Goal: Task Accomplishment & Management: Manage account settings

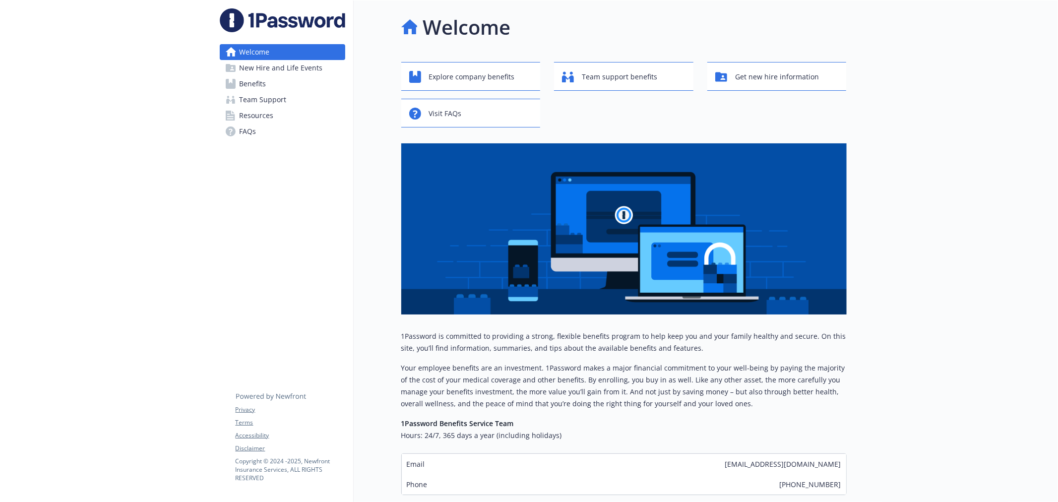
drag, startPoint x: 0, startPoint y: 0, endPoint x: 276, endPoint y: 66, distance: 284.2
click at [276, 66] on span "New Hire and Life Events" at bounding box center [281, 68] width 83 height 16
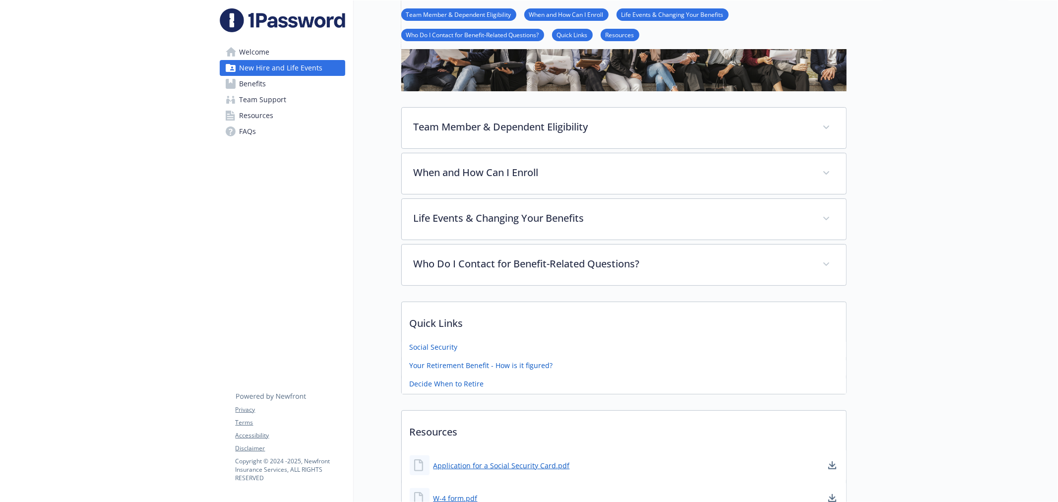
scroll to position [110, 0]
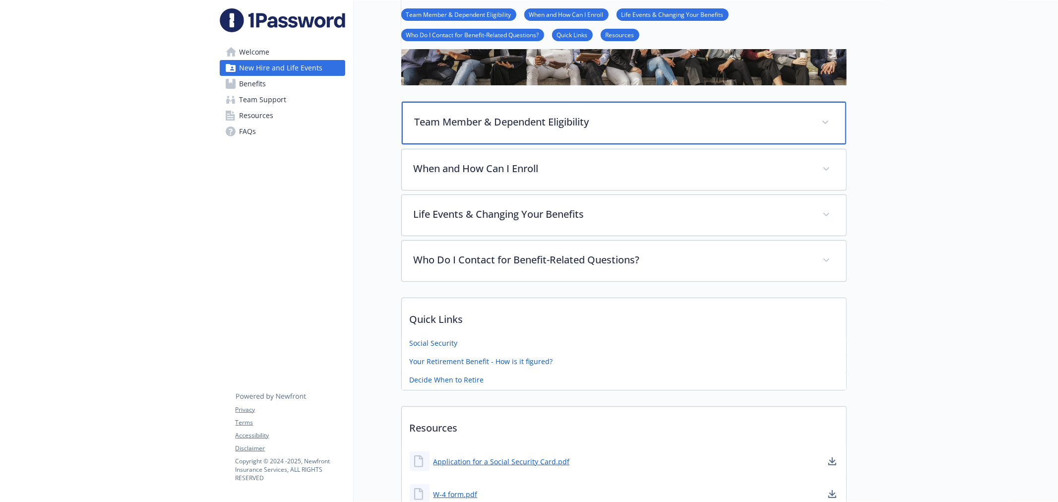
click at [440, 130] on div "Team Member & Dependent Eligibility" at bounding box center [624, 123] width 445 height 43
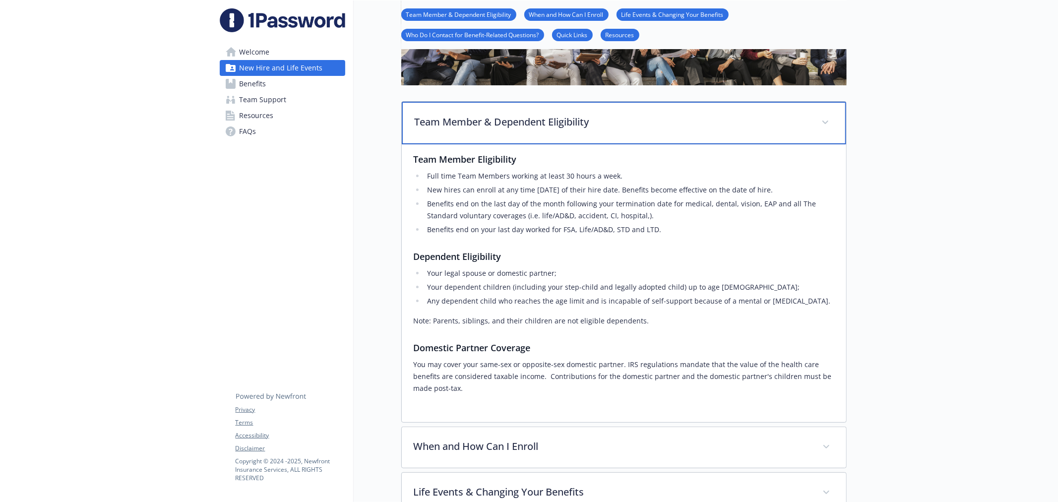
click at [440, 130] on div "Team Member & Dependent Eligibility" at bounding box center [624, 123] width 445 height 43
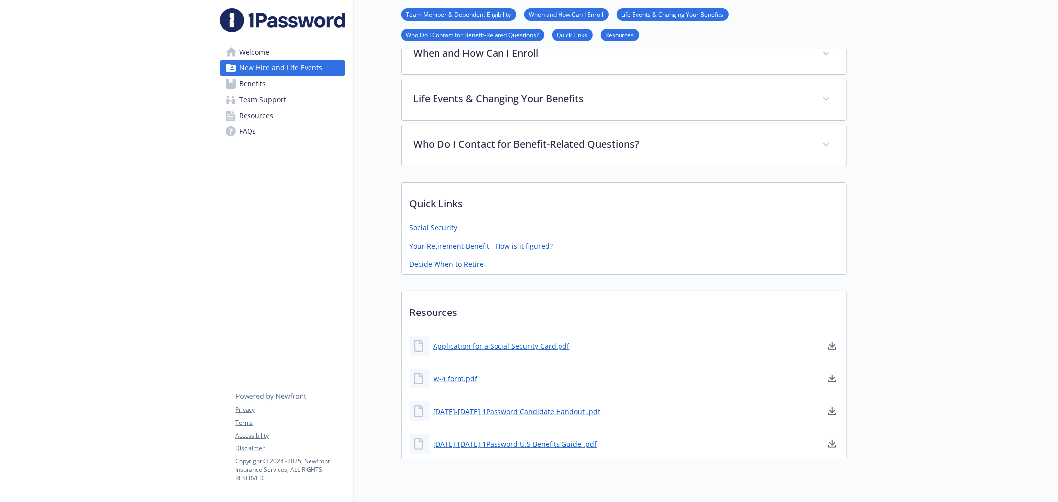
scroll to position [262, 0]
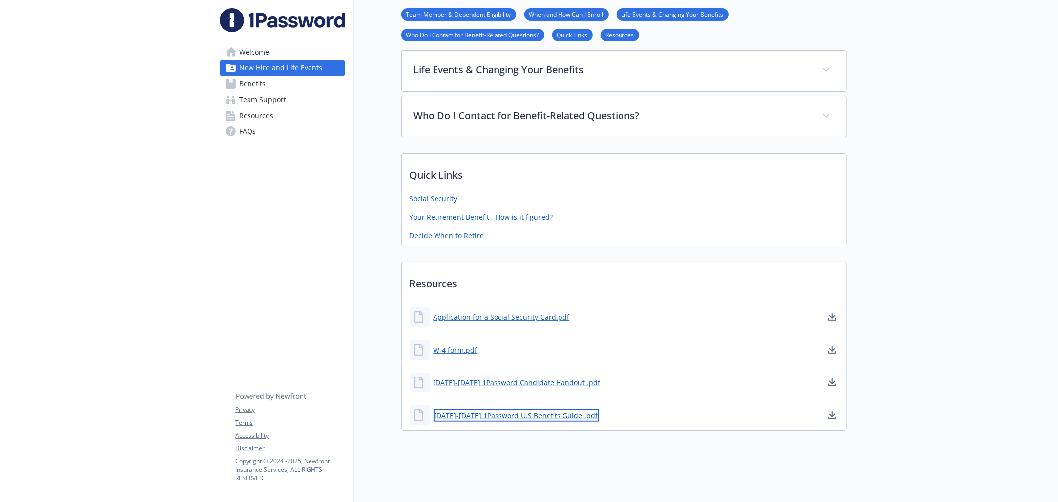
click at [510, 409] on link "2024-2025 1Password U.S Benefits Guide .pdf" at bounding box center [517, 415] width 166 height 12
click at [534, 429] on div "New Hire and Life Events Team Member & Dependent Eligibility When and How Can I…" at bounding box center [600, 95] width 493 height 695
click at [550, 377] on link "2024-2025 1Password Candidate Handout .pdf" at bounding box center [518, 383] width 169 height 12
click at [925, 283] on div at bounding box center [953, 125] width 212 height 754
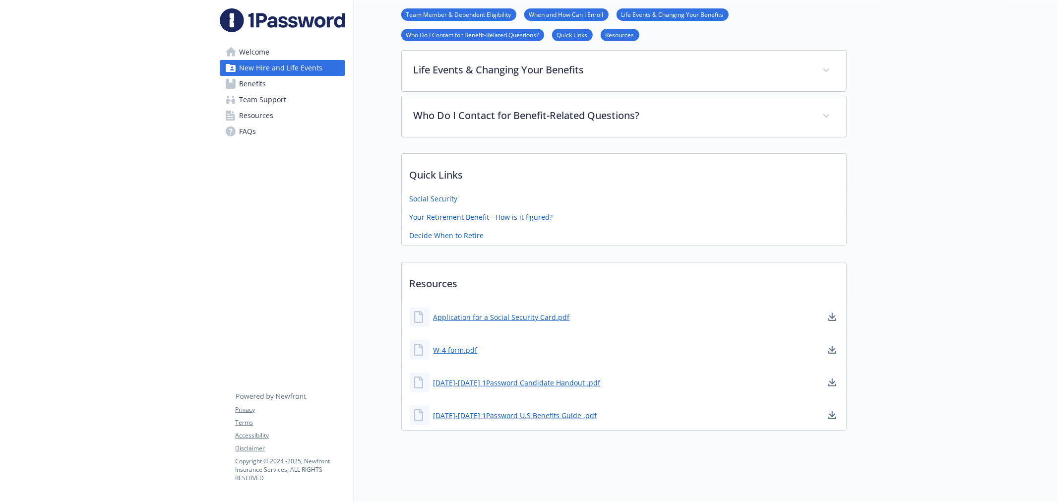
click at [279, 132] on link "FAQs" at bounding box center [283, 132] width 126 height 16
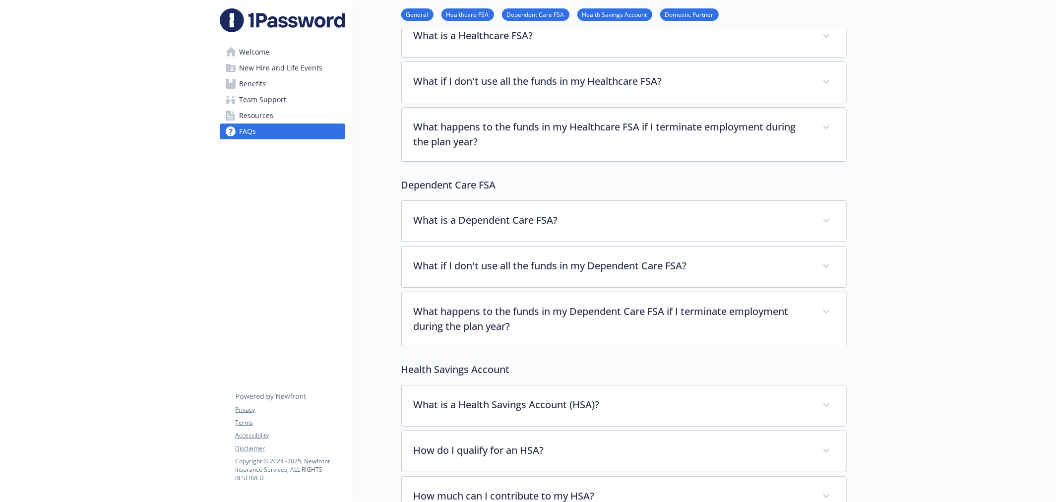
click at [278, 119] on link "Resources" at bounding box center [283, 116] width 126 height 16
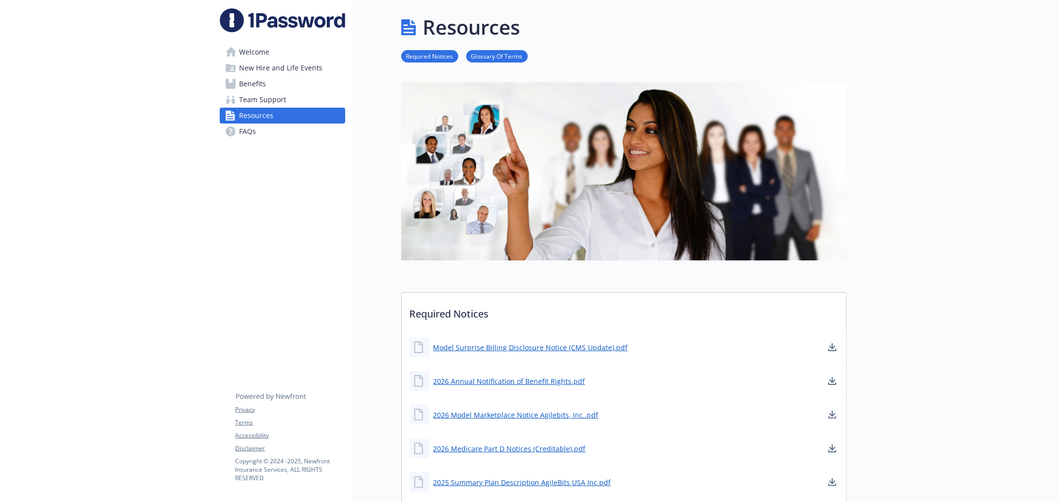
click at [250, 97] on span "Team Support" at bounding box center [263, 100] width 47 height 16
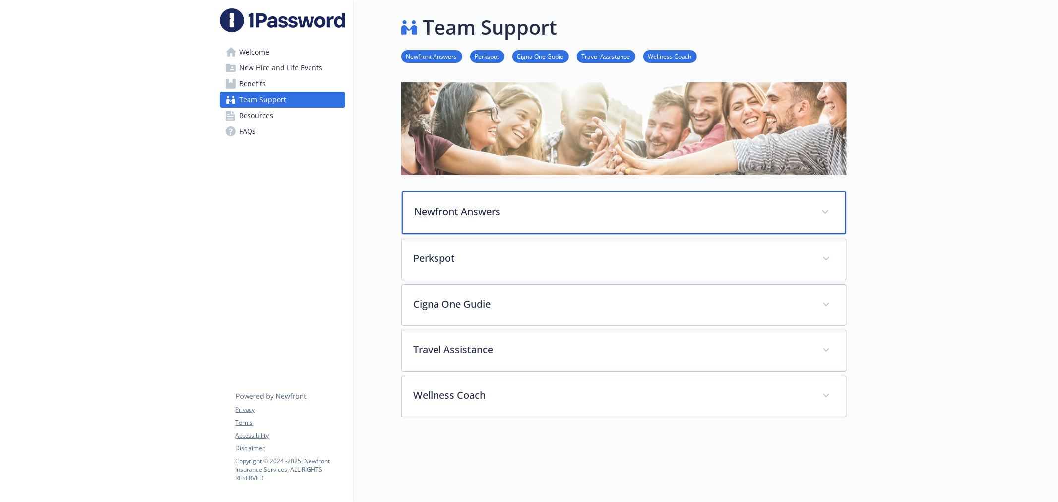
click at [464, 204] on p "Newfront Answers" at bounding box center [612, 211] width 395 height 15
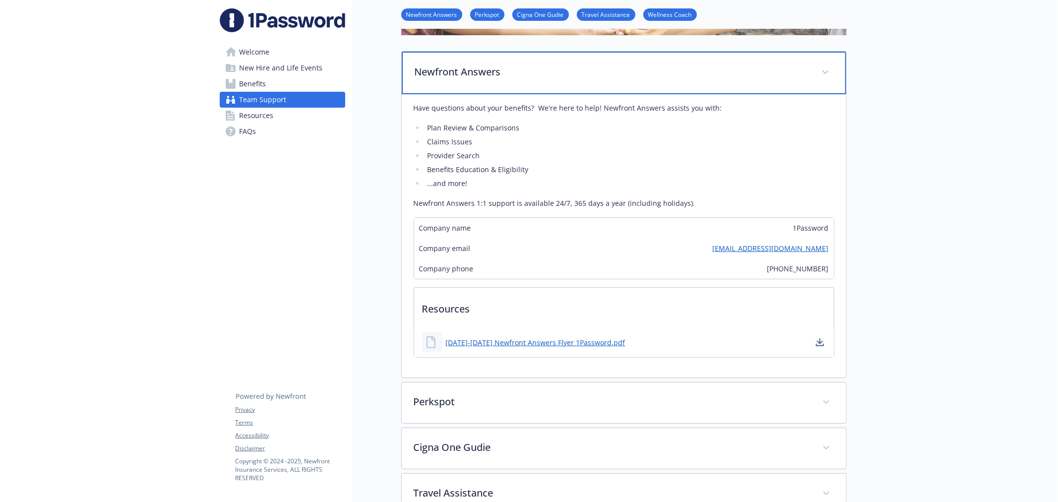
scroll to position [165, 0]
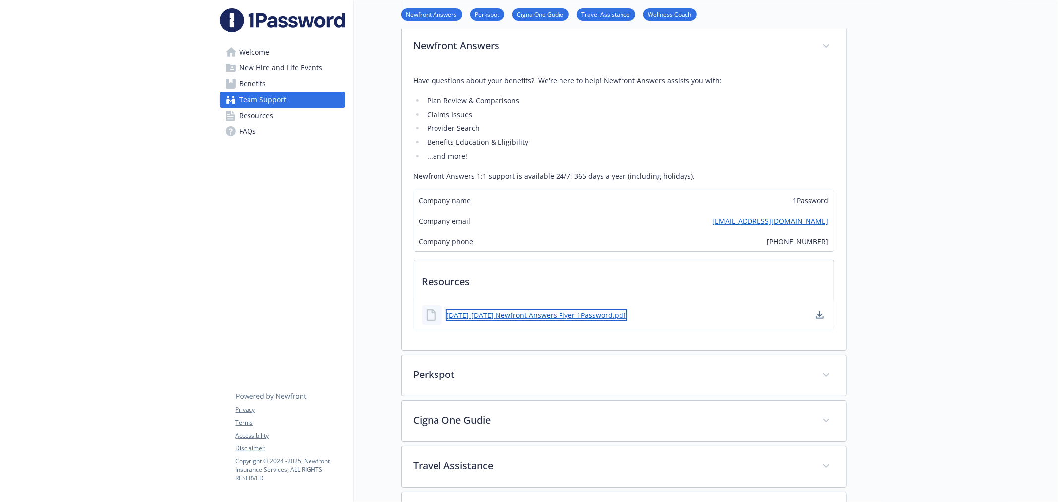
click at [523, 313] on link "2025-2026 Newfront Answers Flyer 1Password.pdf" at bounding box center [537, 315] width 182 height 12
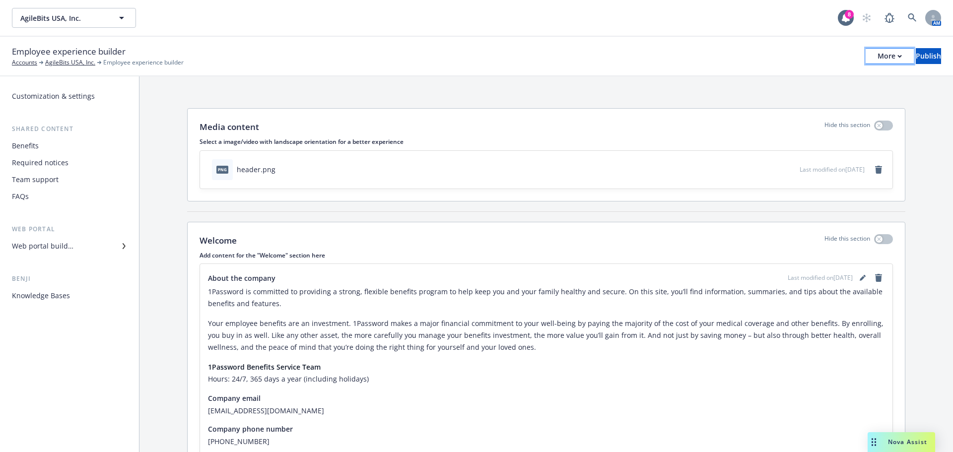
click at [877, 55] on div "More" at bounding box center [889, 56] width 24 height 15
click at [790, 93] on link "Copy portal link" at bounding box center [807, 98] width 147 height 20
click at [38, 176] on div "Team support" at bounding box center [35, 180] width 47 height 16
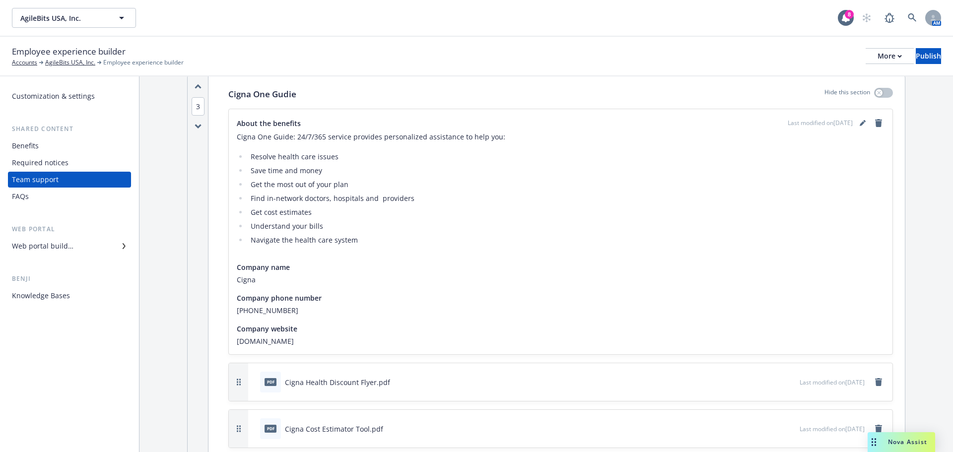
scroll to position [645, 0]
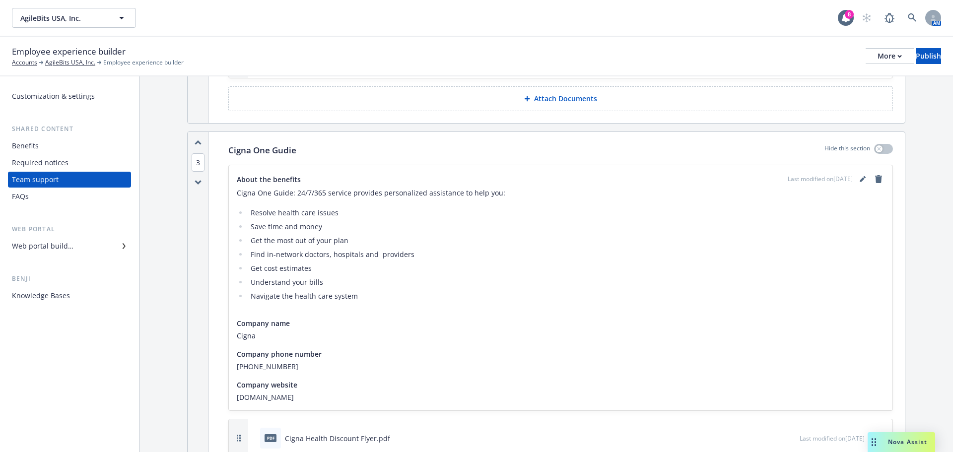
click at [263, 148] on p "Cigna One Gudie" at bounding box center [262, 150] width 68 height 13
click at [859, 177] on icon "editPencil" at bounding box center [862, 179] width 6 height 6
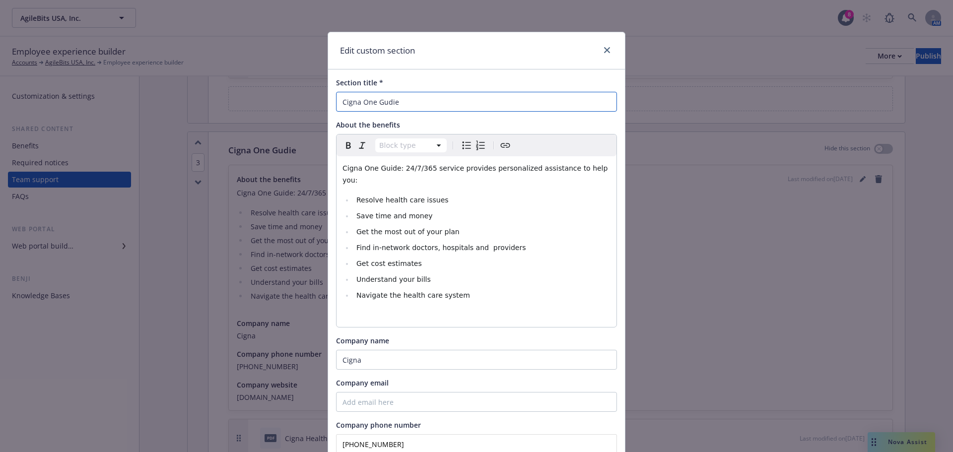
drag, startPoint x: 380, startPoint y: 102, endPoint x: 401, endPoint y: 102, distance: 21.3
click at [401, 102] on input "Cigna One Gudie" at bounding box center [476, 102] width 281 height 20
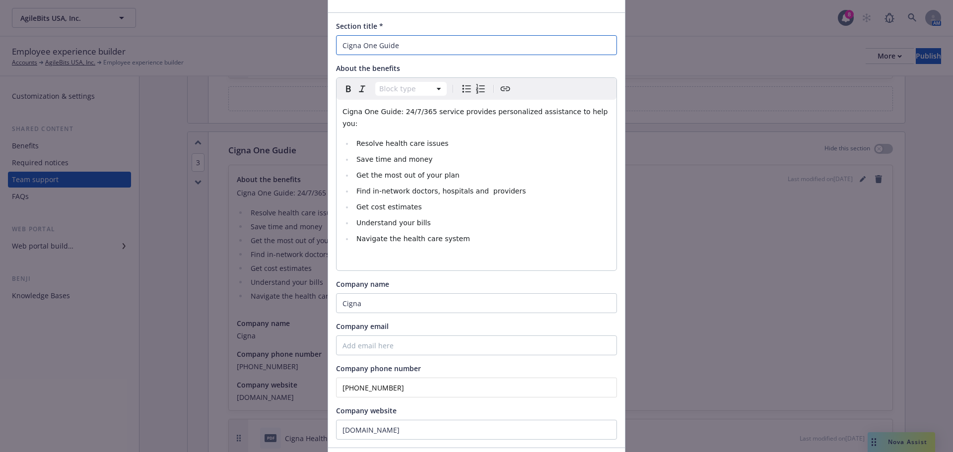
scroll to position [117, 0]
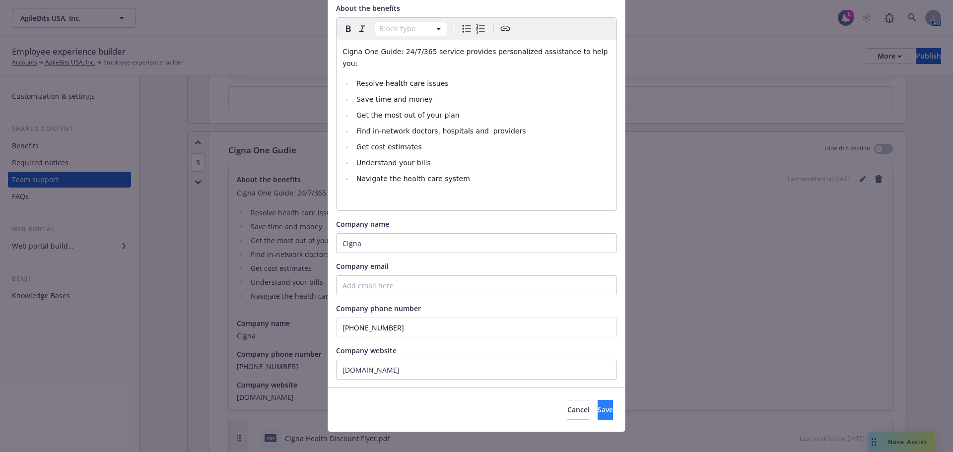
type input "Cigna One Guide"
click at [597, 405] on span "Save" at bounding box center [604, 409] width 15 height 9
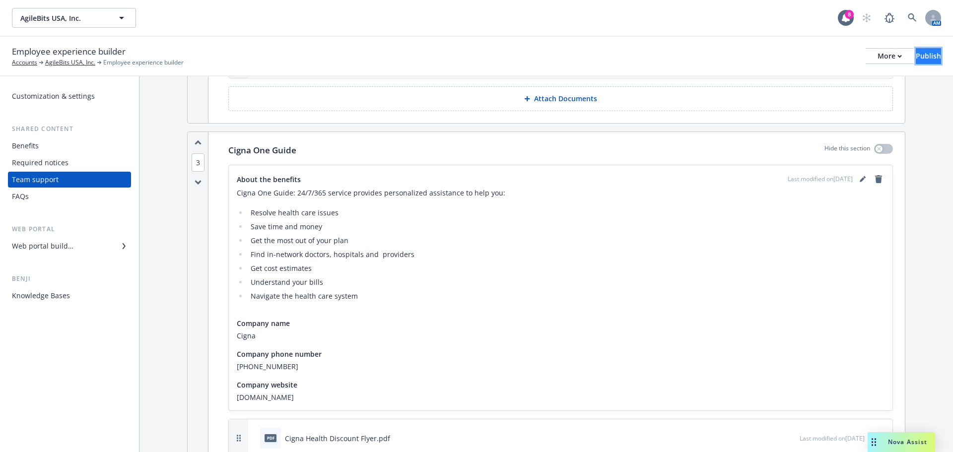
click at [916, 58] on div "Publish" at bounding box center [928, 56] width 25 height 15
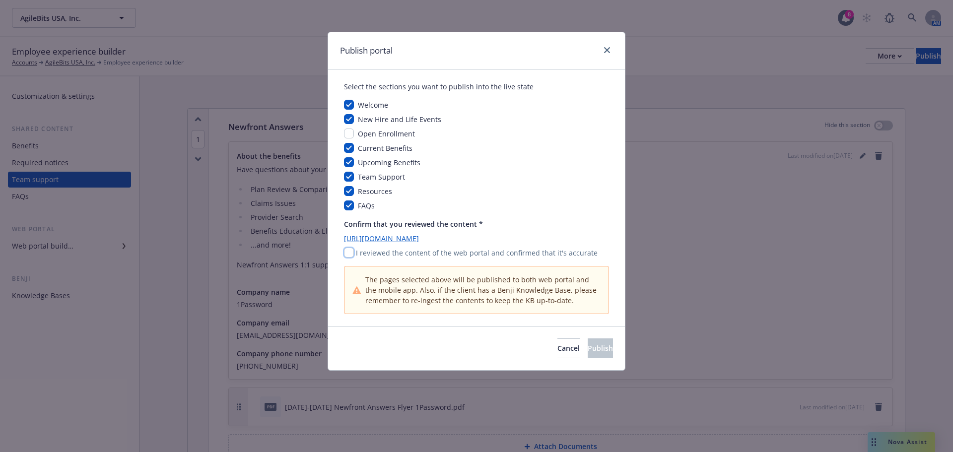
click at [350, 256] on input "checkbox" at bounding box center [349, 253] width 10 height 10
checkbox input "true"
click at [601, 352] on button "Publish" at bounding box center [600, 348] width 25 height 20
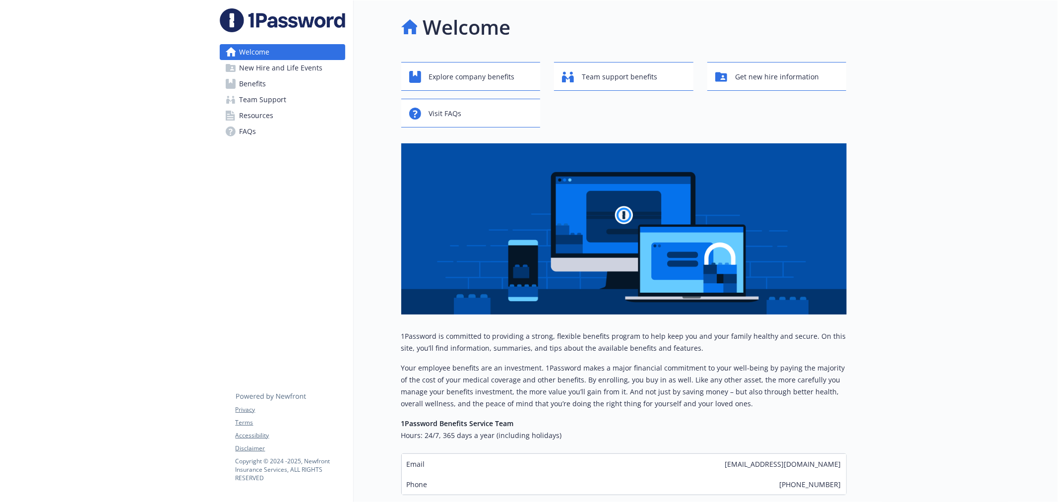
click at [271, 118] on span "Resources" at bounding box center [257, 116] width 34 height 16
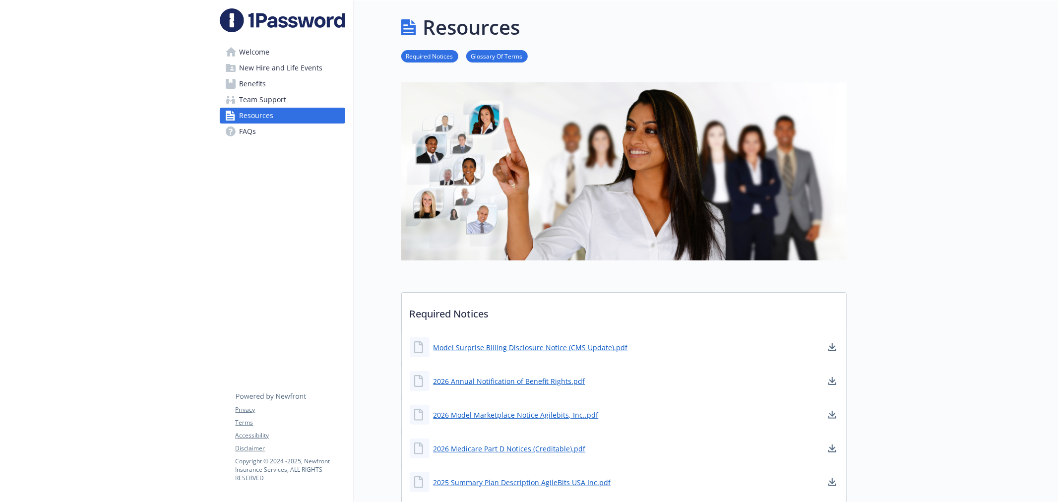
click at [275, 99] on span "Team Support" at bounding box center [263, 100] width 47 height 16
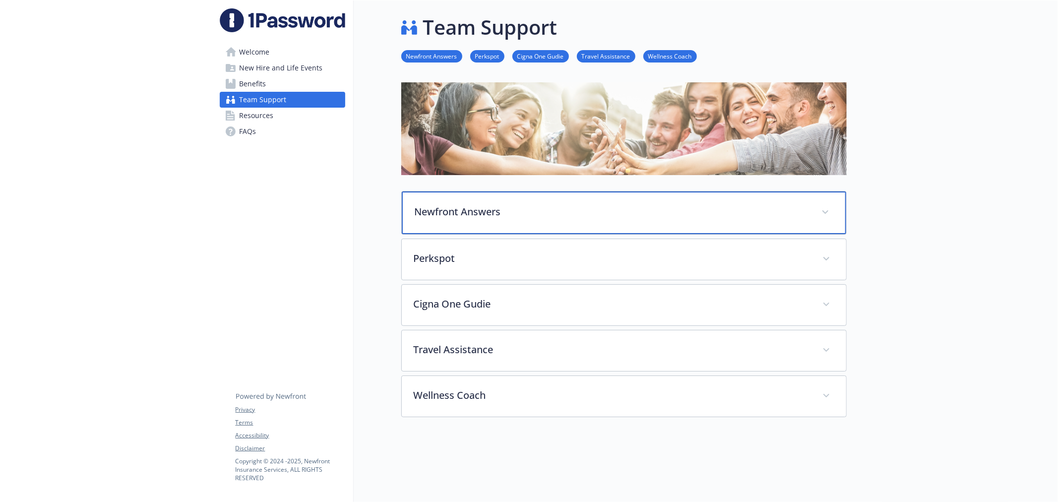
click at [509, 205] on p "Newfront Answers" at bounding box center [612, 211] width 395 height 15
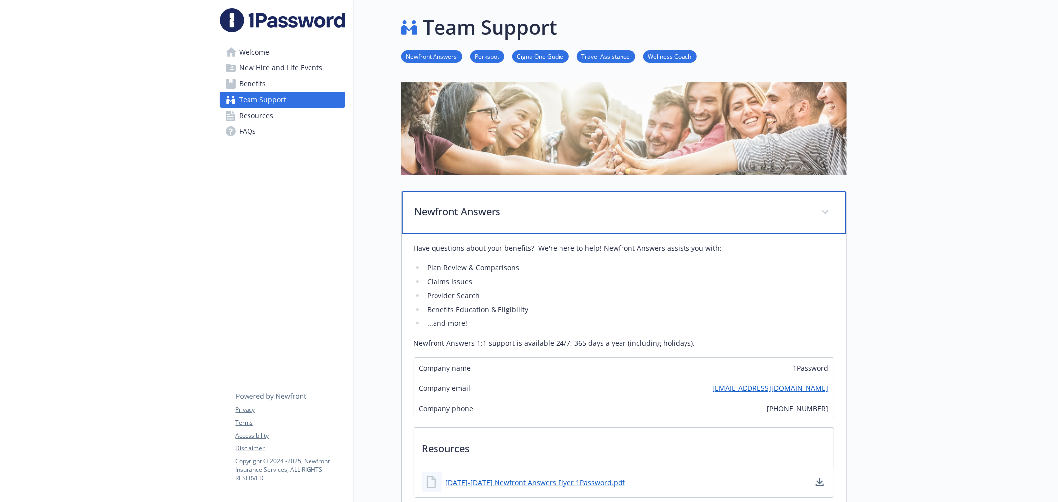
scroll to position [165, 0]
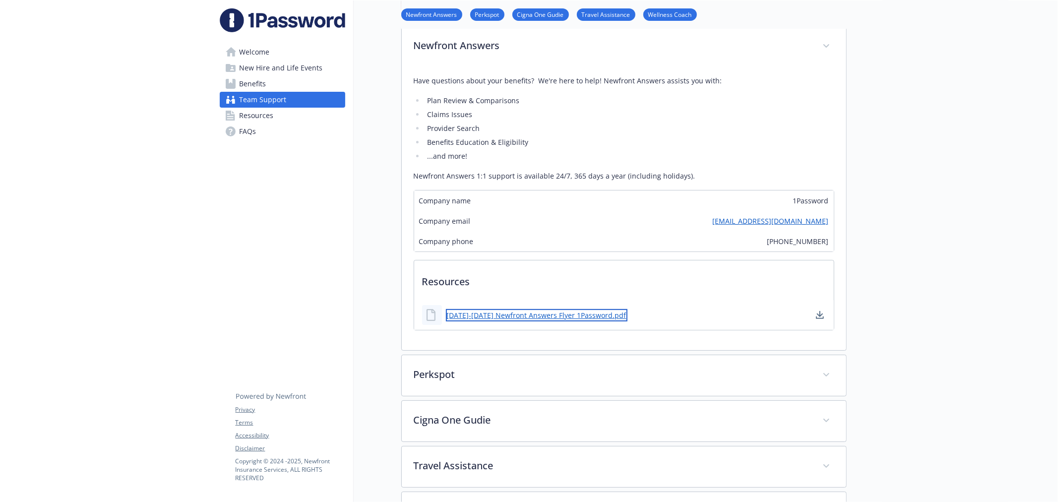
click at [536, 315] on link "2025-2026 Newfront Answers Flyer 1Password.pdf" at bounding box center [537, 315] width 182 height 12
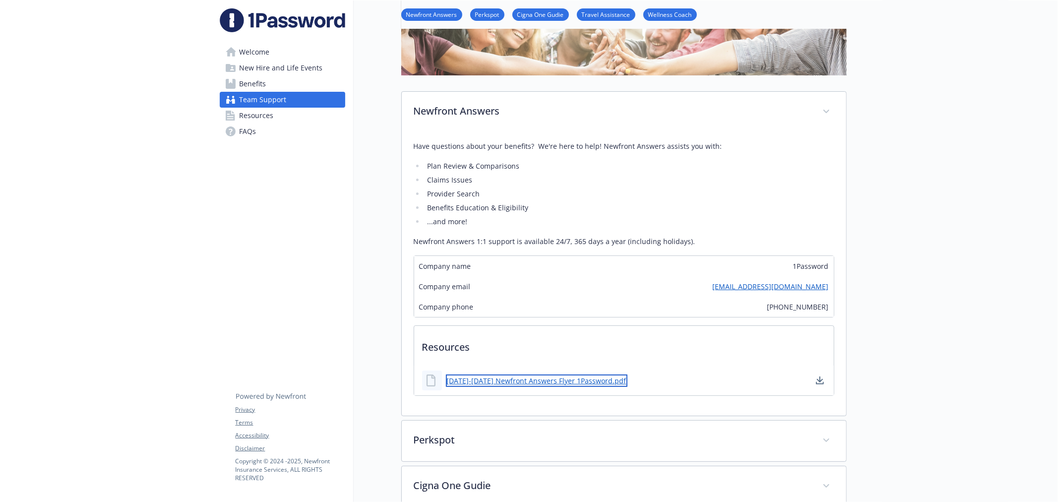
scroll to position [55, 0]
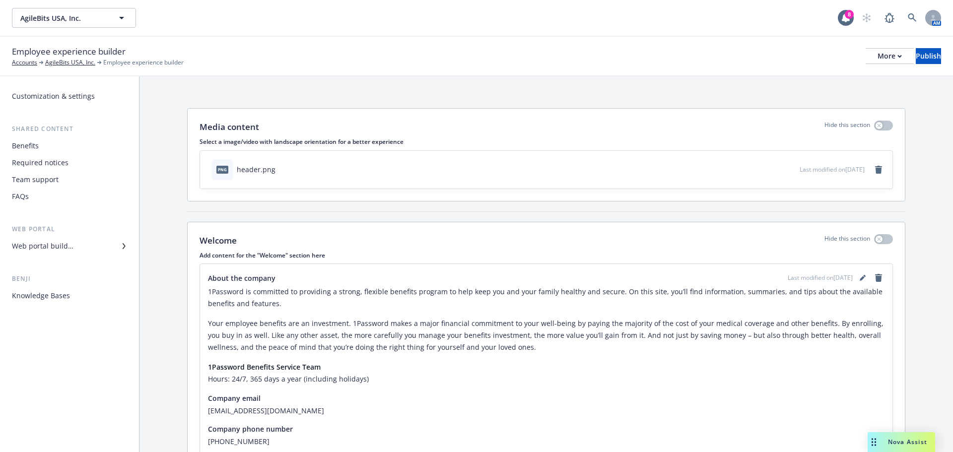
click at [48, 175] on div "Team support" at bounding box center [35, 180] width 47 height 16
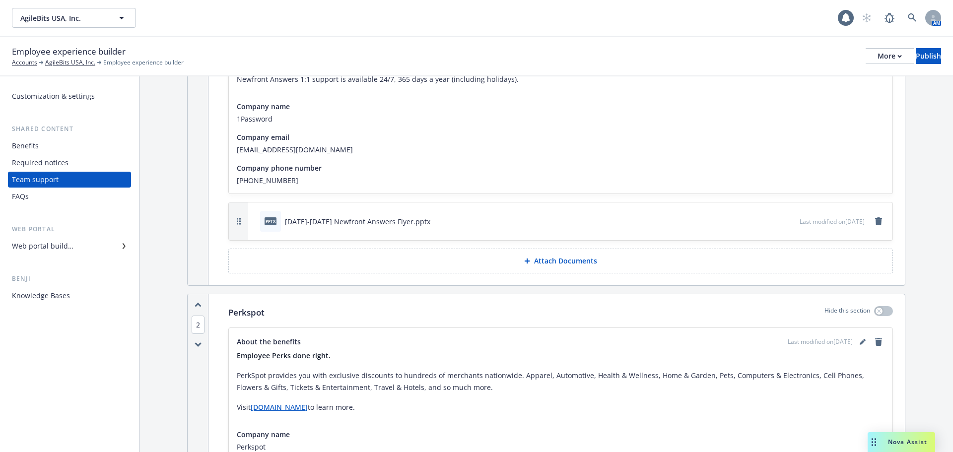
scroll to position [198, 0]
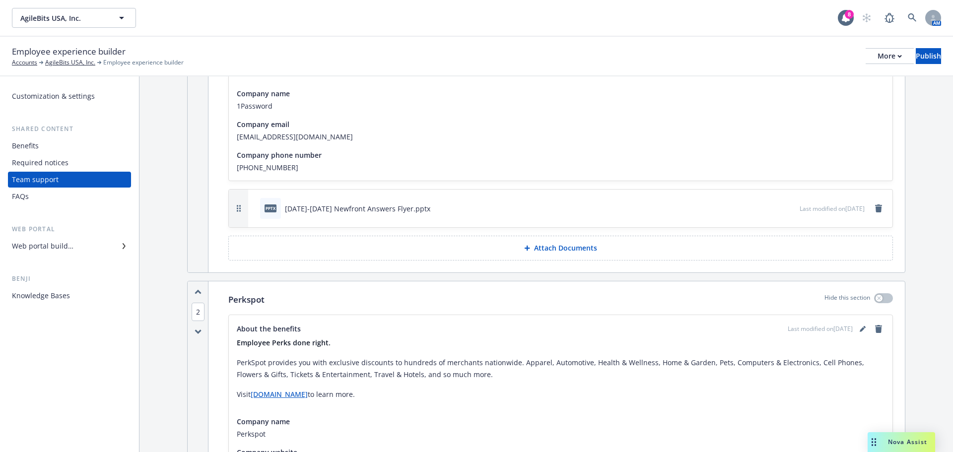
click at [786, 208] on icon "preview file" at bounding box center [790, 207] width 9 height 7
click at [80, 22] on span "AgileBits USA, Inc." at bounding box center [63, 18] width 86 height 10
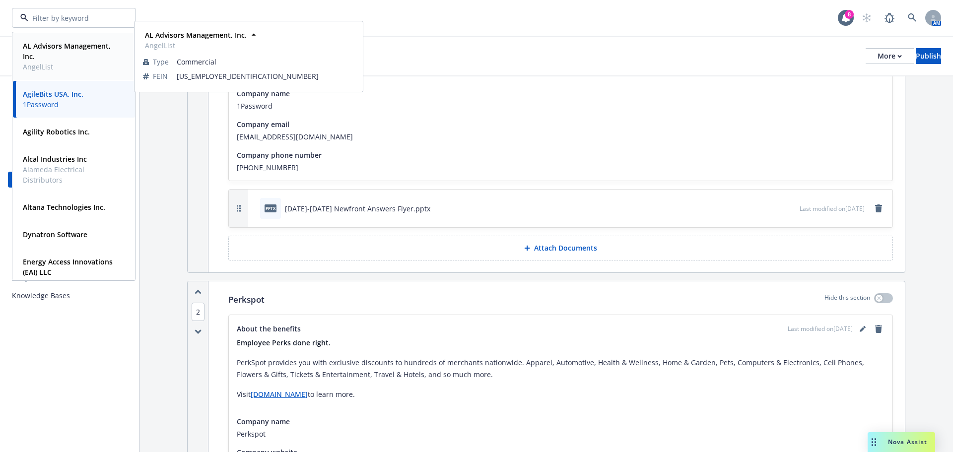
click at [74, 65] on span "AngelList" at bounding box center [73, 67] width 100 height 10
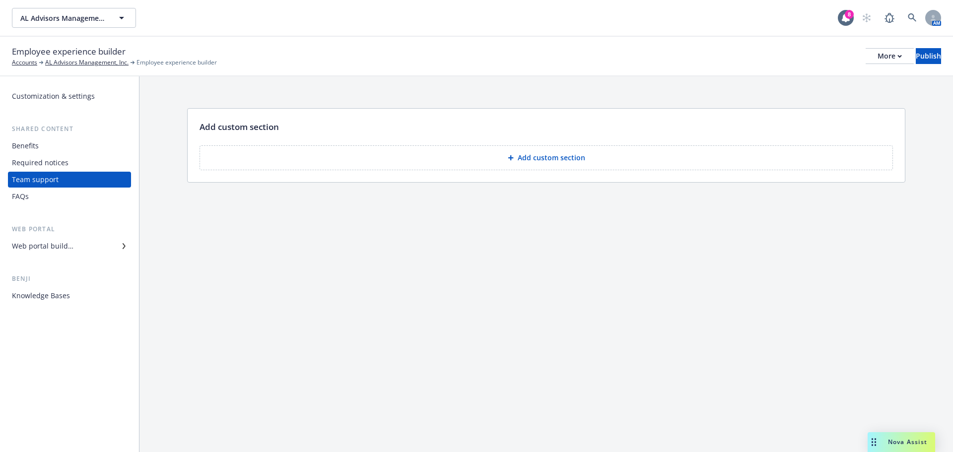
drag, startPoint x: 68, startPoint y: 2, endPoint x: 559, endPoint y: 309, distance: 578.7
click at [559, 309] on div "Add custom section Add custom section" at bounding box center [545, 264] width 813 height 376
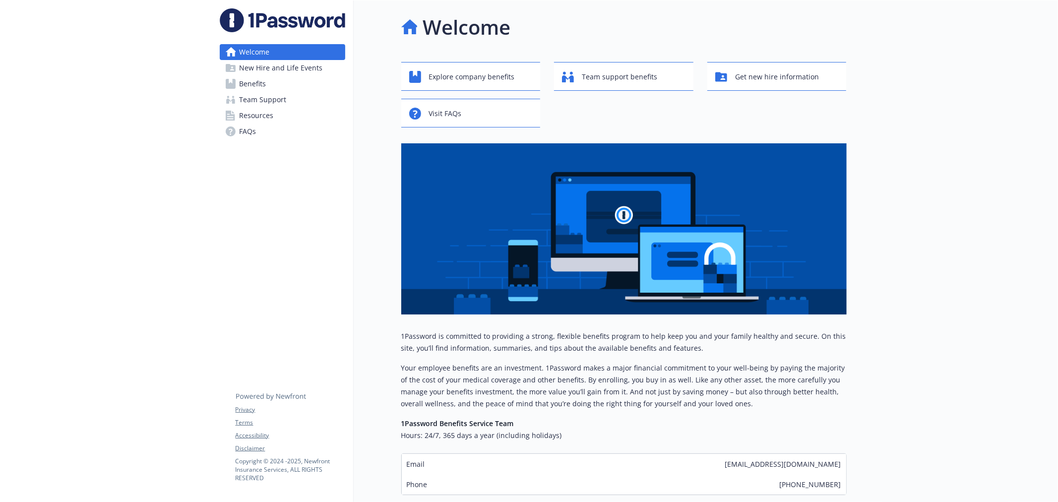
click at [262, 96] on span "Team Support" at bounding box center [263, 100] width 47 height 16
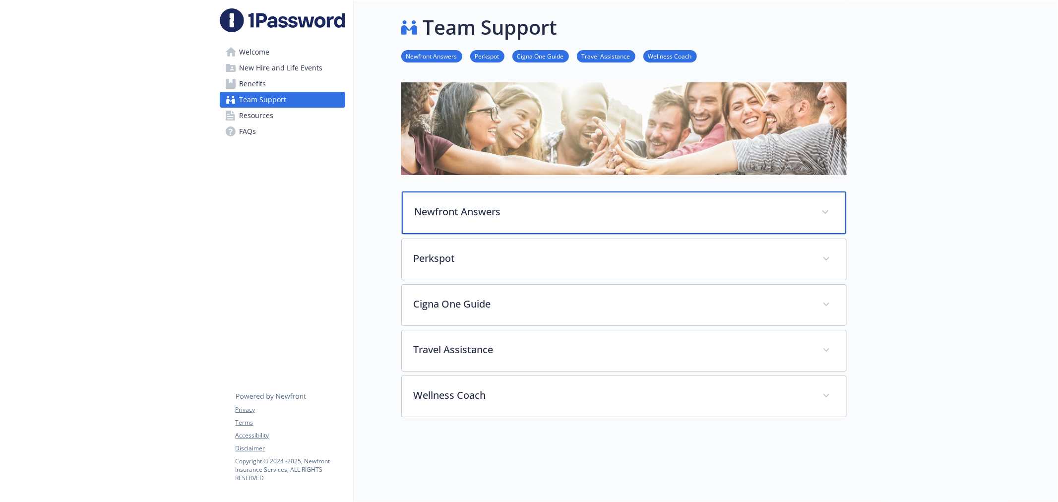
click at [468, 205] on p "Newfront Answers" at bounding box center [612, 211] width 395 height 15
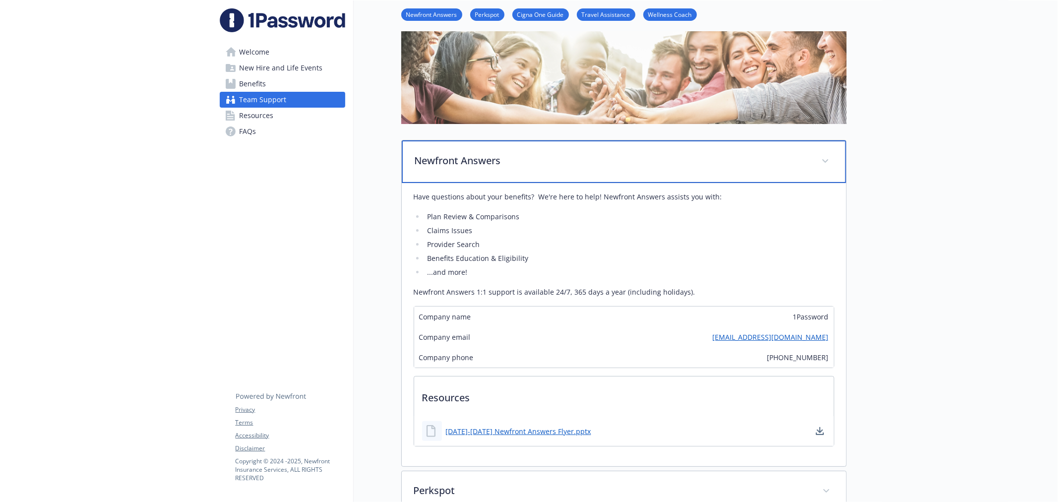
scroll to position [165, 0]
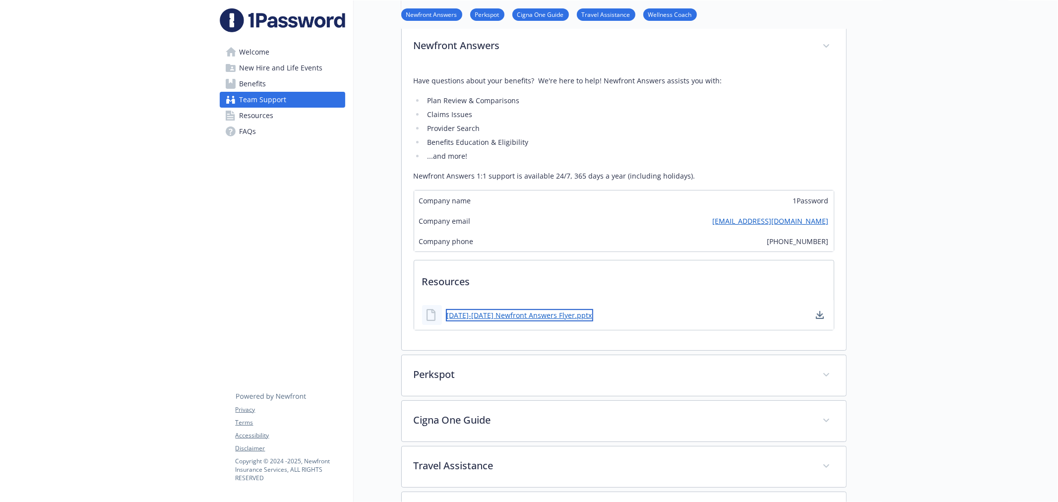
click at [513, 314] on link "[DATE]-[DATE] Newfront Answers Flyer.pptx" at bounding box center [519, 315] width 147 height 12
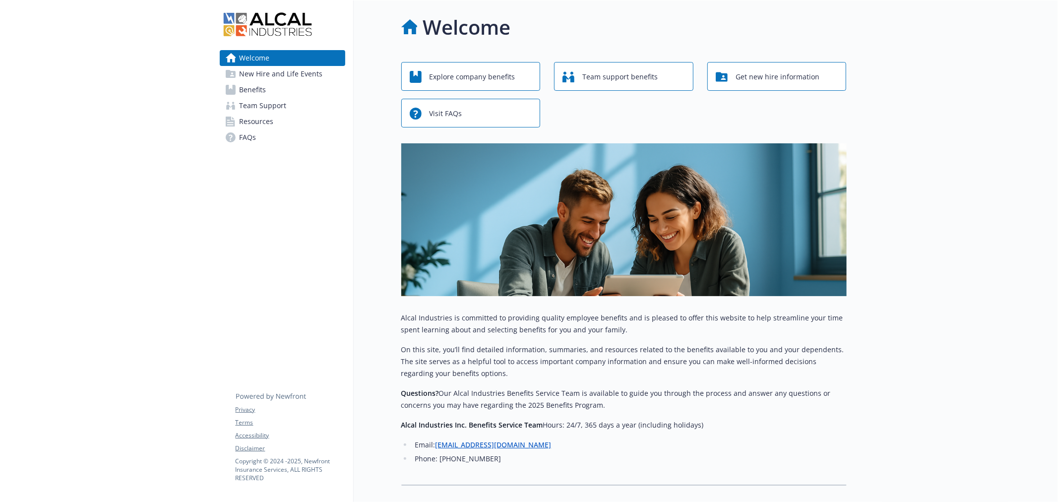
click at [266, 73] on span "New Hire and Life Events" at bounding box center [281, 74] width 83 height 16
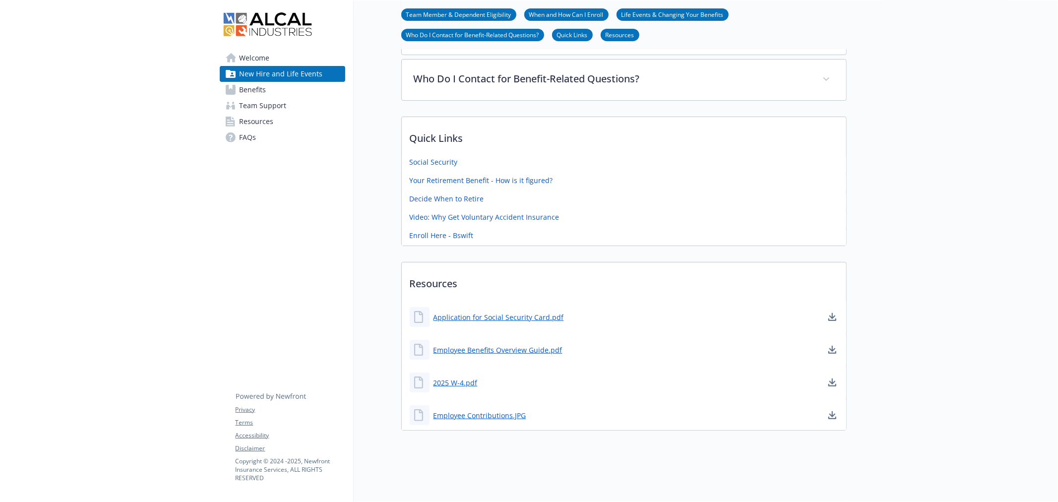
scroll to position [298, 0]
click at [514, 344] on link "Employee Benefits Overview Guide.pdf" at bounding box center [499, 350] width 131 height 12
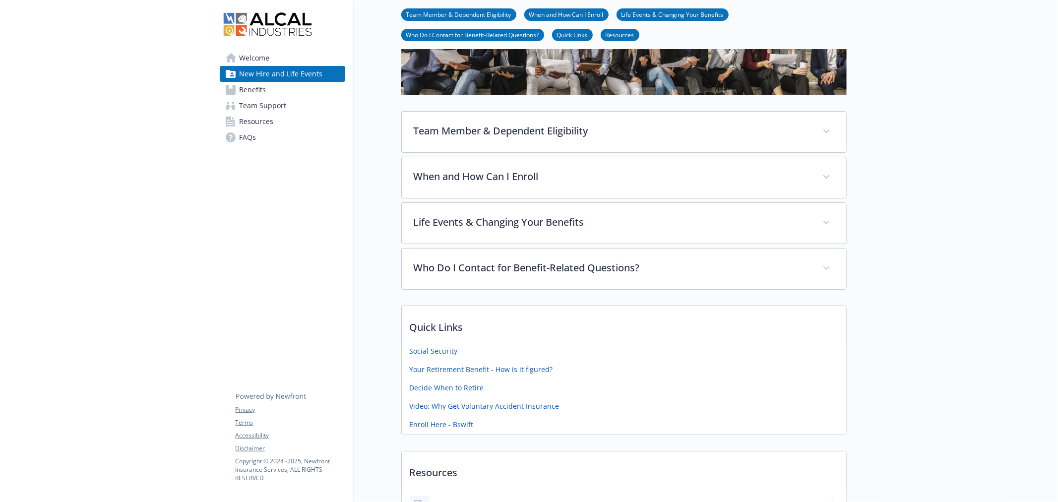
scroll to position [77, 0]
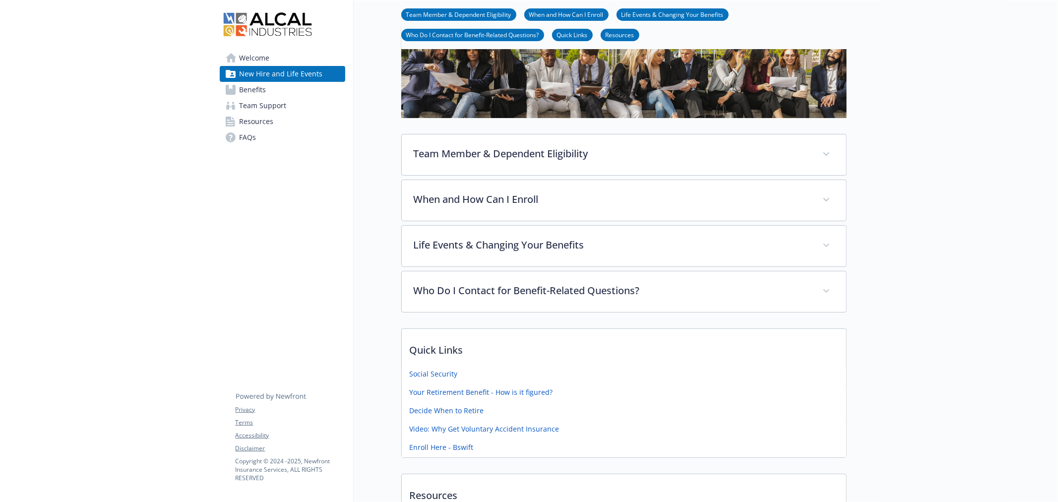
click at [260, 104] on span "Team Support" at bounding box center [263, 106] width 47 height 16
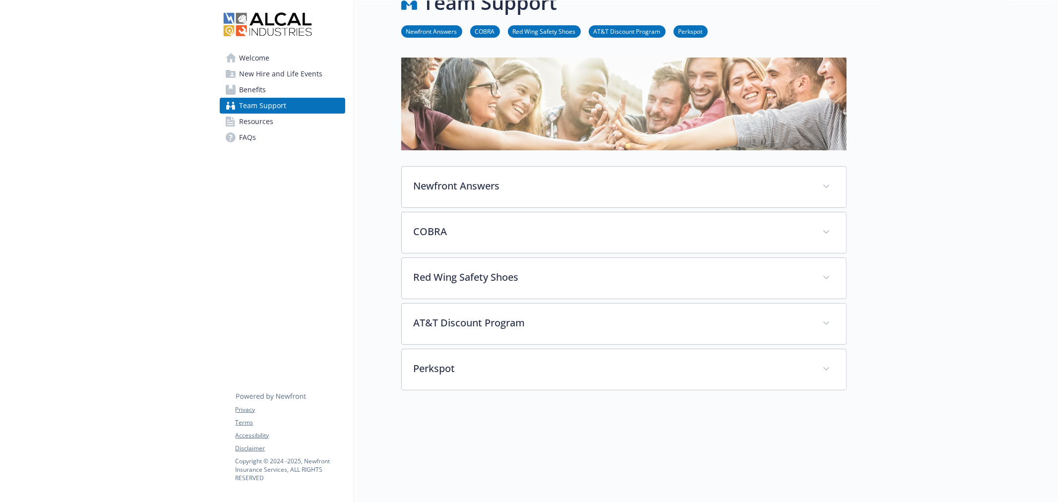
scroll to position [77, 0]
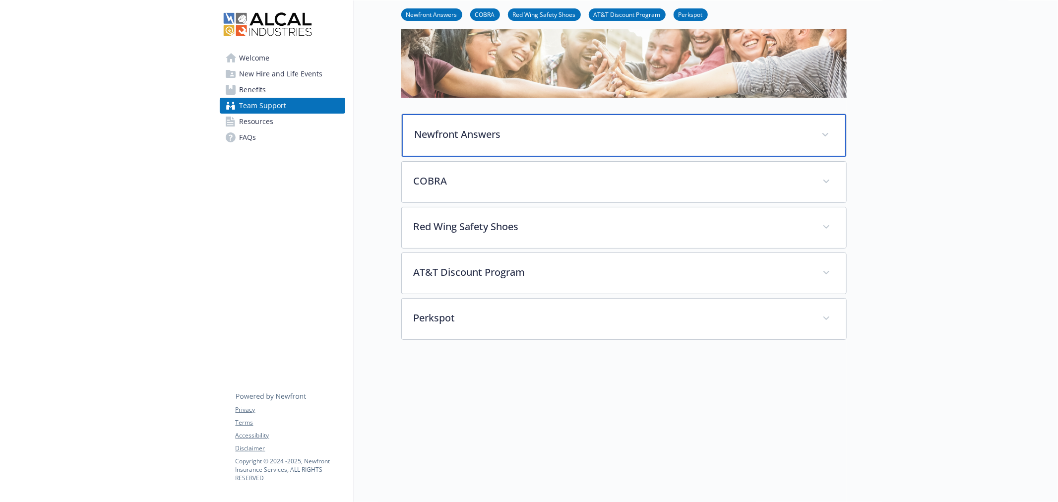
click at [433, 130] on p "Newfront Answers" at bounding box center [612, 134] width 395 height 15
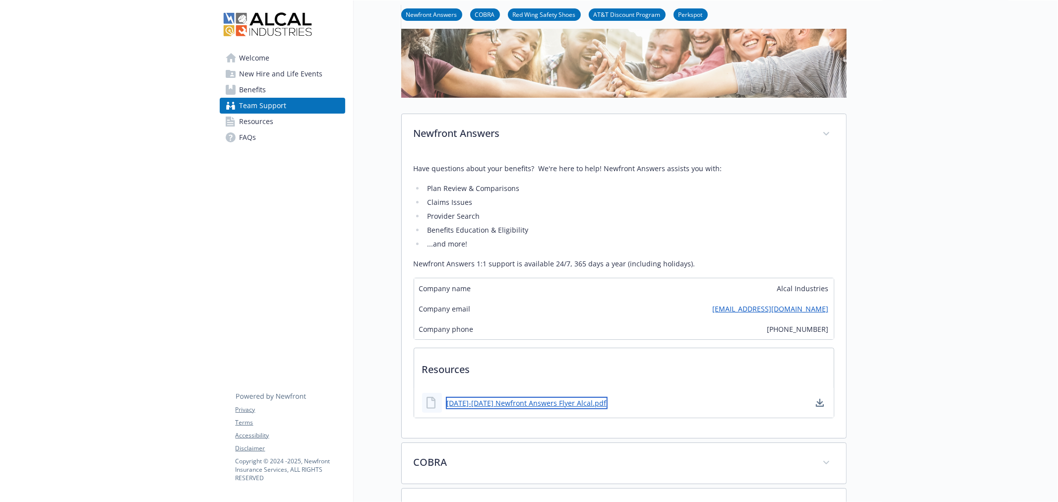
click at [522, 403] on link "2025-2026 Newfront Answers Flyer Alcal.pdf" at bounding box center [527, 403] width 162 height 12
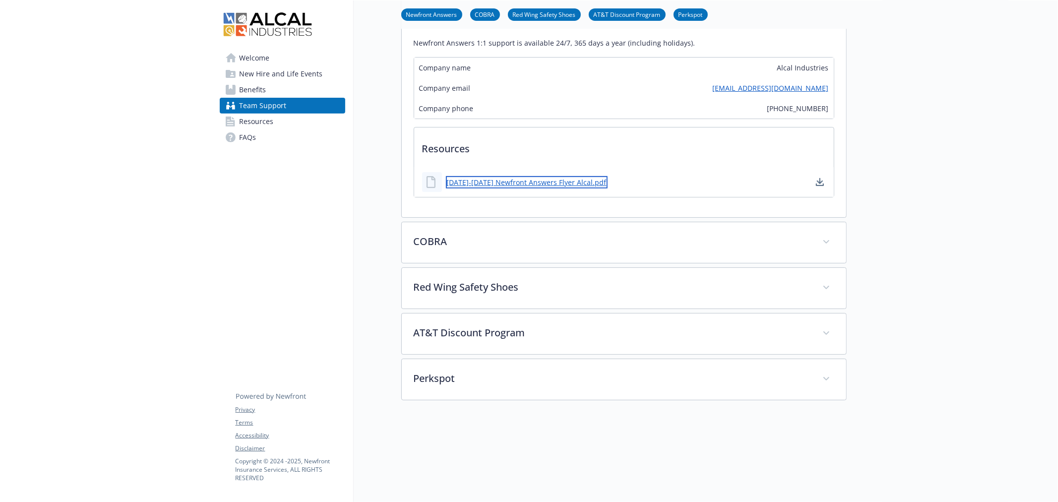
scroll to position [353, 0]
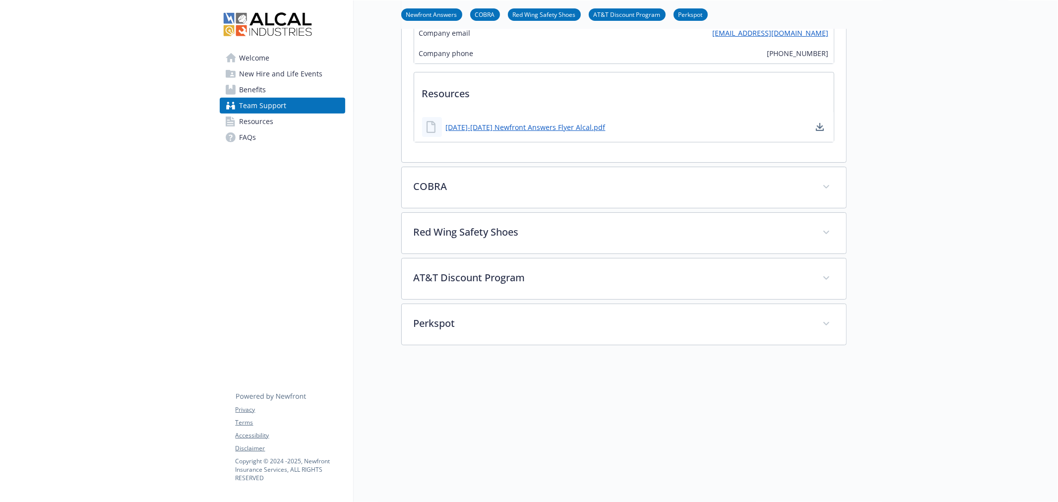
click at [298, 125] on link "Resources" at bounding box center [283, 122] width 126 height 16
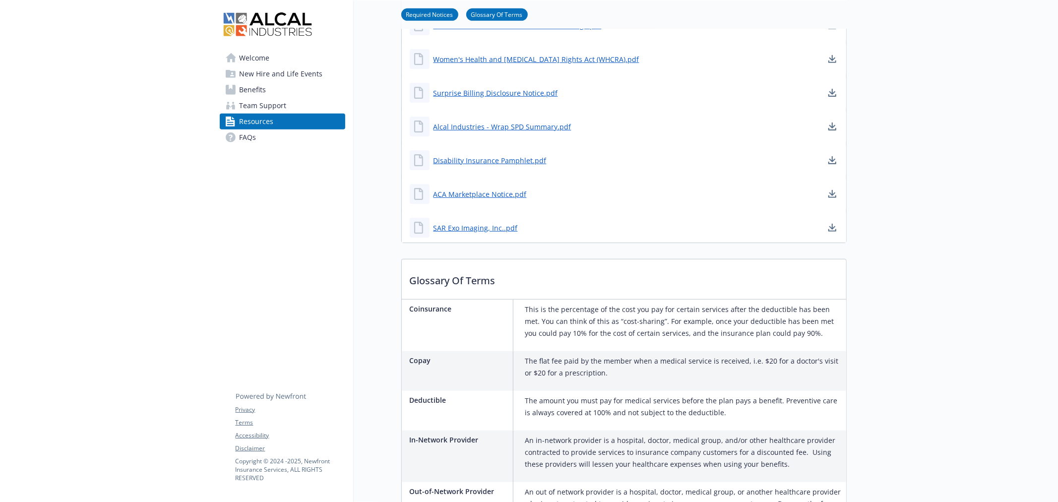
scroll to position [574, 0]
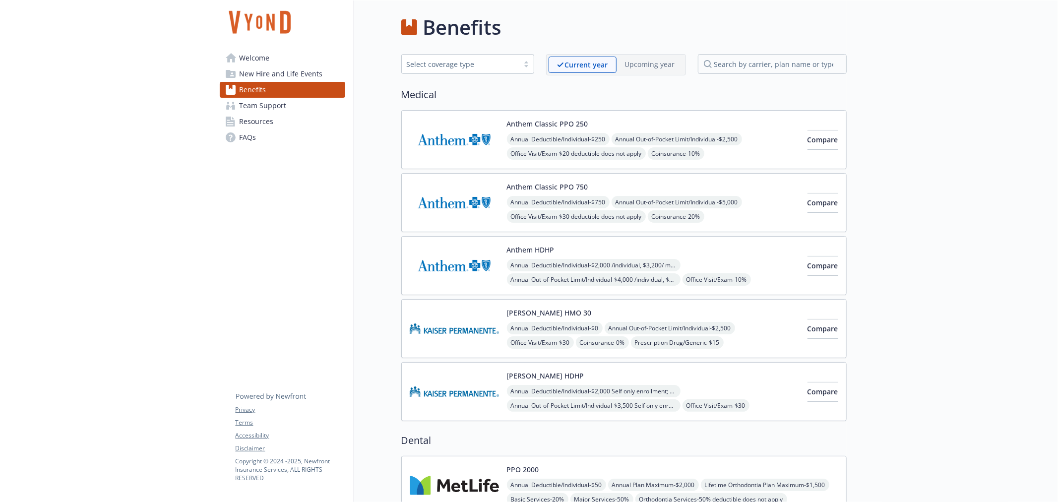
click at [275, 99] on span "Team Support" at bounding box center [263, 106] width 47 height 16
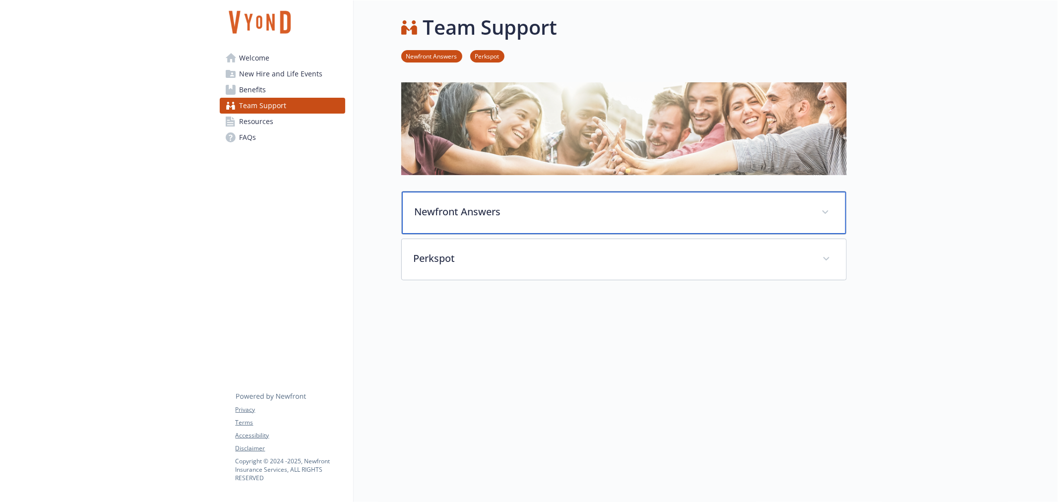
click at [447, 216] on p "Newfront Answers" at bounding box center [612, 211] width 395 height 15
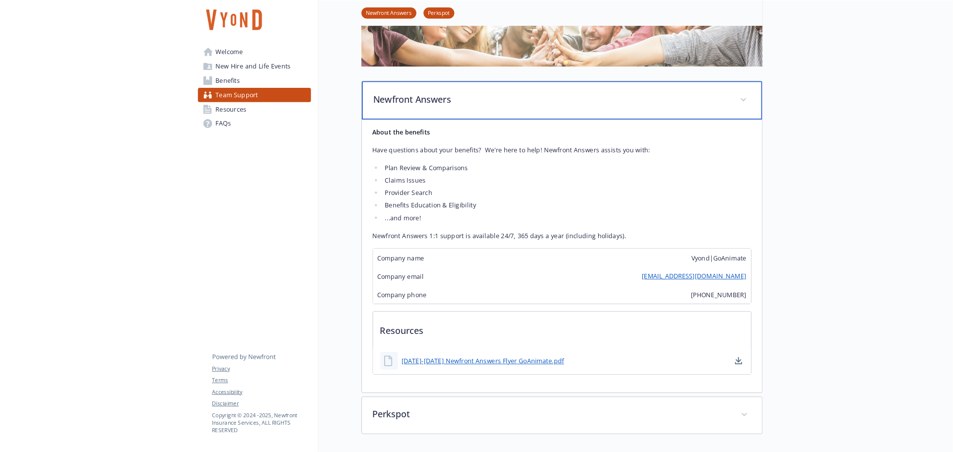
scroll to position [110, 0]
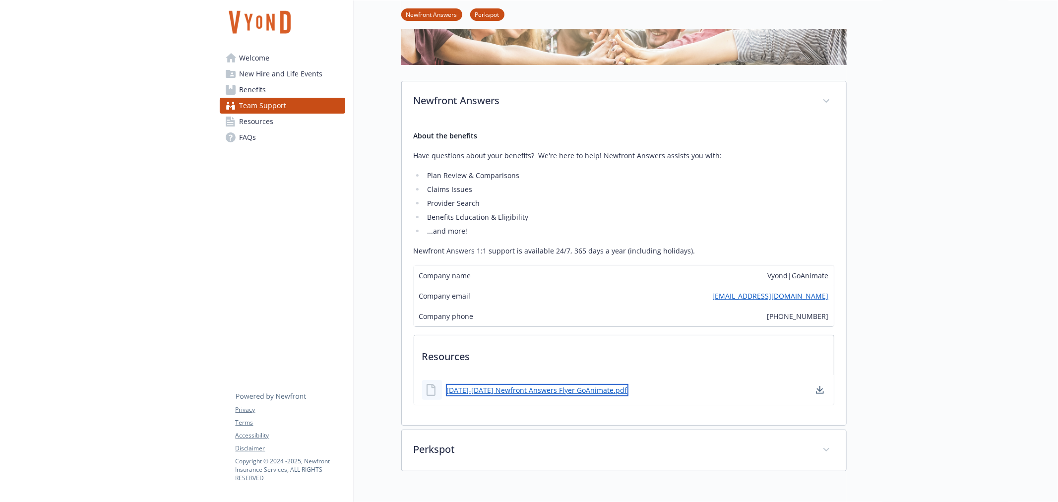
click at [514, 392] on link "2025-2026 Newfront Answers Flyer GoAnimate.pdf" at bounding box center [537, 390] width 183 height 12
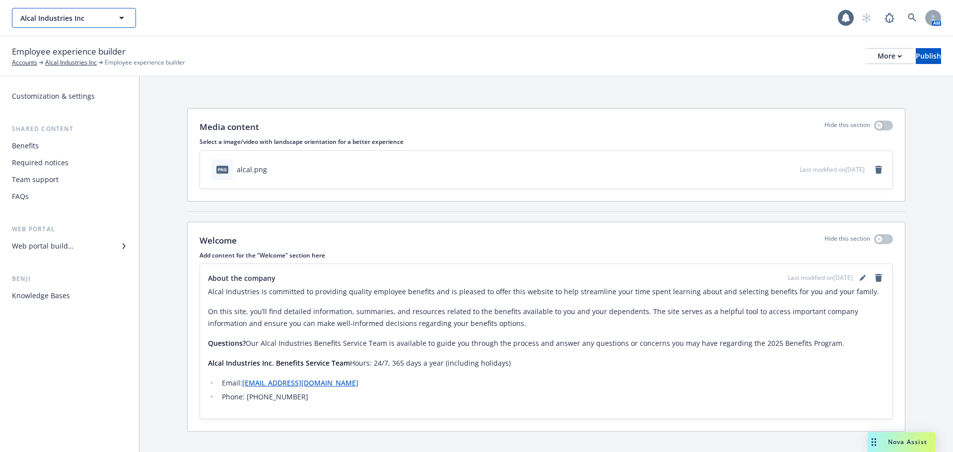
click at [55, 17] on span "Alcal Industries Inc" at bounding box center [63, 18] width 86 height 10
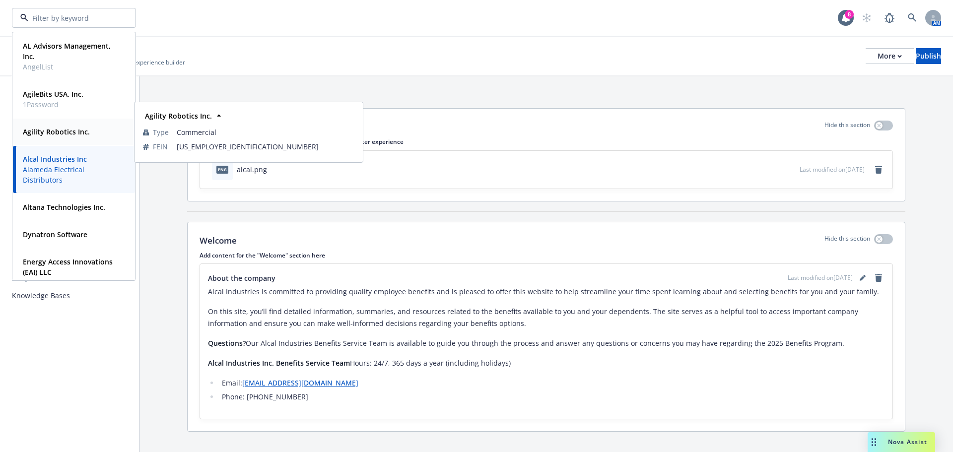
click at [82, 128] on strong "Agility Robotics Inc." at bounding box center [56, 131] width 67 height 9
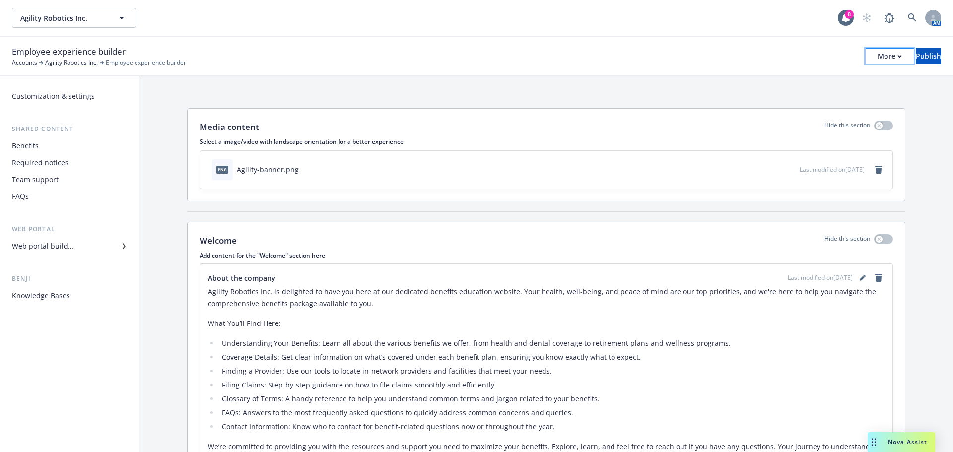
click at [897, 56] on icon "button" at bounding box center [899, 56] width 4 height 3
click at [786, 81] on link "Copy preview link" at bounding box center [807, 78] width 147 height 20
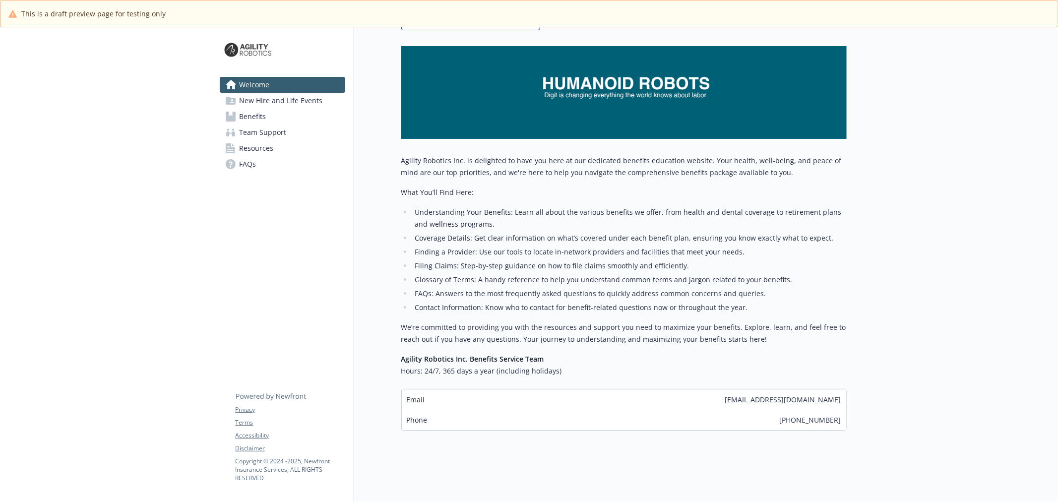
scroll to position [132, 0]
click at [303, 98] on span "New Hire and Life Events" at bounding box center [281, 101] width 83 height 16
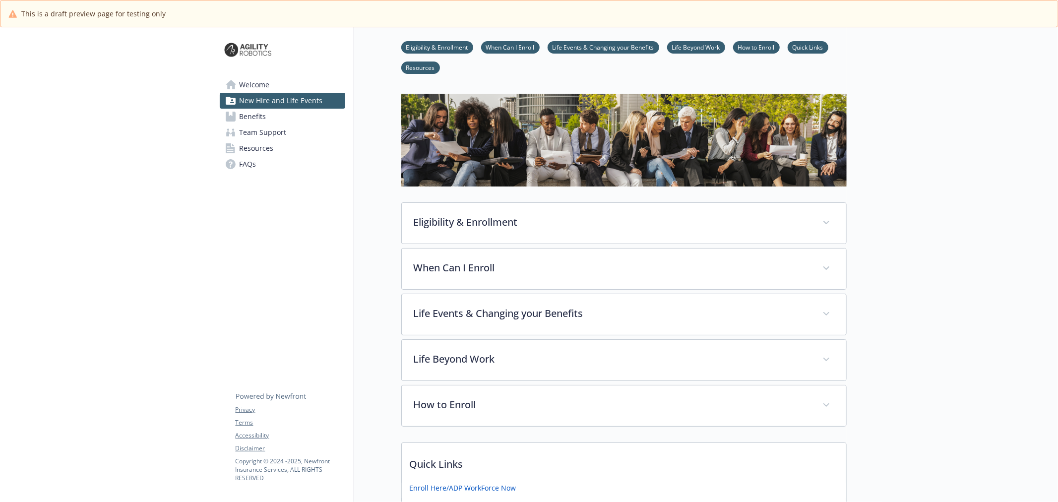
scroll to position [132, 0]
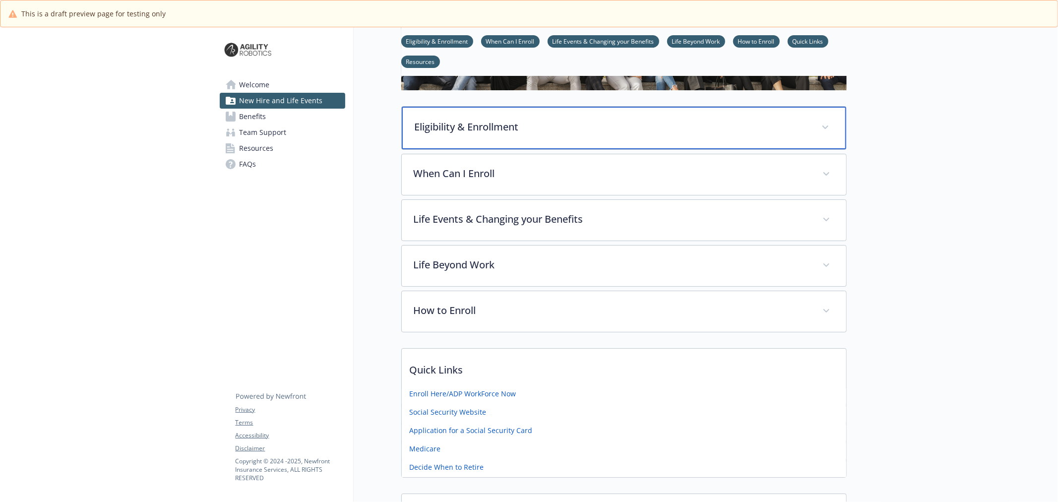
click at [508, 130] on p "Eligibility & Enrollment" at bounding box center [612, 127] width 395 height 15
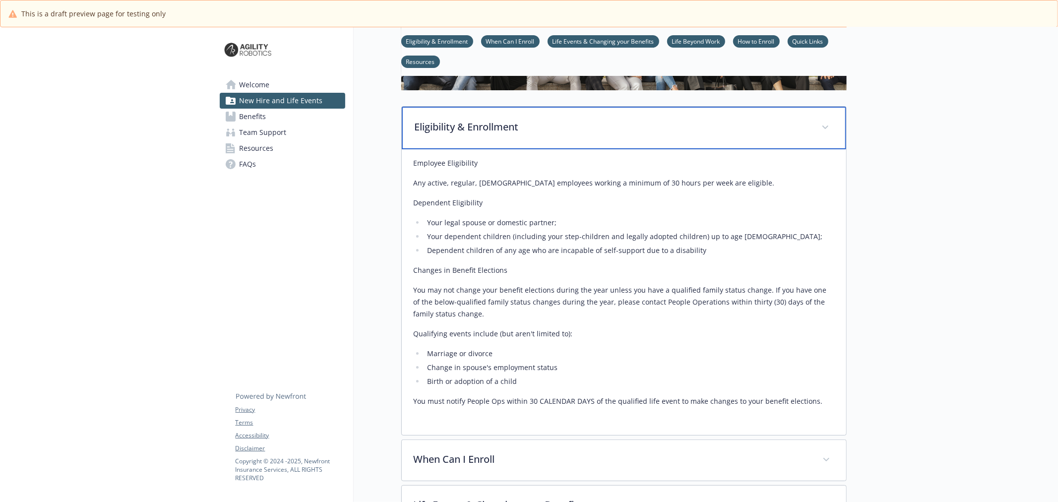
click at [508, 130] on p "Eligibility & Enrollment" at bounding box center [612, 127] width 395 height 15
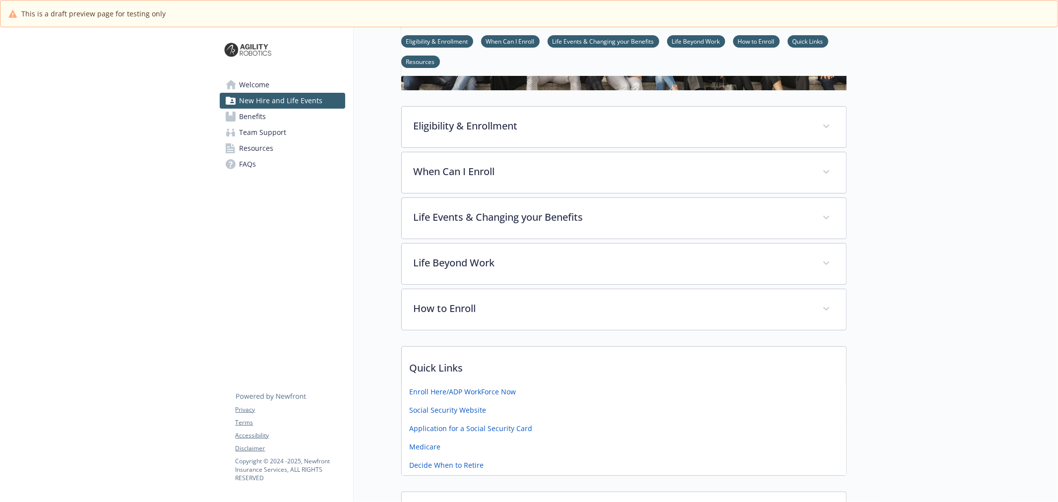
click at [264, 132] on span "Team Support" at bounding box center [263, 133] width 47 height 16
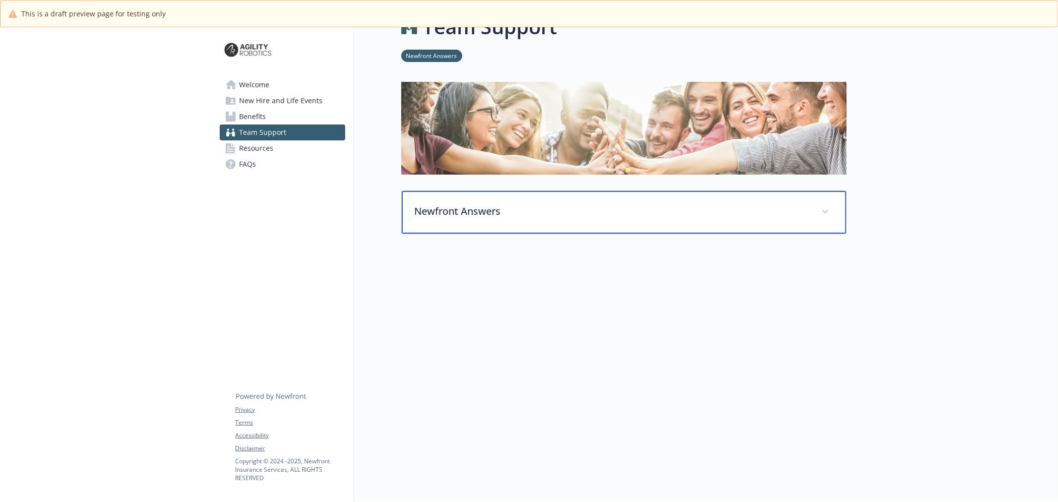
click at [466, 209] on p "Newfront Answers" at bounding box center [612, 211] width 395 height 15
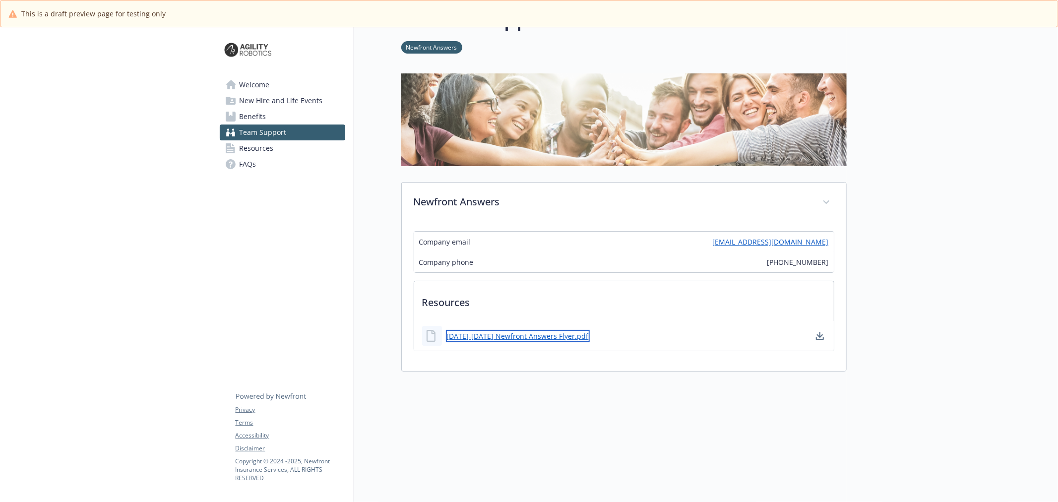
click at [465, 335] on link "2025-2026 Newfront Answers Flyer.pdf" at bounding box center [518, 336] width 144 height 12
click at [282, 139] on span "Team Support" at bounding box center [263, 133] width 47 height 16
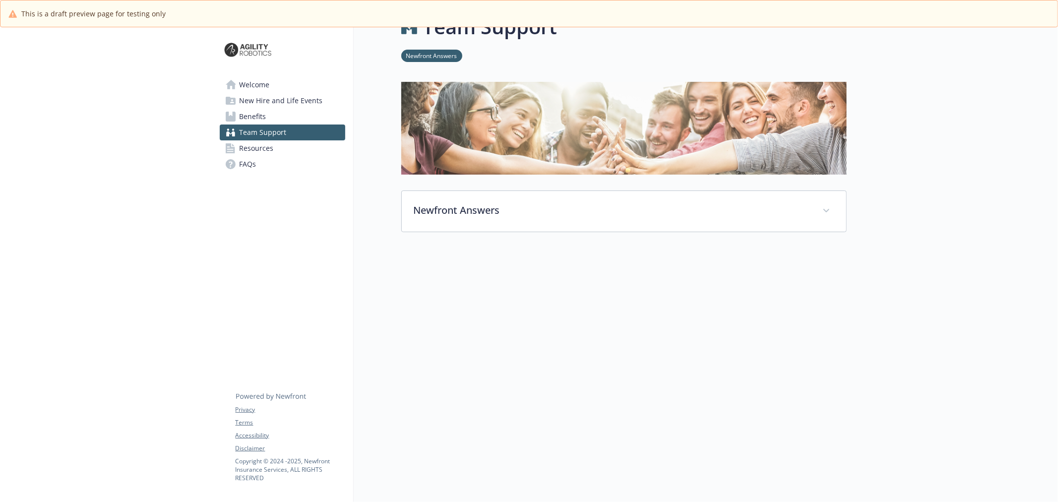
click at [279, 148] on link "Resources" at bounding box center [283, 148] width 126 height 16
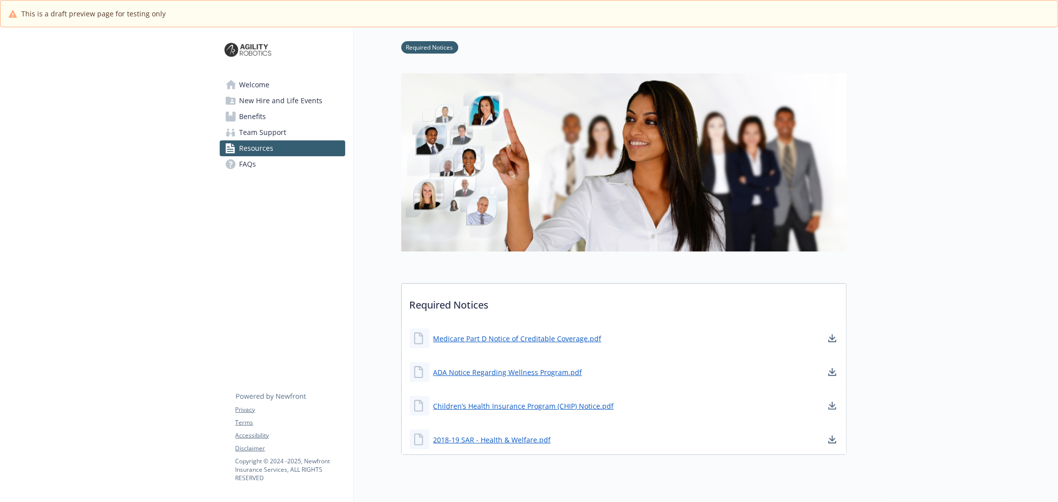
click at [257, 164] on link "FAQs" at bounding box center [283, 164] width 126 height 16
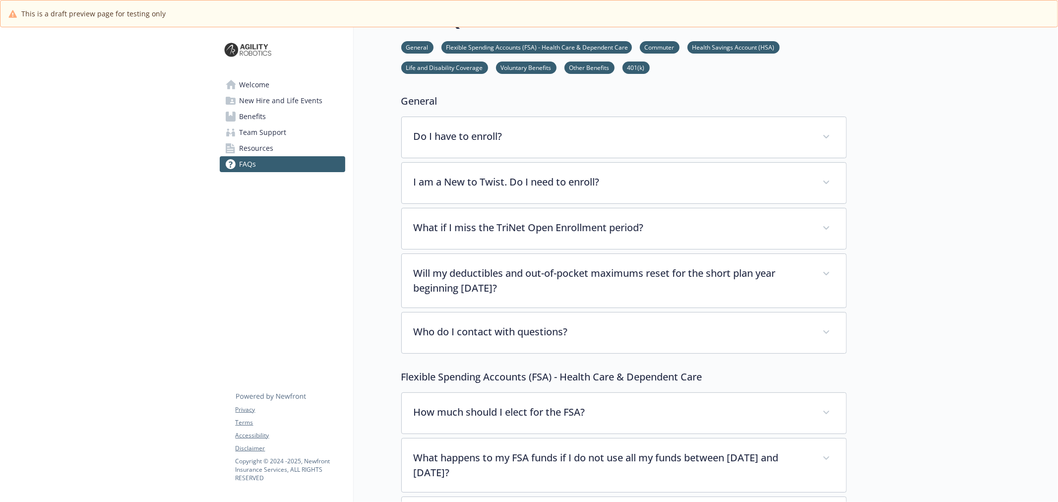
click at [257, 104] on span "New Hire and Life Events" at bounding box center [281, 101] width 83 height 16
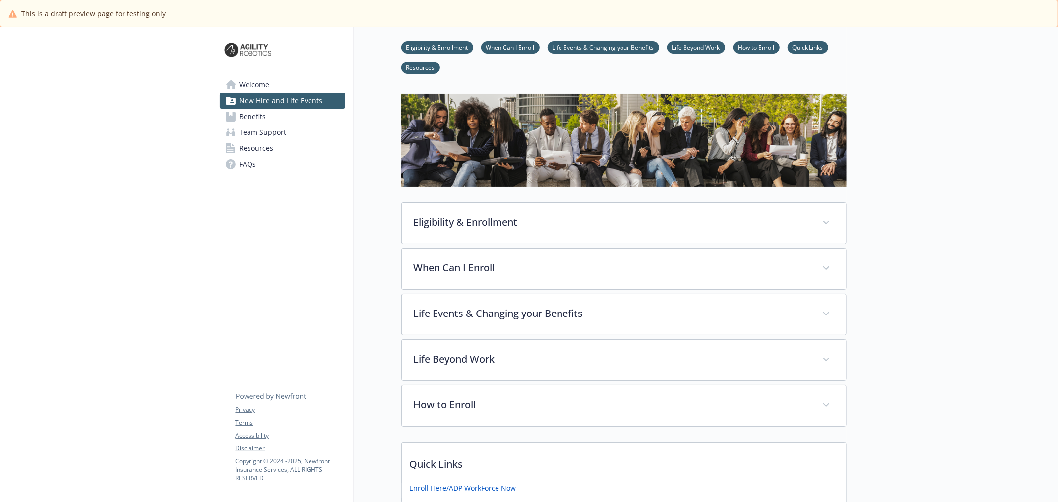
click at [265, 83] on span "Welcome" at bounding box center [255, 85] width 30 height 16
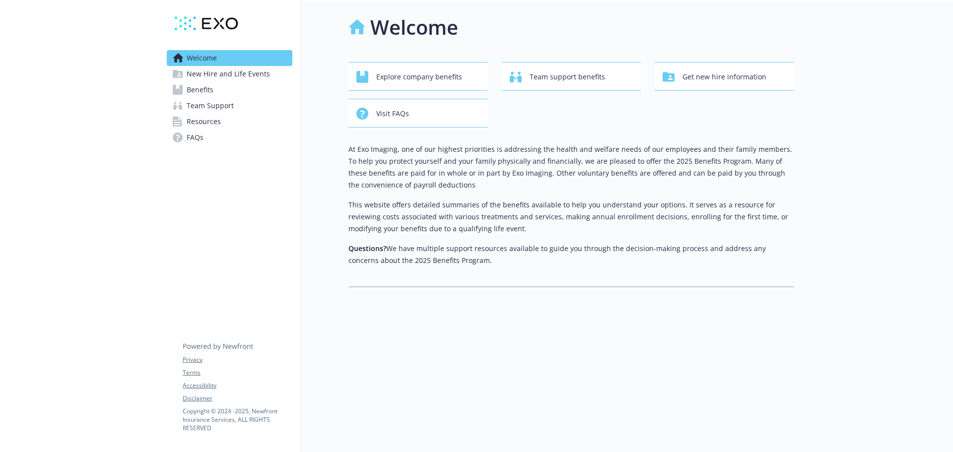
click at [216, 110] on span "Team Support" at bounding box center [210, 106] width 47 height 16
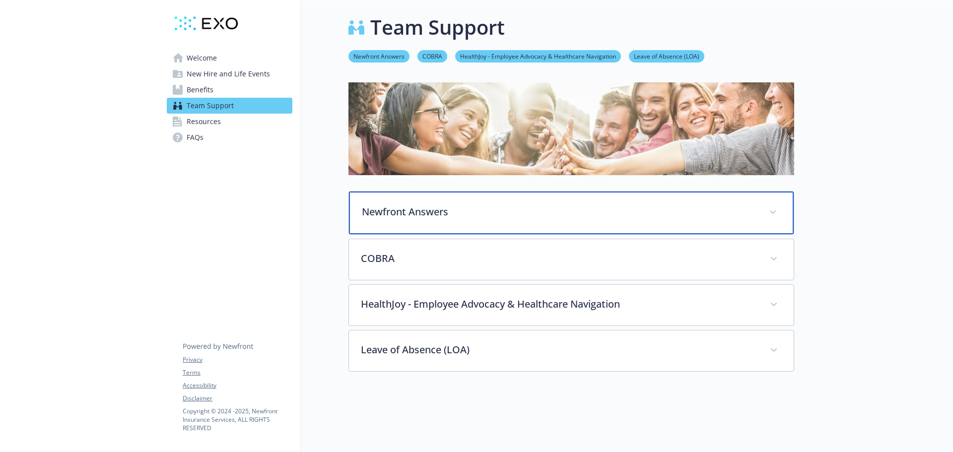
click at [469, 207] on p "Newfront Answers" at bounding box center [559, 211] width 395 height 15
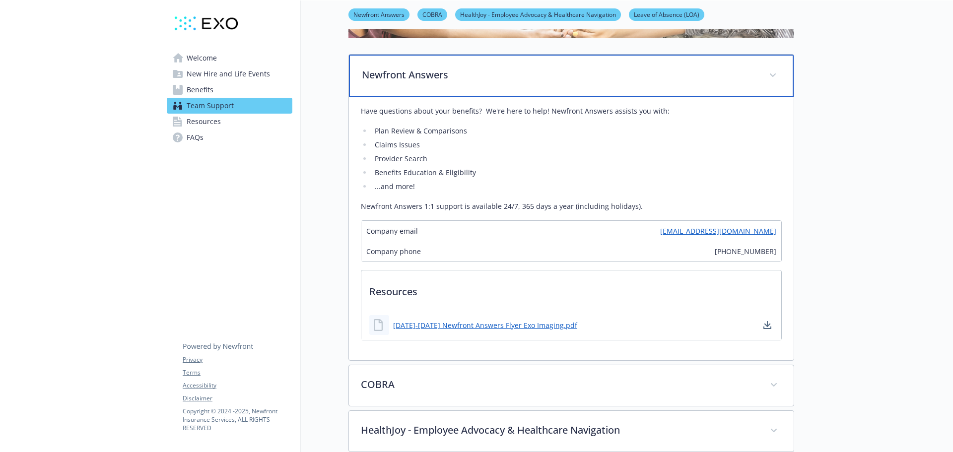
scroll to position [149, 0]
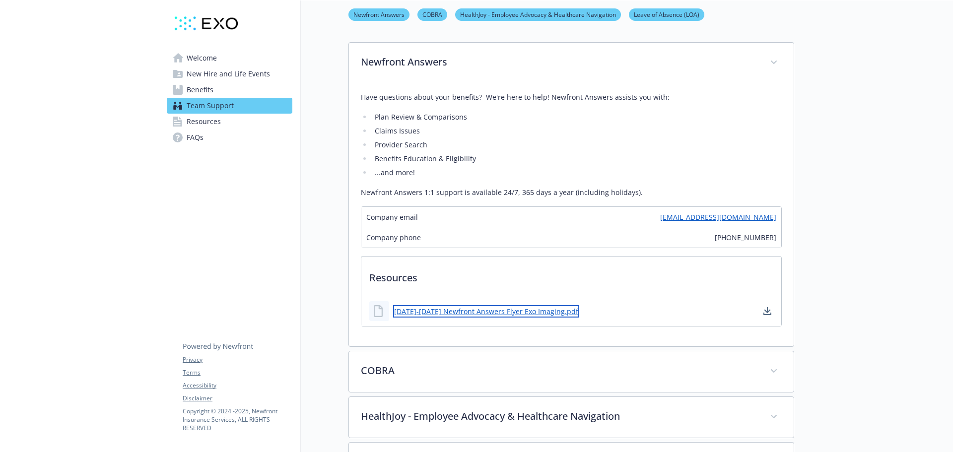
click at [494, 312] on link "2025-2026 Newfront Answers Flyer Exo Imaging.pdf" at bounding box center [486, 311] width 186 height 12
click at [226, 71] on span "New Hire and Life Events" at bounding box center [228, 74] width 83 height 16
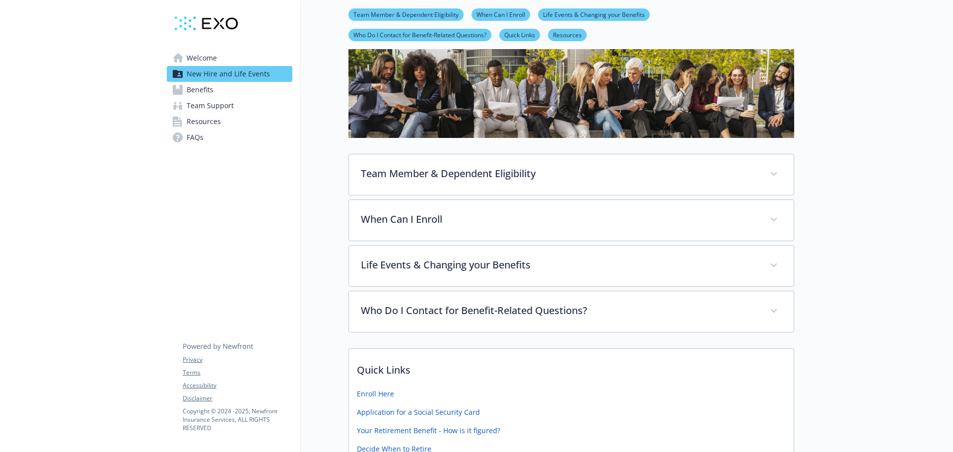
scroll to position [48, 0]
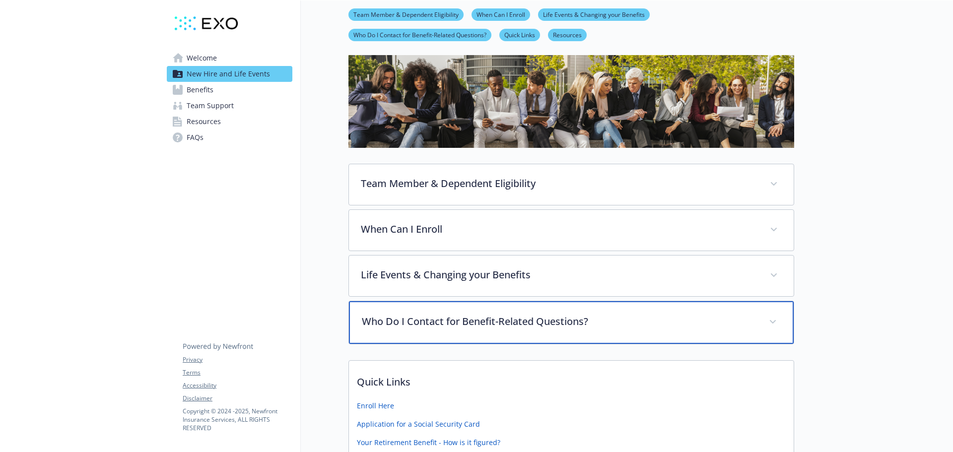
click at [497, 323] on p "Who Do I Contact for Benefit-Related Questions?" at bounding box center [559, 321] width 395 height 15
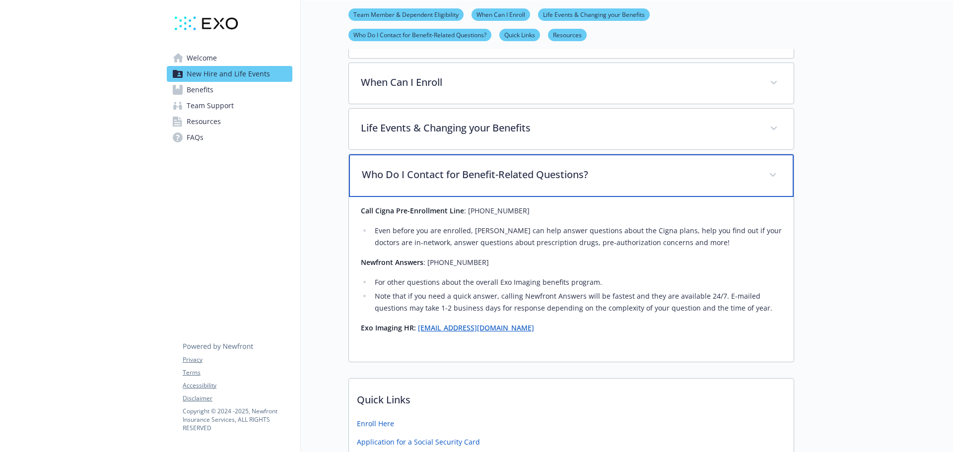
scroll to position [197, 0]
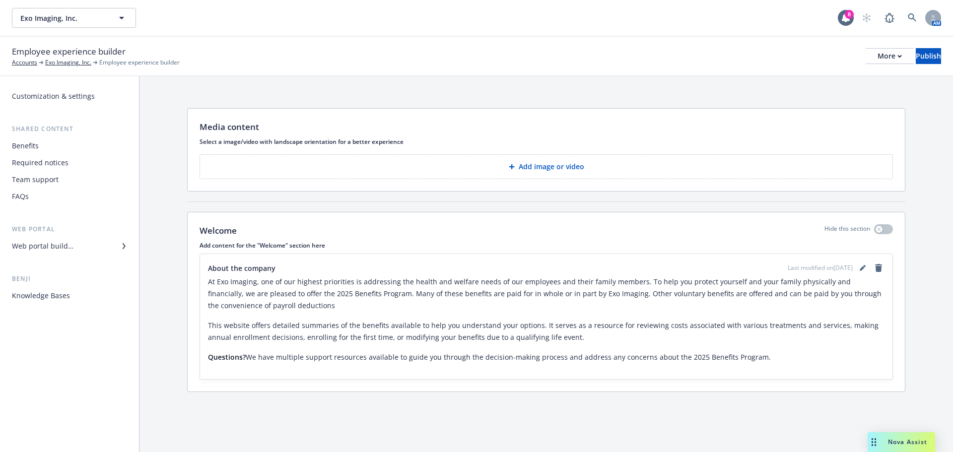
click at [42, 146] on div "Benefits" at bounding box center [69, 146] width 115 height 16
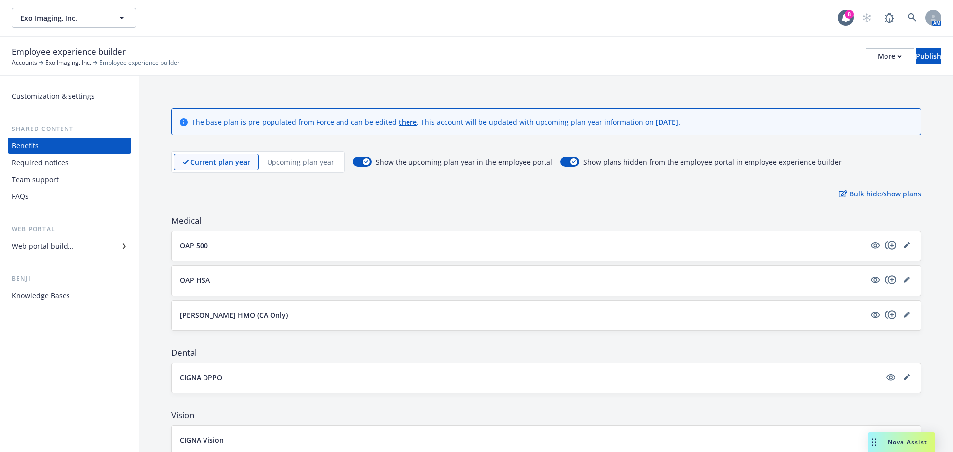
click at [110, 249] on div "Web portal builder" at bounding box center [69, 246] width 115 height 16
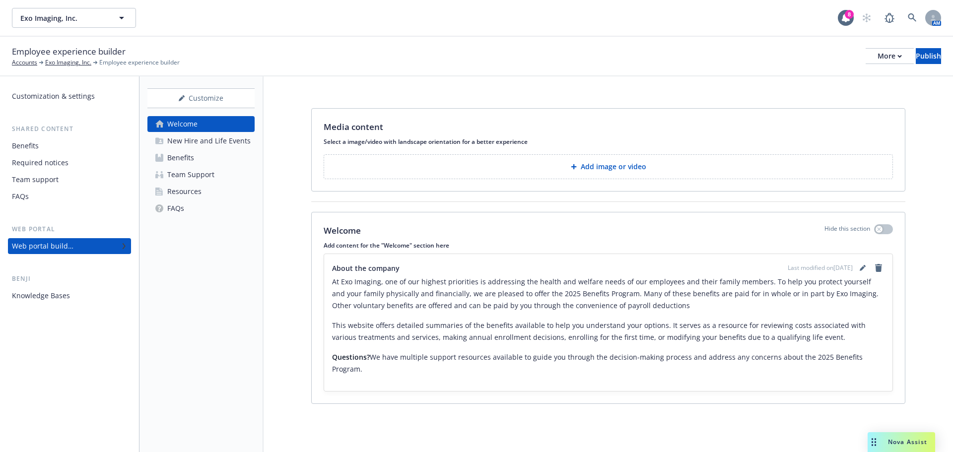
click at [214, 141] on div "New Hire and Life Events" at bounding box center [208, 141] width 83 height 16
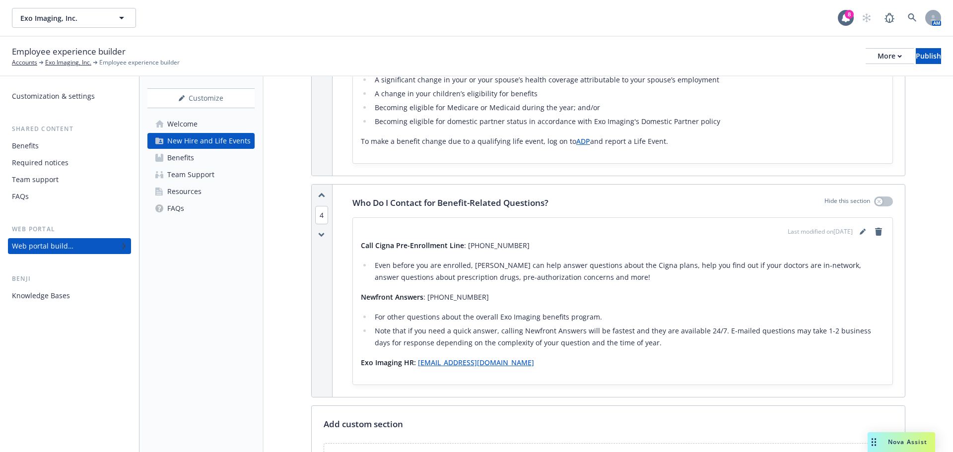
scroll to position [844, 0]
drag, startPoint x: 453, startPoint y: 300, endPoint x: 433, endPoint y: 302, distance: 19.9
click at [453, 300] on p "Newfront Answers : (650) 240-7679" at bounding box center [623, 297] width 524 height 12
click at [426, 297] on p "Newfront Answers : (650) 240-7679" at bounding box center [623, 297] width 524 height 12
drag, startPoint x: 425, startPoint y: 296, endPoint x: 477, endPoint y: 296, distance: 52.1
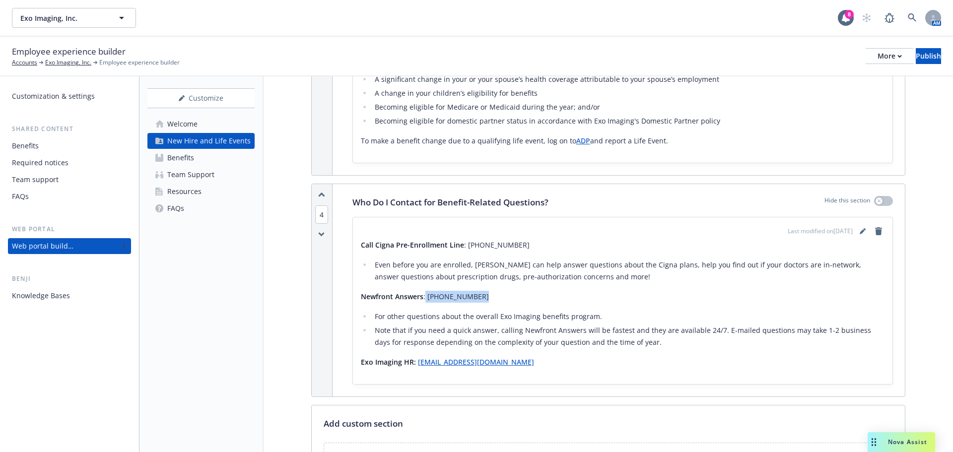
click at [477, 296] on p "Newfront Answers : (650) 240-7679" at bounding box center [623, 297] width 524 height 12
drag, startPoint x: 470, startPoint y: 296, endPoint x: 426, endPoint y: 300, distance: 44.4
click at [424, 300] on p "Newfront Answers : (650) 240-7679" at bounding box center [623, 297] width 524 height 12
drag, startPoint x: 478, startPoint y: 296, endPoint x: 426, endPoint y: 298, distance: 52.1
click at [426, 298] on p "Newfront Answers : (650) 240-7679" at bounding box center [623, 297] width 524 height 12
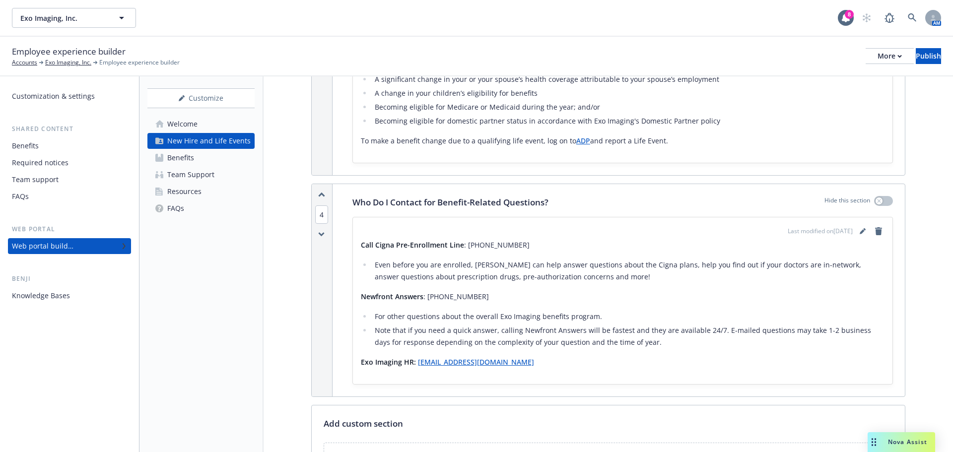
click at [471, 304] on div "Call Cigna Pre-Enrollment Line : (866) 494-1111 Even before you are enrolled, C…" at bounding box center [623, 303] width 524 height 129
click at [863, 230] on icon "editPencil" at bounding box center [864, 229] width 2 height 2
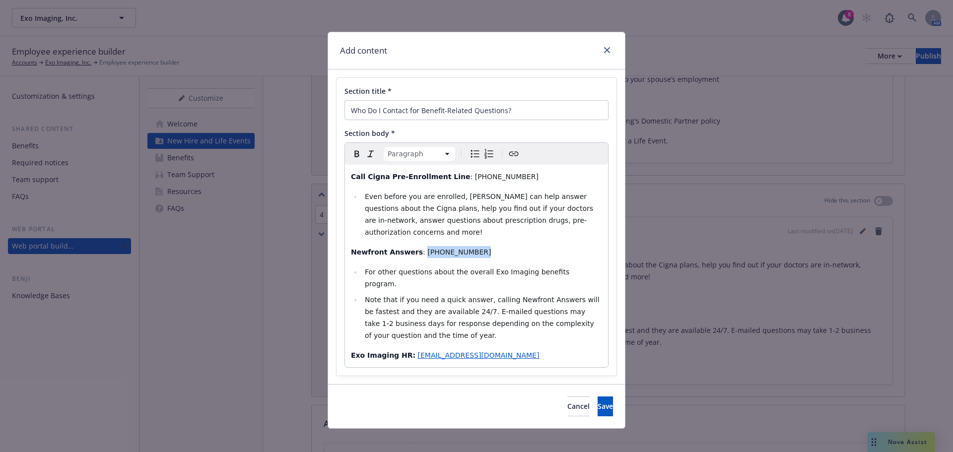
drag, startPoint x: 449, startPoint y: 240, endPoint x: 414, endPoint y: 240, distance: 34.2
click at [414, 246] on p "Newfront Answers : (650) 240-7679" at bounding box center [476, 252] width 251 height 12
drag, startPoint x: 416, startPoint y: 240, endPoint x: 438, endPoint y: 250, distance: 23.8
click at [425, 248] on strong "866-511-9006" at bounding box center [460, 252] width 71 height 8
click at [435, 268] on span "For other questions about the overall Exo Imaging benefits program." at bounding box center [468, 278] width 207 height 20
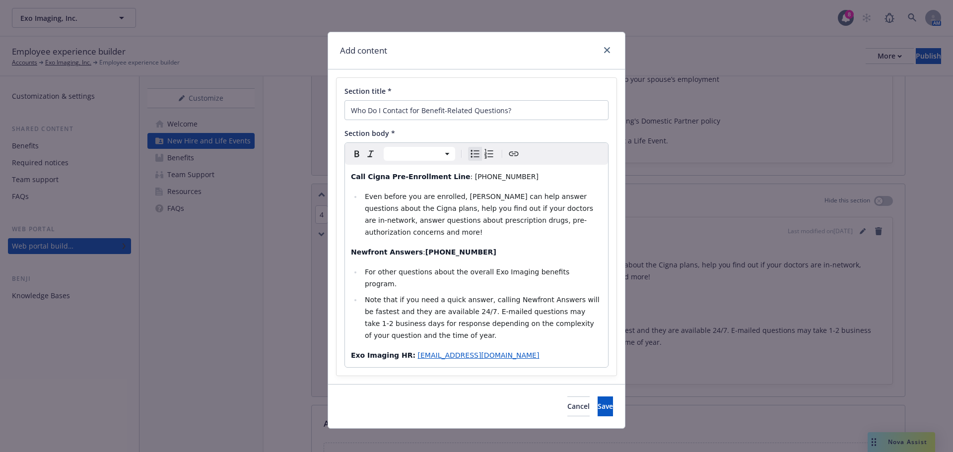
select select "paragraph"
click at [425, 248] on strong "866-511-9006" at bounding box center [460, 252] width 71 height 8
click at [430, 248] on strong "866-511-9006" at bounding box center [465, 252] width 71 height 8
drag, startPoint x: 464, startPoint y: 239, endPoint x: 415, endPoint y: 240, distance: 48.7
click at [415, 246] on p "Newfront Answers : ( 866) 511-9006" at bounding box center [476, 252] width 251 height 12
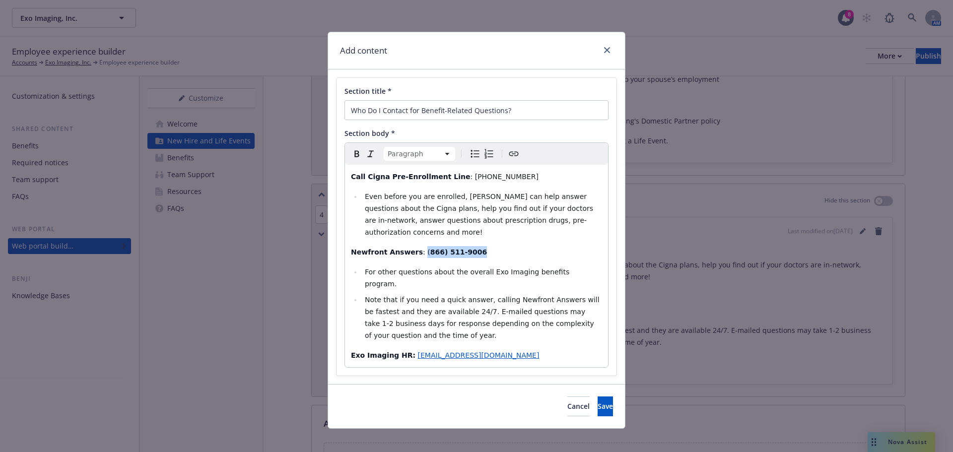
click at [356, 158] on icon "Bold" at bounding box center [357, 154] width 12 height 12
click at [356, 158] on icon "Remove bold" at bounding box center [357, 154] width 12 height 12
select select
click at [418, 299] on span "Note that if you need a quick answer, calling Newfront Answers will be fastest …" at bounding box center [483, 318] width 237 height 44
click at [597, 396] on button "Save" at bounding box center [604, 406] width 15 height 20
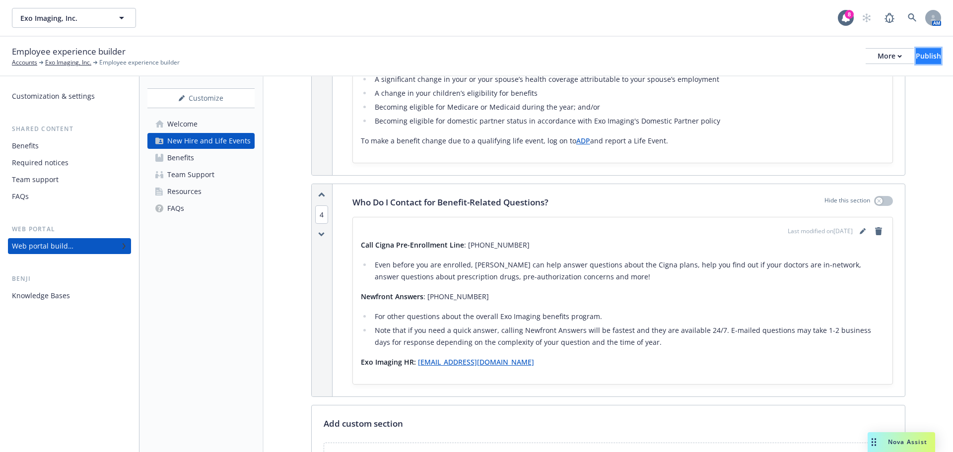
click at [916, 61] on div "Publish" at bounding box center [928, 56] width 25 height 15
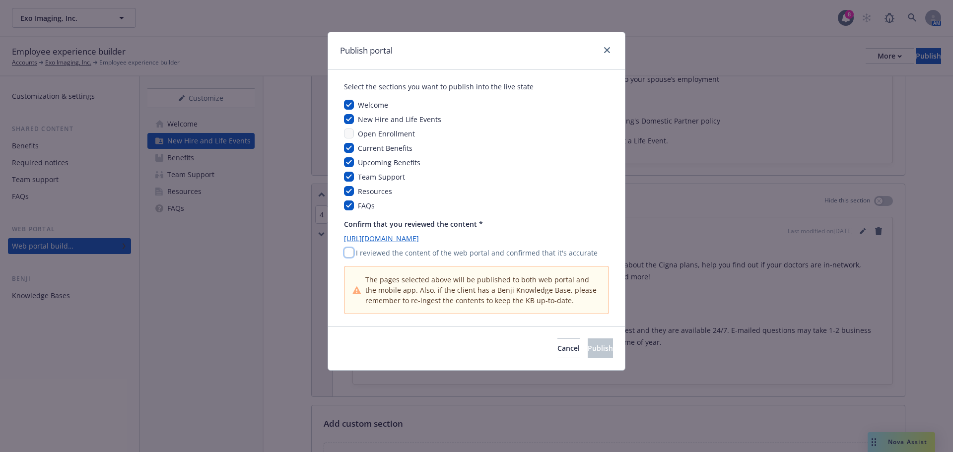
click at [348, 258] on input "checkbox" at bounding box center [349, 253] width 10 height 10
checkbox input "true"
click at [588, 354] on button "Publish" at bounding box center [600, 348] width 25 height 20
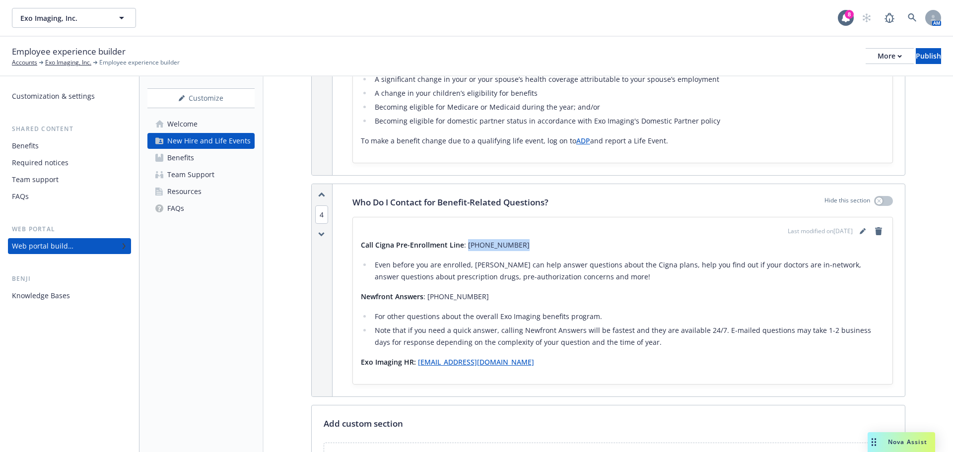
drag, startPoint x: 466, startPoint y: 245, endPoint x: 517, endPoint y: 244, distance: 50.6
click at [517, 244] on p "Call Cigna Pre-Enrollment Line : (866) 494-1111" at bounding box center [623, 245] width 524 height 12
drag, startPoint x: 426, startPoint y: 296, endPoint x: 477, endPoint y: 296, distance: 50.6
click at [477, 297] on p "Newfront Answers : (866) 511-9006" at bounding box center [623, 297] width 524 height 12
copy p "(866) 511-9006"
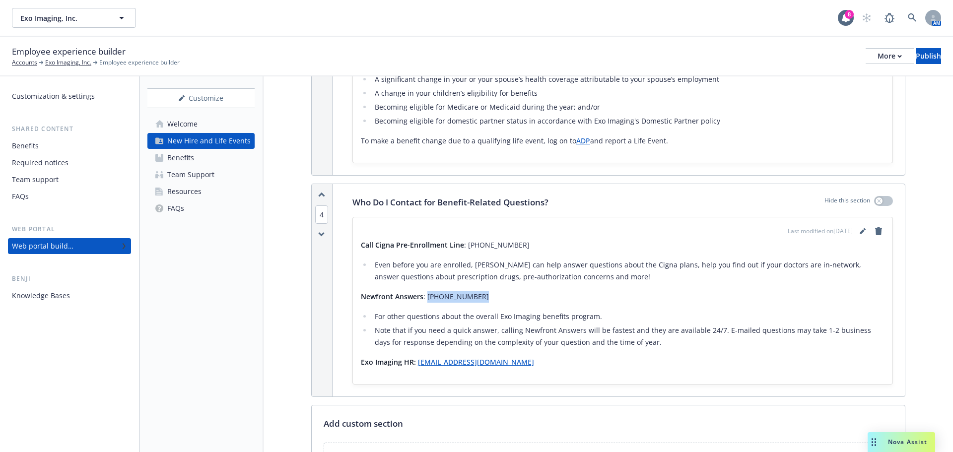
copy p "(866) 511-9006"
click at [916, 50] on div "Publish" at bounding box center [928, 56] width 25 height 15
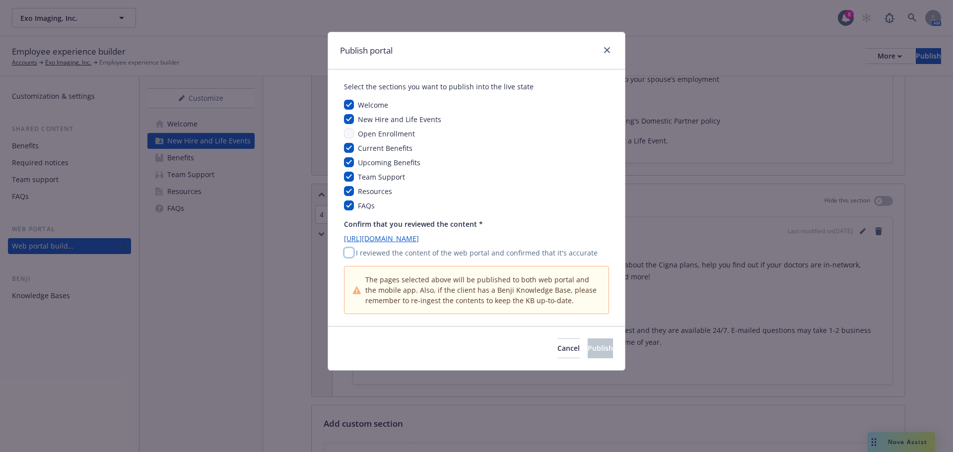
click at [348, 255] on input "checkbox" at bounding box center [349, 253] width 10 height 10
checkbox input "true"
click at [588, 348] on span "Publish" at bounding box center [600, 347] width 25 height 9
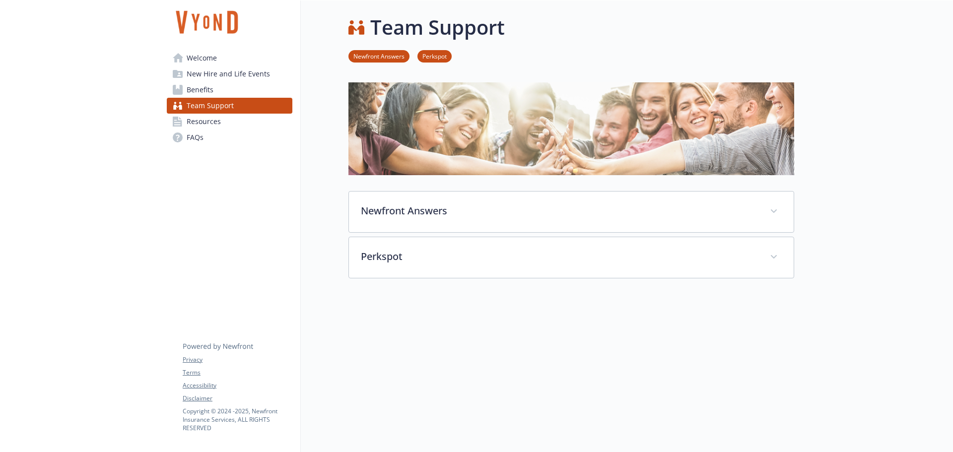
click at [213, 76] on span "New Hire and Life Events" at bounding box center [228, 74] width 83 height 16
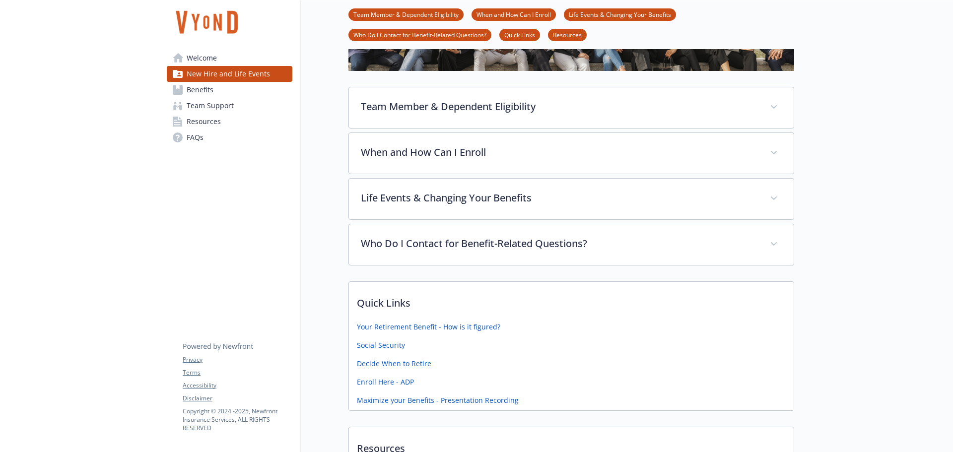
scroll to position [149, 0]
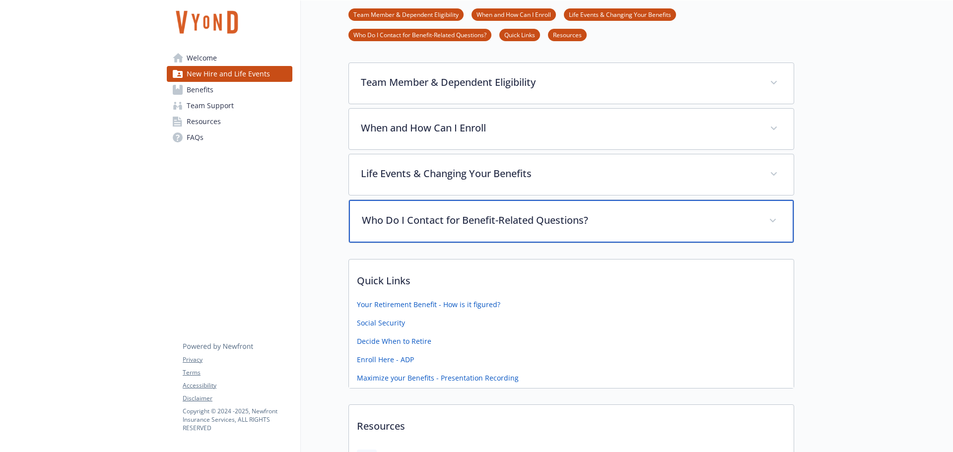
click at [483, 231] on div "Who Do I Contact for Benefit-Related Questions?" at bounding box center [571, 221] width 445 height 43
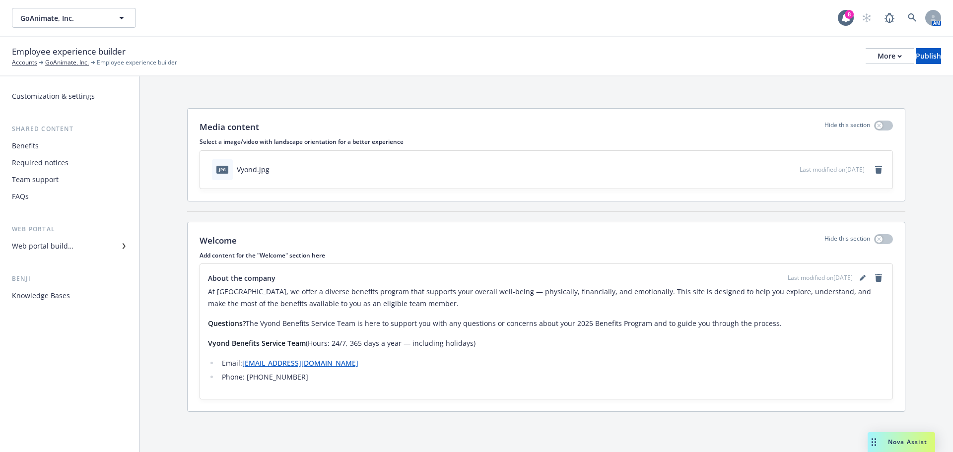
click at [58, 250] on div "Web portal builder" at bounding box center [43, 246] width 62 height 16
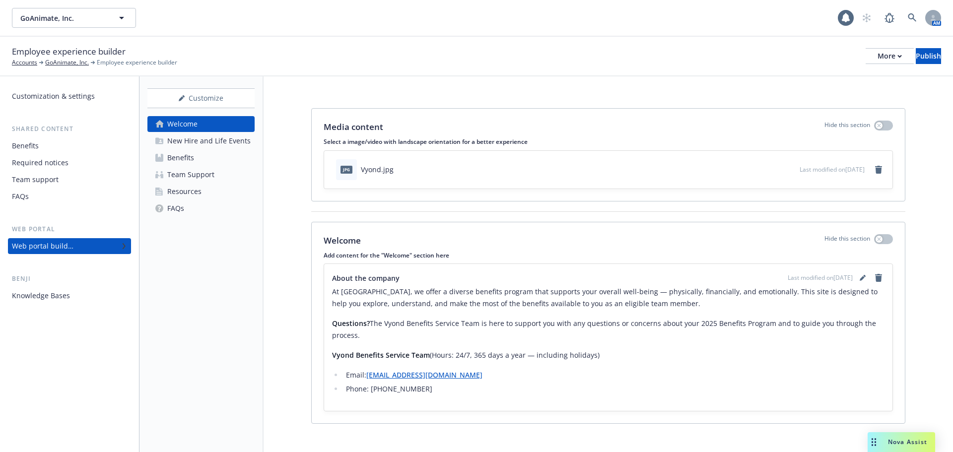
click at [200, 144] on div "New Hire and Life Events" at bounding box center [208, 141] width 83 height 16
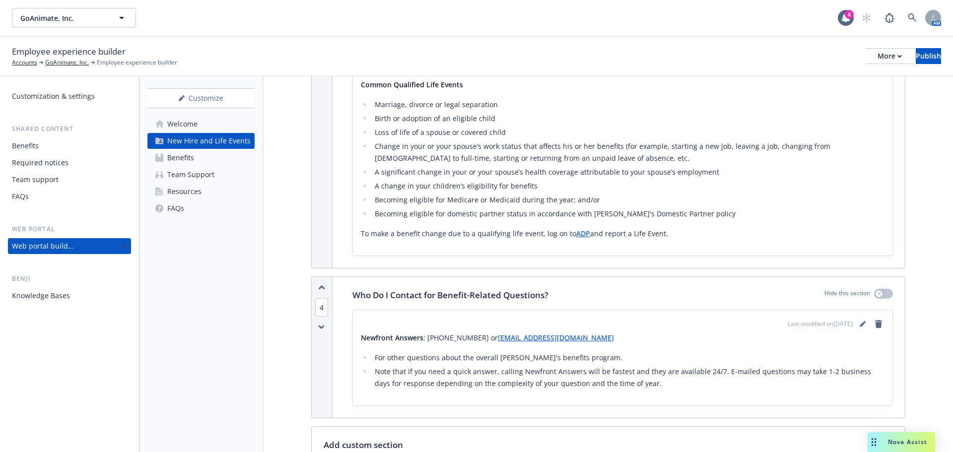
scroll to position [893, 0]
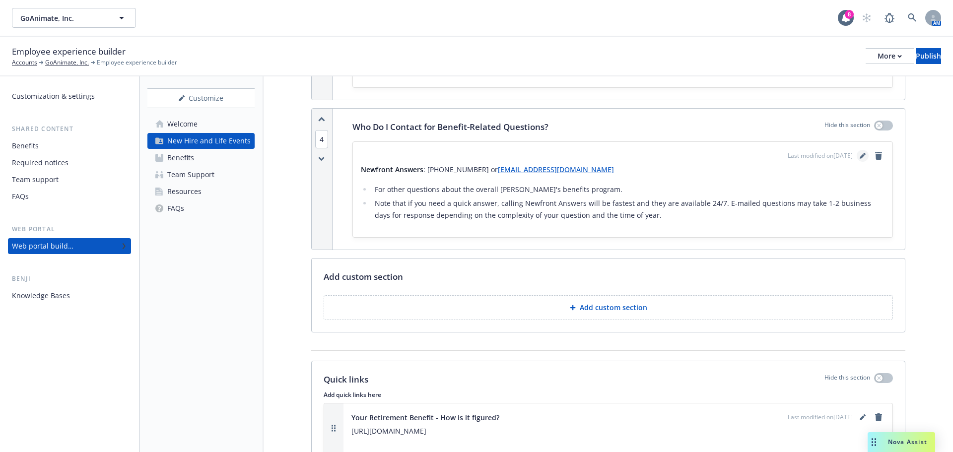
click at [857, 162] on link "editPencil" at bounding box center [862, 156] width 12 height 12
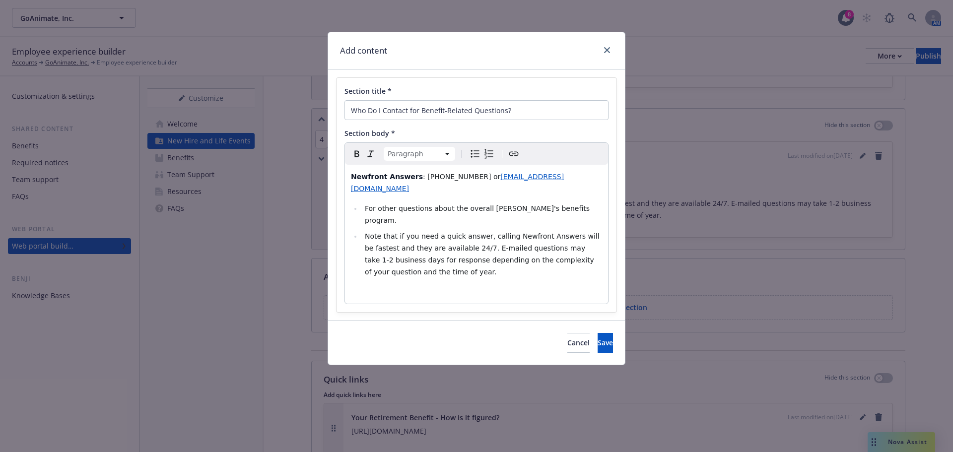
click at [423, 177] on span ": [PHONE_NUMBER] or" at bounding box center [461, 177] width 77 height 8
drag, startPoint x: 416, startPoint y: 177, endPoint x: 460, endPoint y: 174, distance: 43.3
click at [460, 174] on span ": [PHONE_NUMBER] or" at bounding box center [461, 177] width 77 height 8
click at [597, 333] on button "Save" at bounding box center [604, 343] width 15 height 20
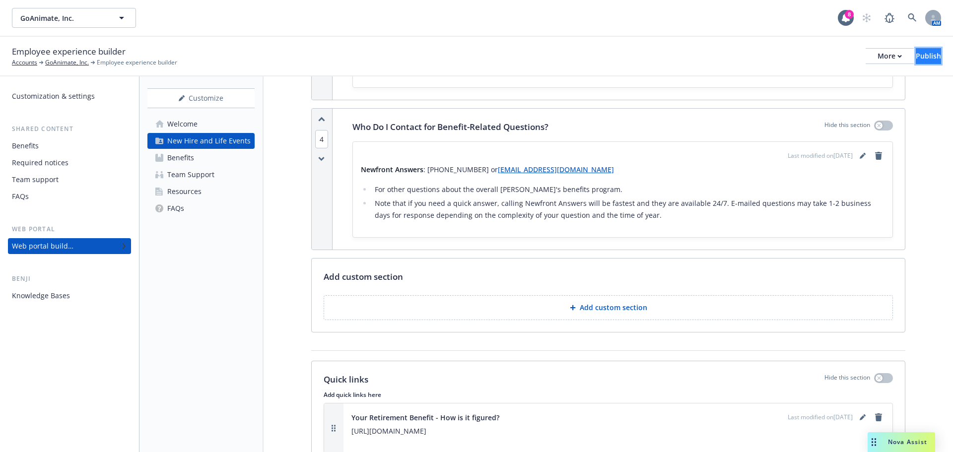
click at [916, 61] on div "Publish" at bounding box center [928, 56] width 25 height 15
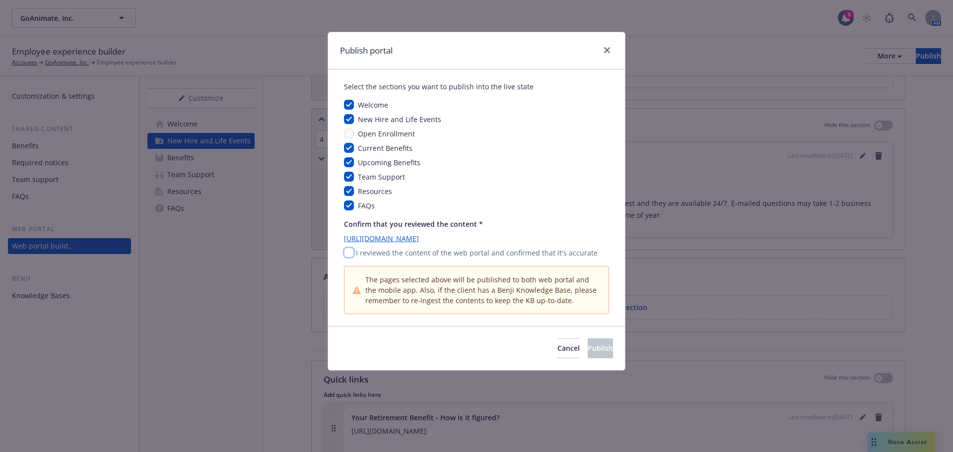
click at [351, 251] on input "checkbox" at bounding box center [349, 253] width 10 height 10
checkbox input "true"
click at [591, 352] on span "Publish" at bounding box center [600, 347] width 25 height 9
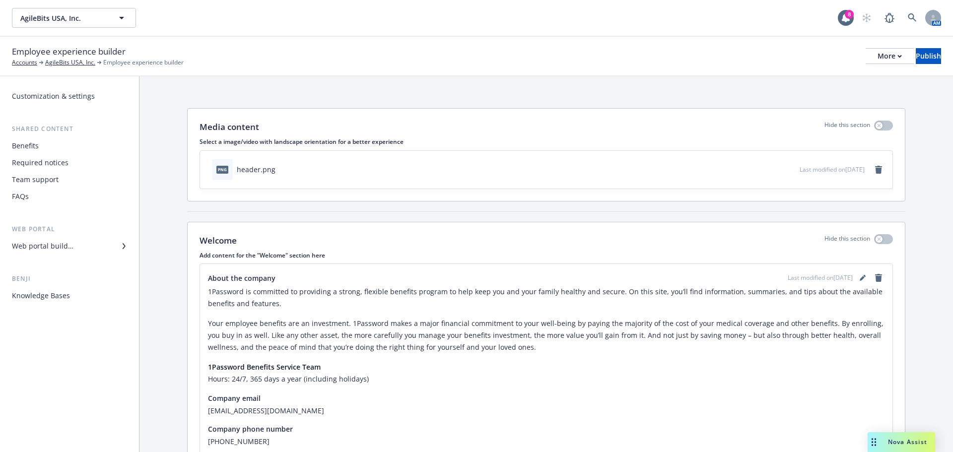
click at [45, 250] on div "Web portal builder" at bounding box center [43, 246] width 62 height 16
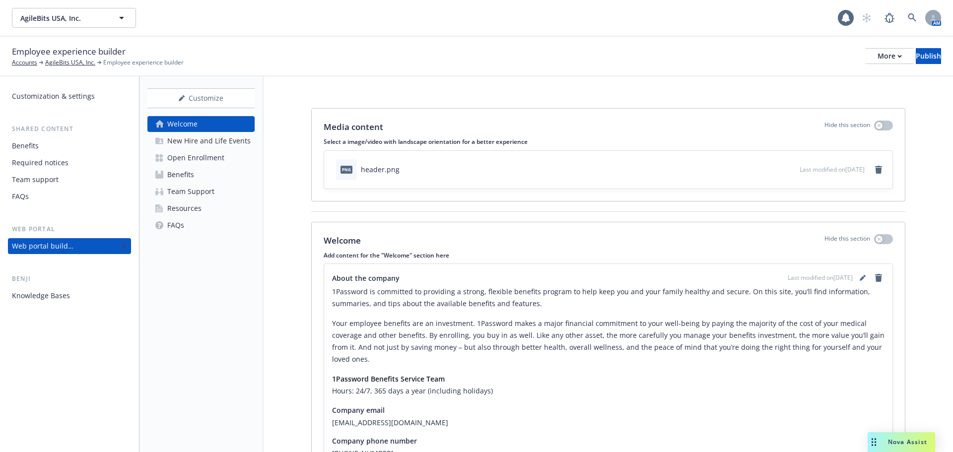
click at [210, 143] on div "New Hire and Life Events" at bounding box center [208, 141] width 83 height 16
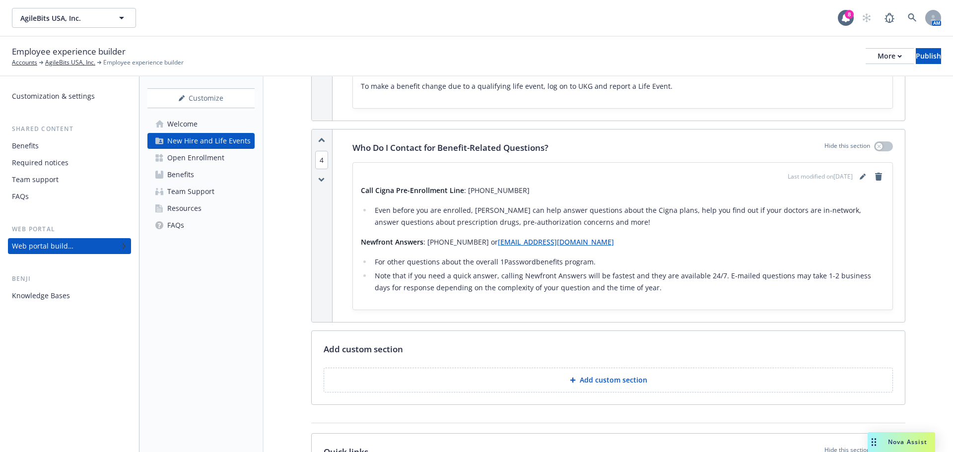
scroll to position [893, 0]
click at [856, 174] on link "editPencil" at bounding box center [862, 176] width 12 height 12
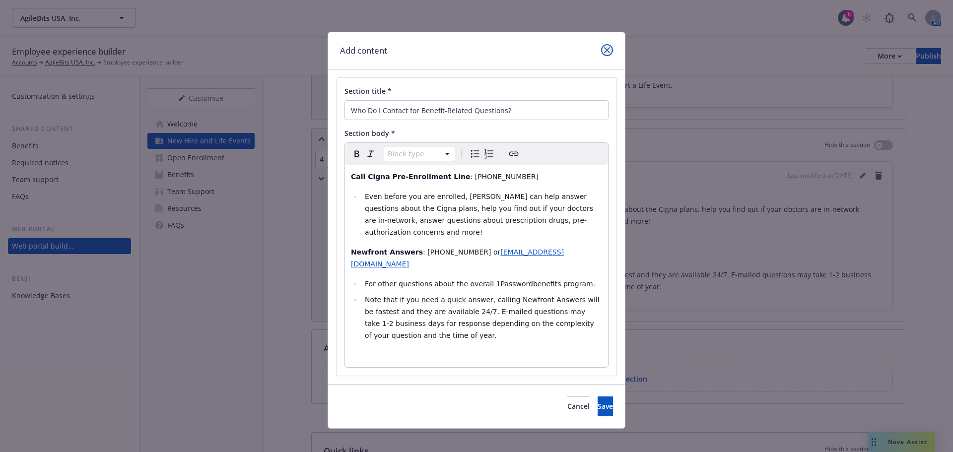
click at [609, 52] on icon "close" at bounding box center [607, 50] width 6 height 6
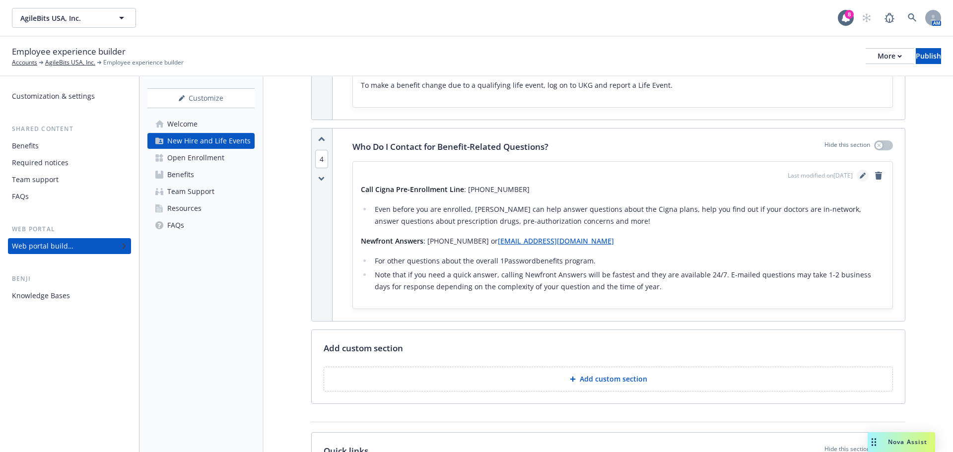
click at [856, 176] on link "editPencil" at bounding box center [862, 176] width 12 height 12
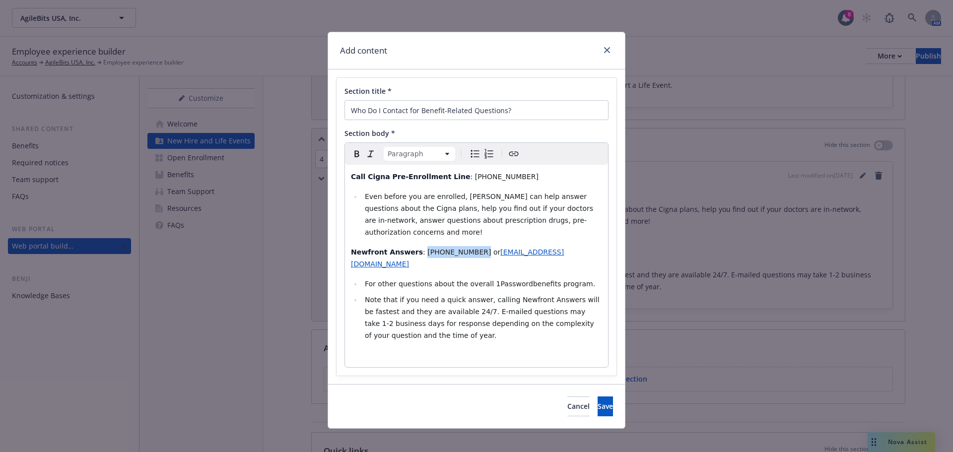
drag, startPoint x: 415, startPoint y: 240, endPoint x: 461, endPoint y: 241, distance: 46.2
click at [461, 248] on span ": (833) 570-5645 or" at bounding box center [461, 252] width 77 height 8
click at [597, 401] on span "Save" at bounding box center [604, 405] width 15 height 9
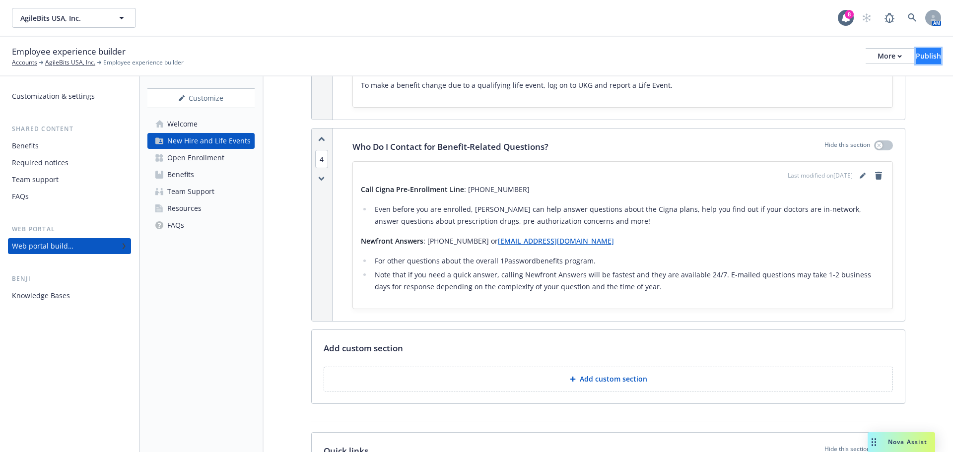
click at [916, 61] on div "Publish" at bounding box center [928, 56] width 25 height 15
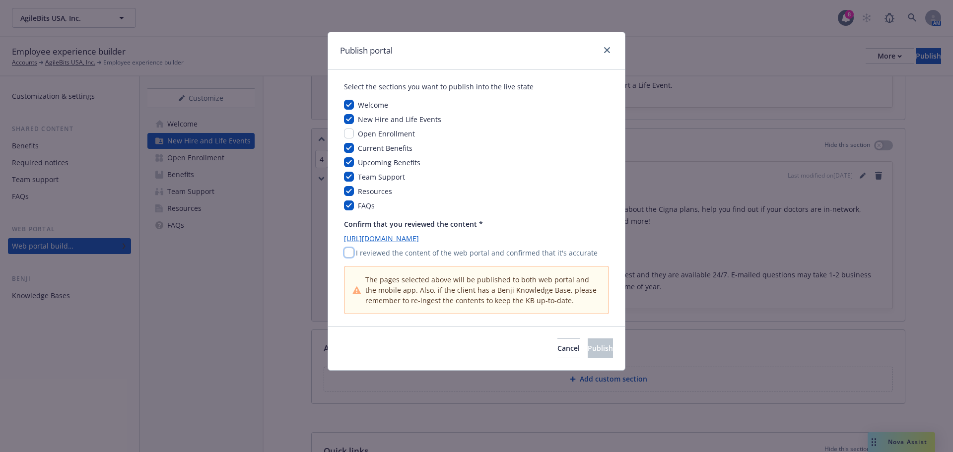
click at [347, 248] on input "checkbox" at bounding box center [349, 253] width 10 height 10
checkbox input "true"
click at [588, 347] on span "Publish" at bounding box center [600, 347] width 25 height 9
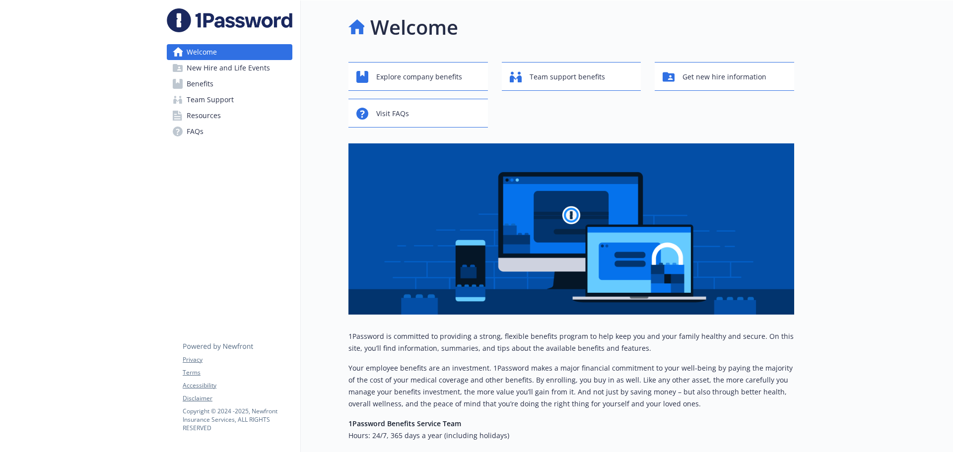
click at [197, 66] on span "New Hire and Life Events" at bounding box center [228, 68] width 83 height 16
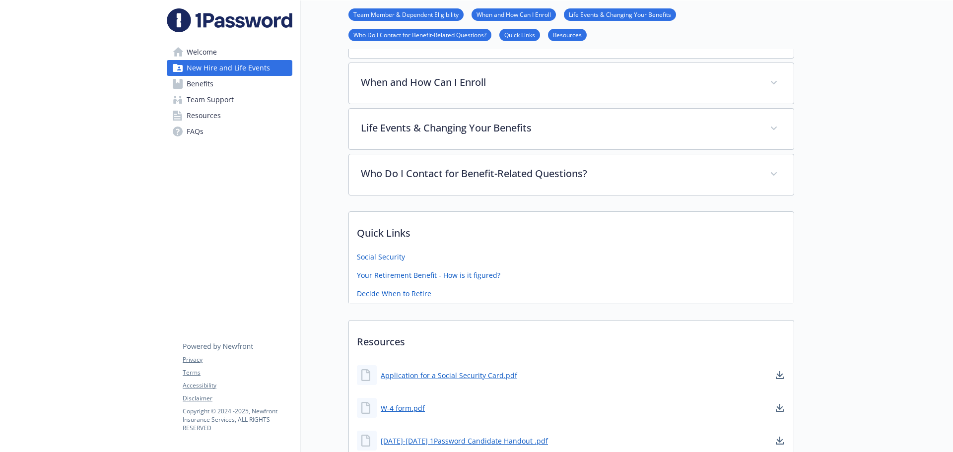
scroll to position [198, 0]
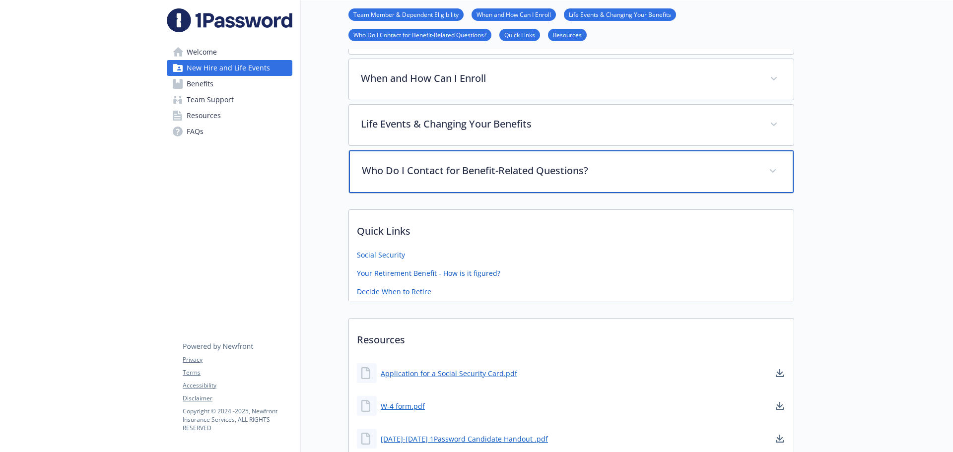
click at [379, 172] on p "Who Do I Contact for Benefit-Related Questions?" at bounding box center [559, 170] width 395 height 15
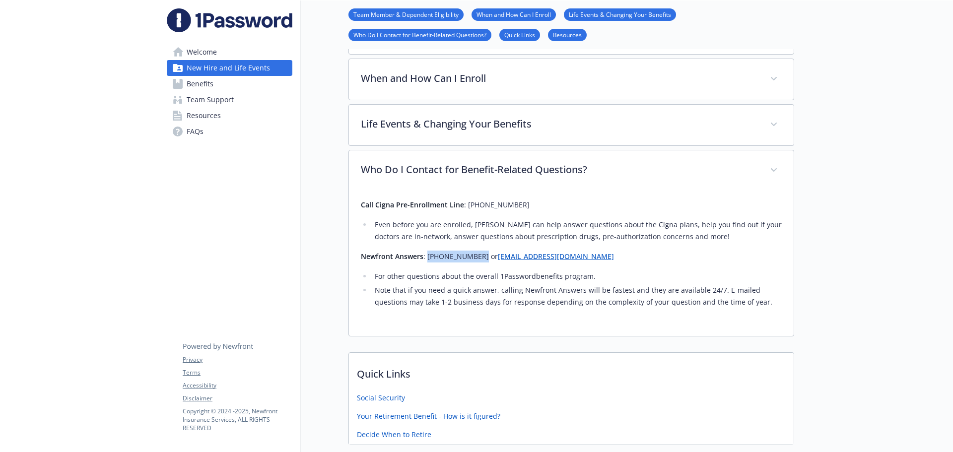
drag, startPoint x: 427, startPoint y: 260, endPoint x: 474, endPoint y: 257, distance: 47.2
click at [474, 257] on p "Newfront Answers : [PHONE_NUMBER] or [EMAIL_ADDRESS][DOMAIN_NAME]" at bounding box center [571, 257] width 421 height 12
copy p "[PHONE_NUMBER]"
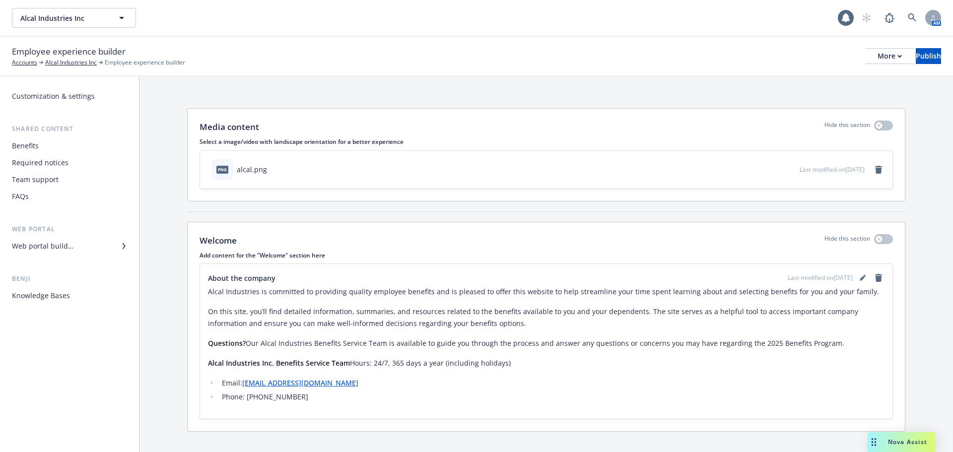
click at [59, 244] on div "Web portal builder" at bounding box center [43, 246] width 62 height 16
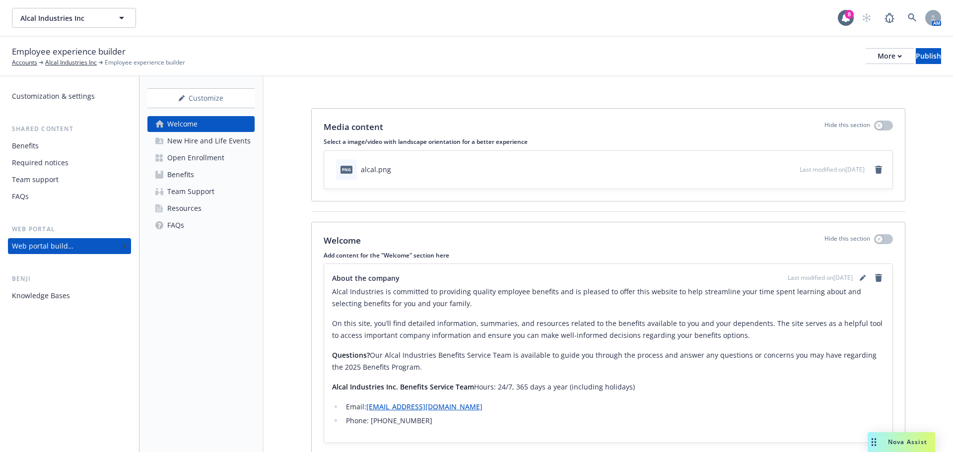
click at [181, 144] on div "New Hire and Life Events" at bounding box center [208, 141] width 83 height 16
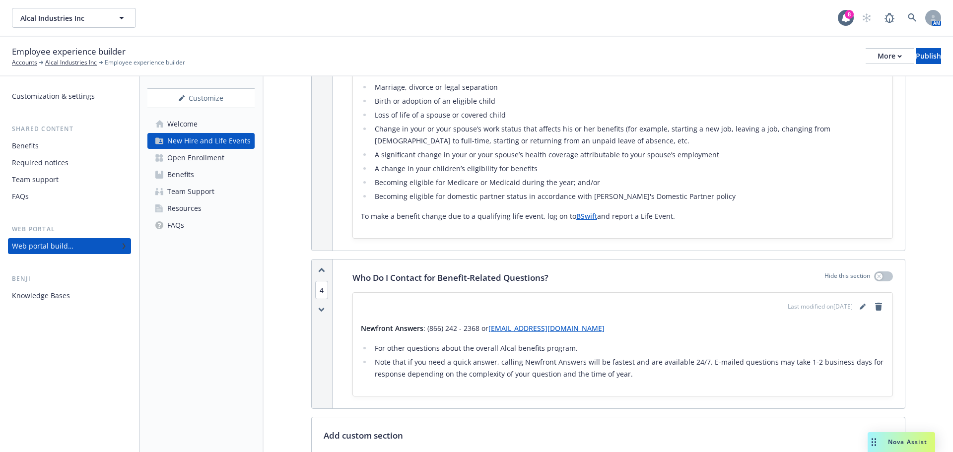
scroll to position [794, 0]
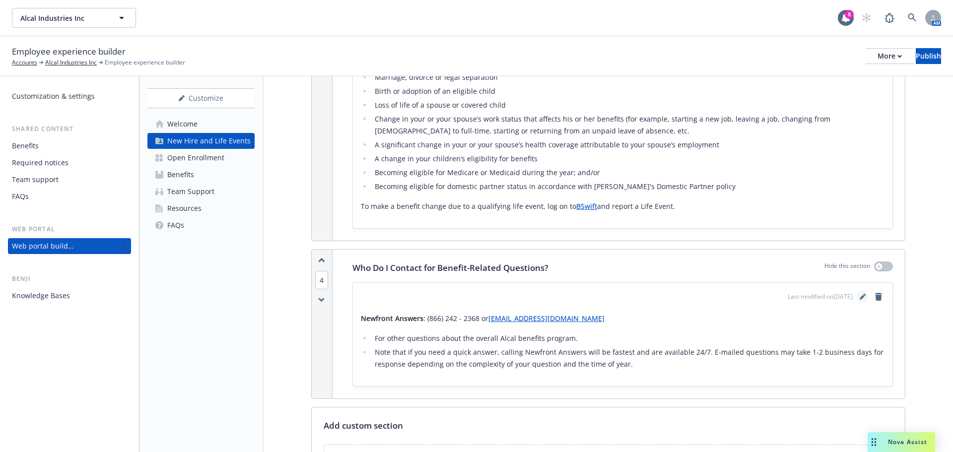
click at [863, 295] on icon "editPencil" at bounding box center [864, 295] width 2 height 2
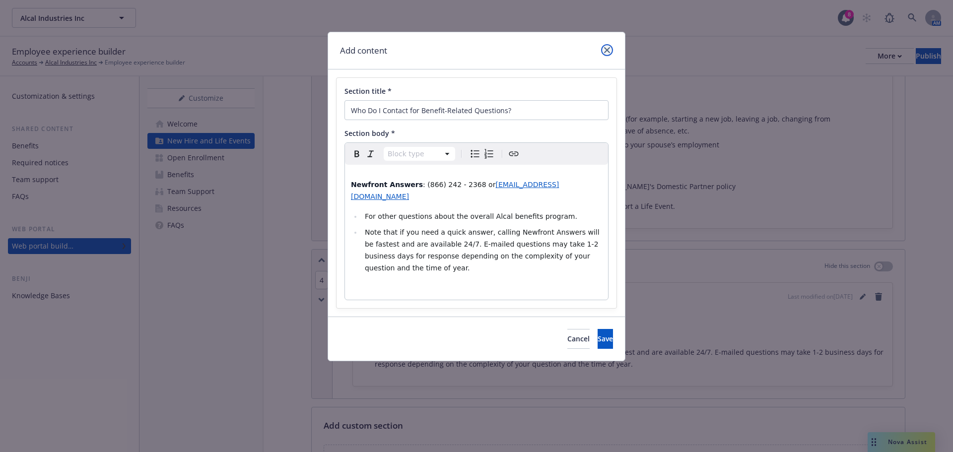
click at [604, 47] on link "close" at bounding box center [607, 50] width 12 height 12
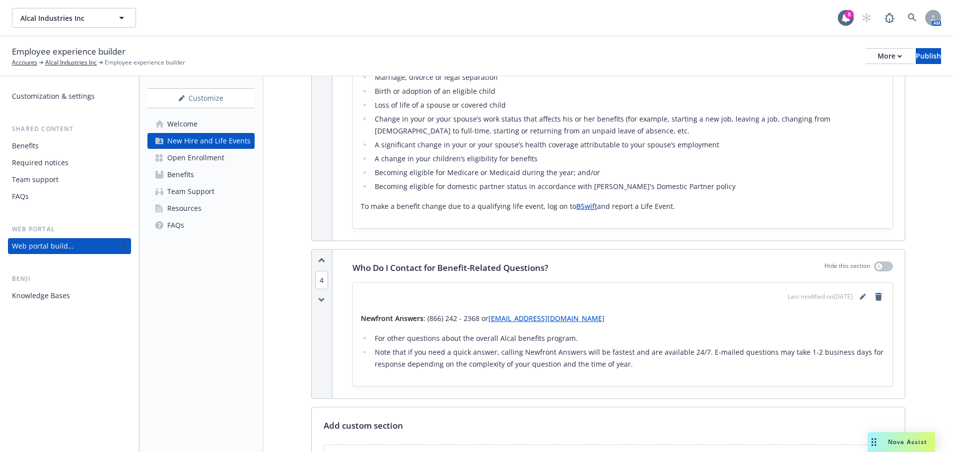
click at [437, 326] on div "Newfront Answers : (866) 242 - 2368 or alcalbenefits@answers.newfront.com For o…" at bounding box center [623, 342] width 524 height 58
click at [859, 299] on icon "editPencil" at bounding box center [861, 297] width 5 height 5
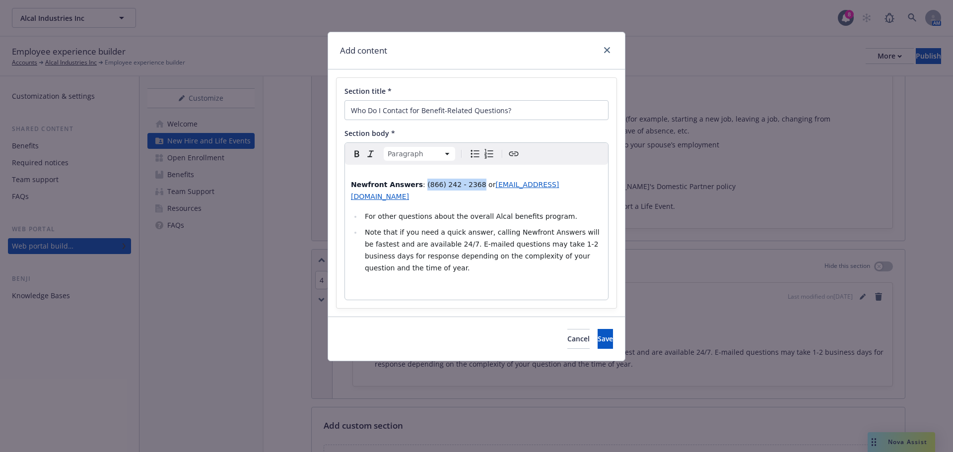
drag, startPoint x: 414, startPoint y: 185, endPoint x: 464, endPoint y: 182, distance: 50.2
click at [464, 182] on span ": (866) 242 - 2368 or" at bounding box center [459, 185] width 72 height 8
click at [597, 334] on span "Save" at bounding box center [604, 338] width 15 height 9
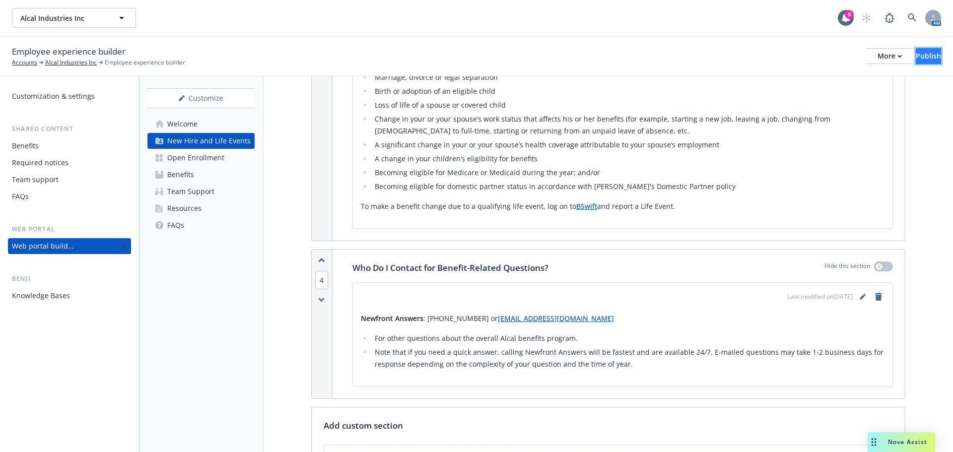
click at [916, 53] on div "Publish" at bounding box center [928, 56] width 25 height 15
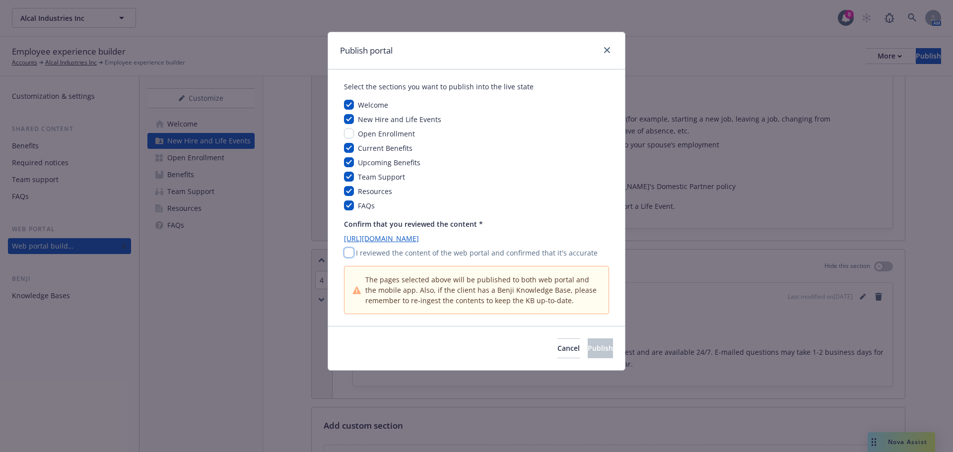
click at [344, 251] on input "checkbox" at bounding box center [349, 253] width 10 height 10
checkbox input "true"
click at [588, 351] on span "Publish" at bounding box center [600, 347] width 25 height 9
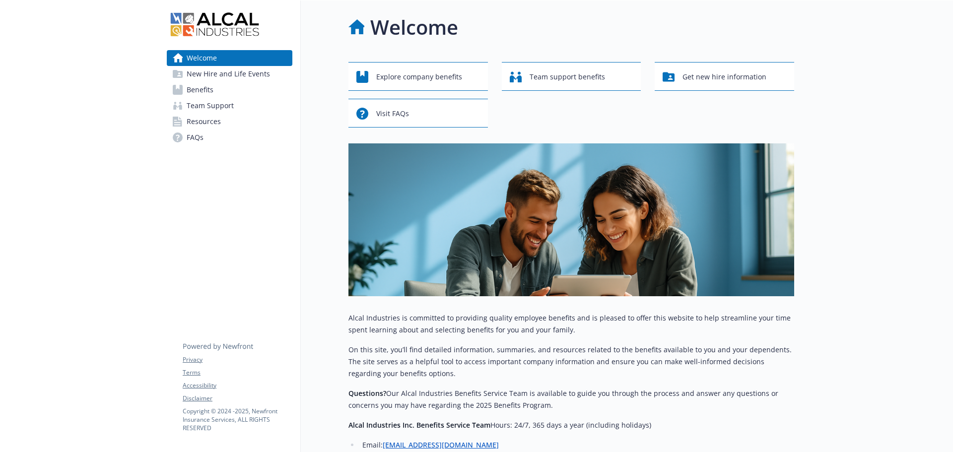
click at [218, 76] on span "New Hire and Life Events" at bounding box center [228, 74] width 83 height 16
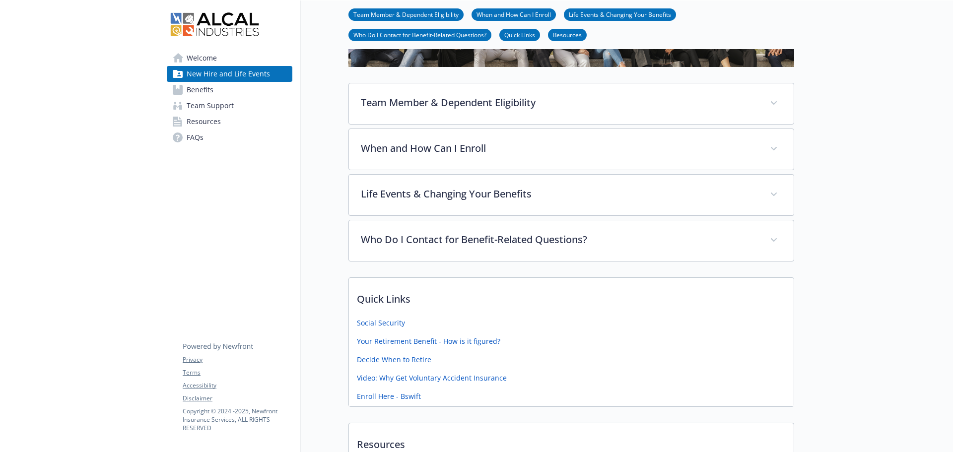
scroll to position [298, 0]
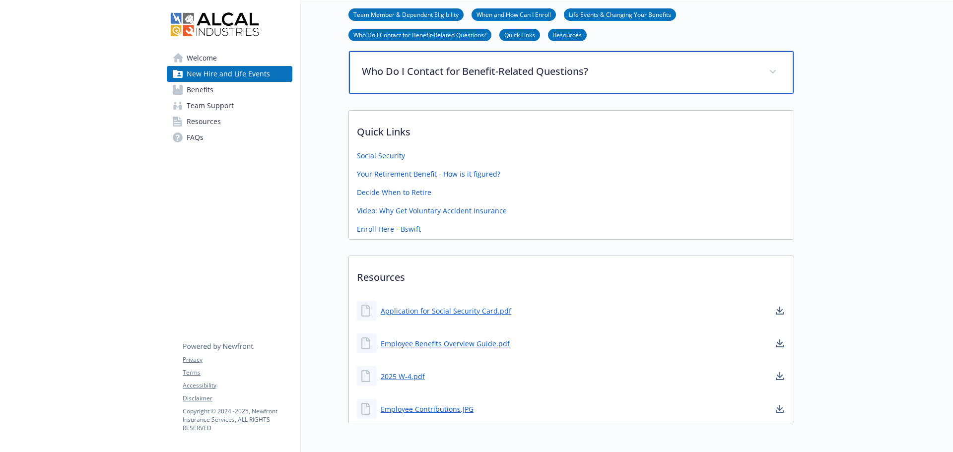
click at [442, 72] on p "Who Do I Contact for Benefit-Related Questions?" at bounding box center [559, 71] width 395 height 15
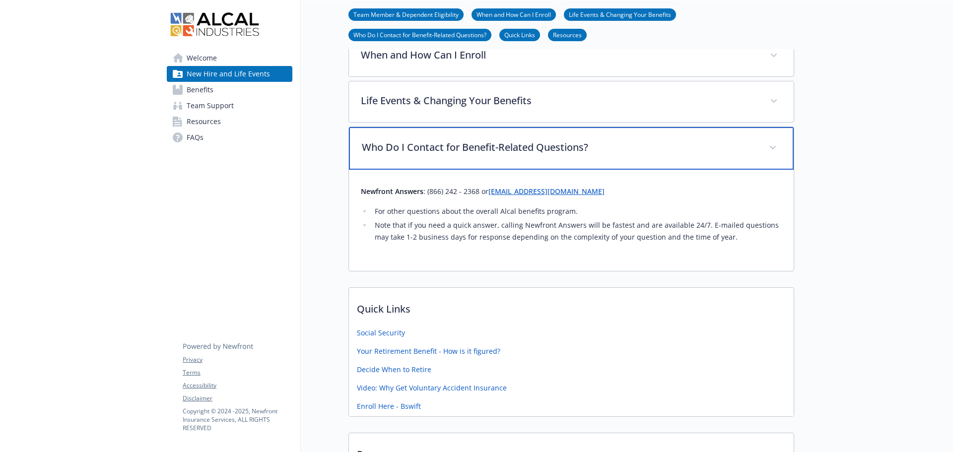
scroll to position [198, 0]
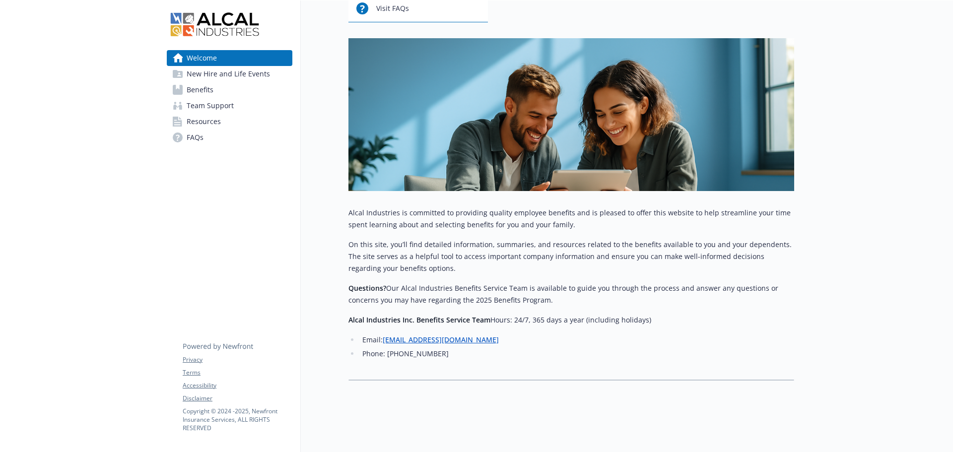
scroll to position [113, 0]
click at [209, 79] on span "New Hire and Life Events" at bounding box center [228, 74] width 83 height 16
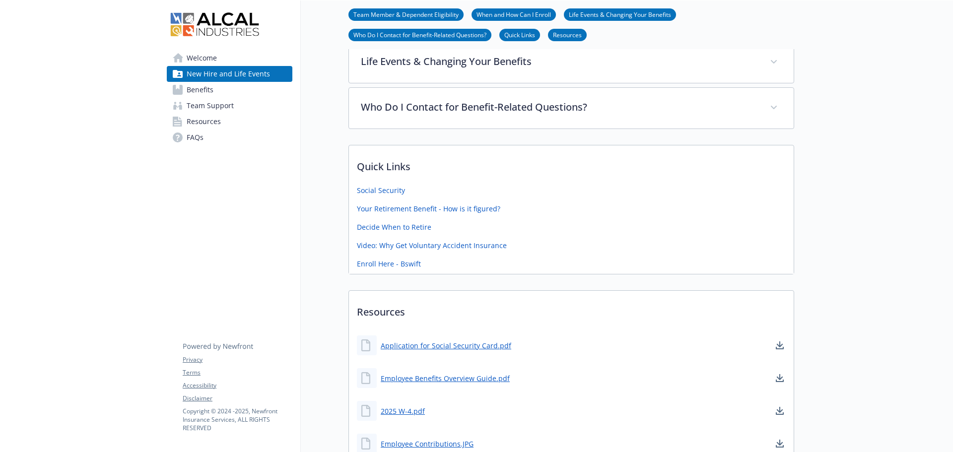
scroll to position [262, 0]
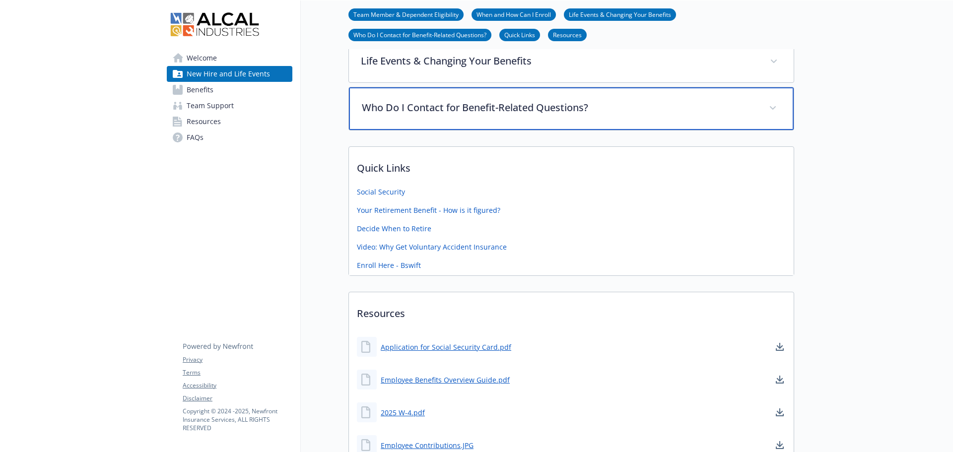
click at [452, 115] on div "Who Do I Contact for Benefit-Related Questions?" at bounding box center [571, 108] width 445 height 43
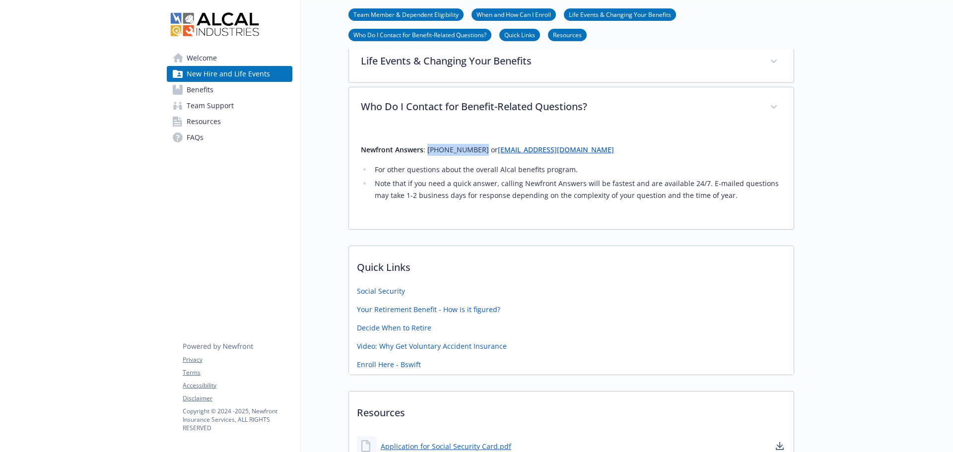
drag, startPoint x: 426, startPoint y: 152, endPoint x: 474, endPoint y: 150, distance: 47.7
click at [474, 150] on p "Newfront Answers : (866) 511-9006 or alcalbenefits@answers.newfront.com" at bounding box center [571, 150] width 421 height 12
copy p "(866) 511-9006"
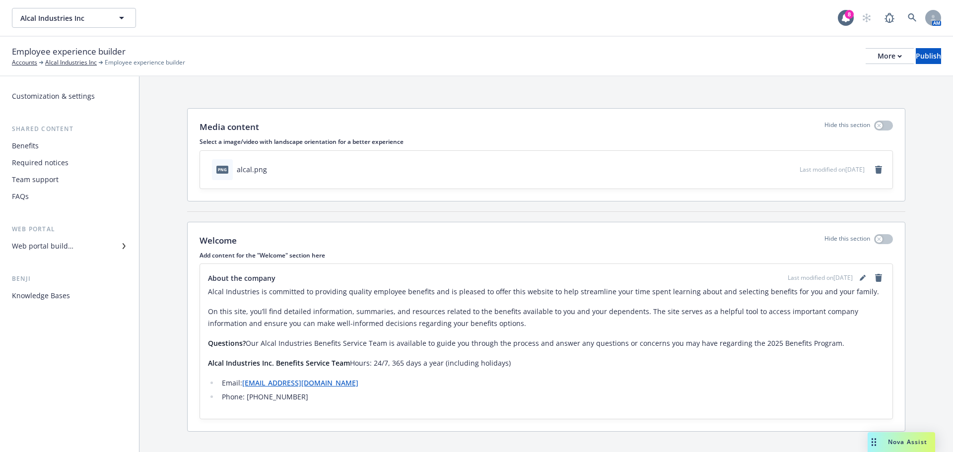
click at [72, 250] on div "Web portal builder" at bounding box center [43, 246] width 62 height 16
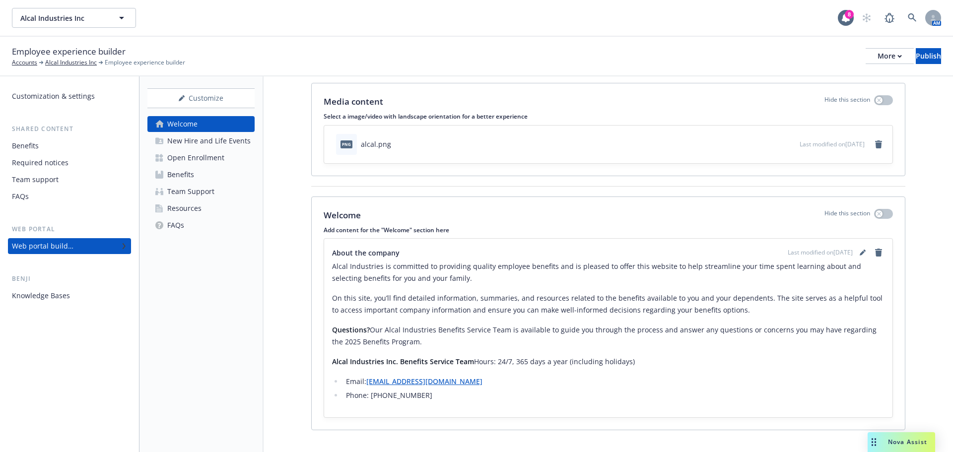
scroll to position [39, 0]
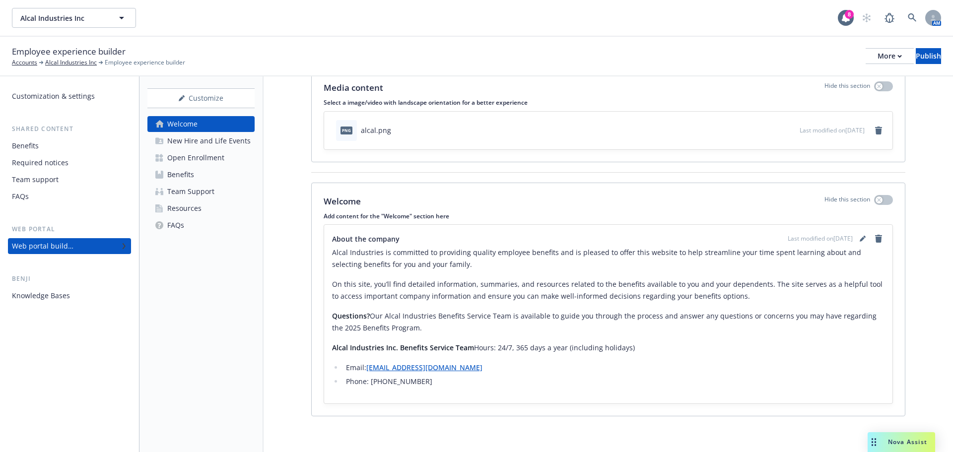
click at [408, 381] on li "Phone: [PHONE_NUMBER]" at bounding box center [613, 382] width 541 height 12
drag, startPoint x: 418, startPoint y: 381, endPoint x: 370, endPoint y: 381, distance: 47.6
click at [370, 381] on li "Phone: [PHONE_NUMBER]" at bounding box center [613, 382] width 541 height 12
drag, startPoint x: 402, startPoint y: 383, endPoint x: 429, endPoint y: 384, distance: 26.3
click at [403, 383] on li "Phone: [PHONE_NUMBER]" at bounding box center [613, 382] width 541 height 12
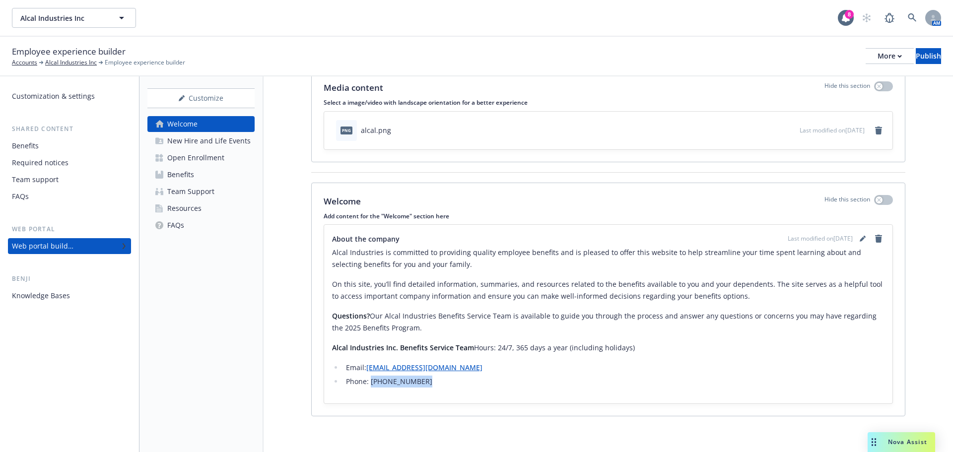
click at [429, 382] on li "Phone: [PHONE_NUMBER]" at bounding box center [613, 382] width 541 height 12
click at [863, 237] on icon "editPencil" at bounding box center [864, 237] width 2 height 2
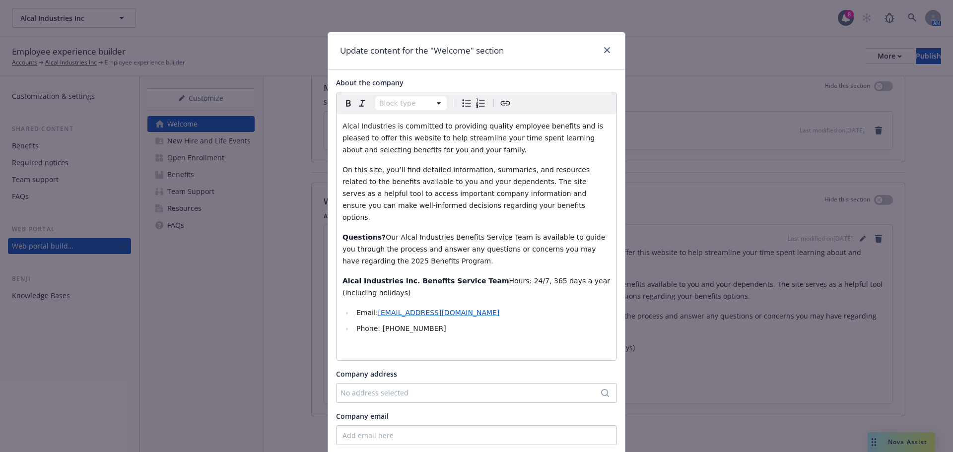
select select
drag, startPoint x: 423, startPoint y: 317, endPoint x: 375, endPoint y: 321, distance: 48.3
click at [375, 323] on li "Phone: [PHONE_NUMBER]" at bounding box center [481, 329] width 257 height 12
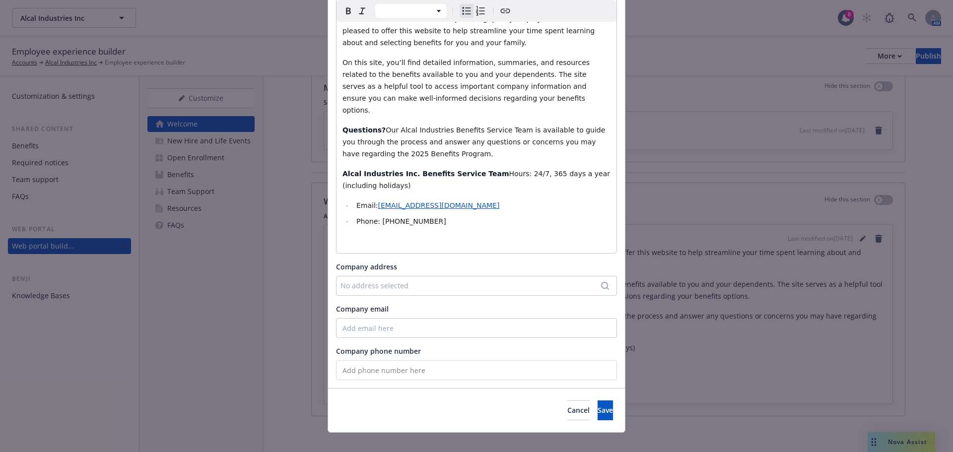
scroll to position [108, 0]
click at [597, 405] on button "Save" at bounding box center [604, 410] width 15 height 20
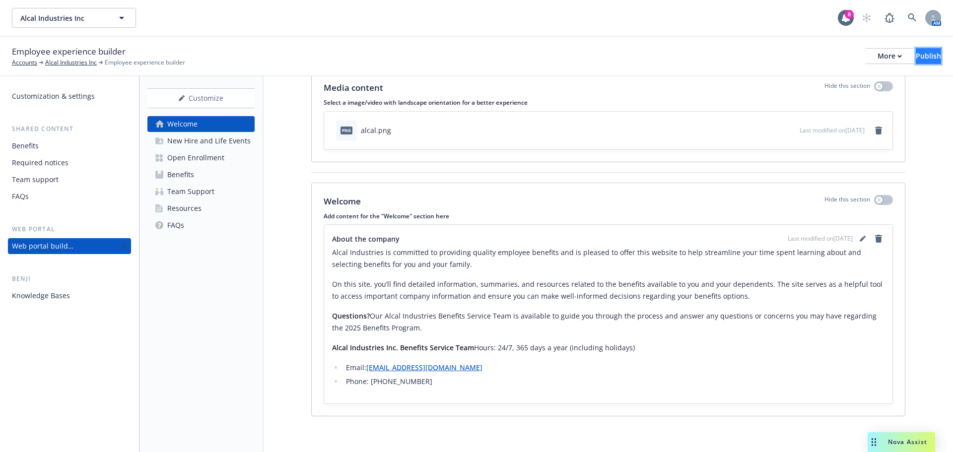
click at [916, 54] on div "Publish" at bounding box center [928, 56] width 25 height 15
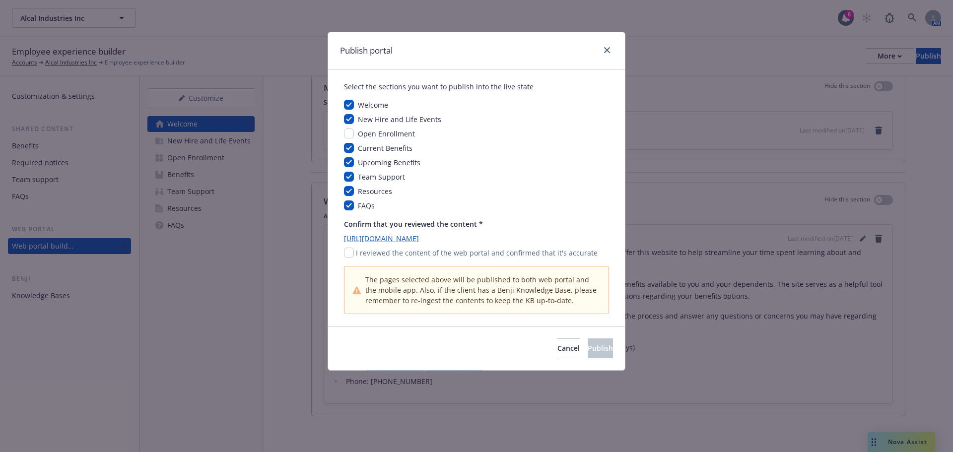
click at [354, 255] on div "I reviewed the content of the web portal and confirmed that it's accurate" at bounding box center [476, 253] width 265 height 10
click at [351, 254] on input "checkbox" at bounding box center [349, 253] width 10 height 10
checkbox input "true"
click at [588, 351] on span "Publish" at bounding box center [600, 347] width 25 height 9
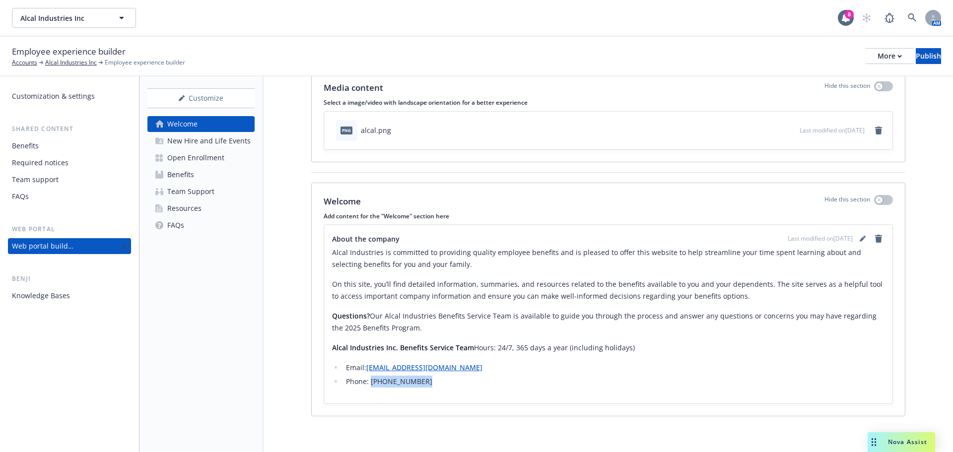
drag, startPoint x: 370, startPoint y: 382, endPoint x: 423, endPoint y: 379, distance: 53.2
click at [428, 380] on li "Phone: (866) 511-9006" at bounding box center [613, 382] width 541 height 12
copy li "[PHONE_NUMBER]"
click at [916, 59] on div "Publish" at bounding box center [928, 56] width 25 height 15
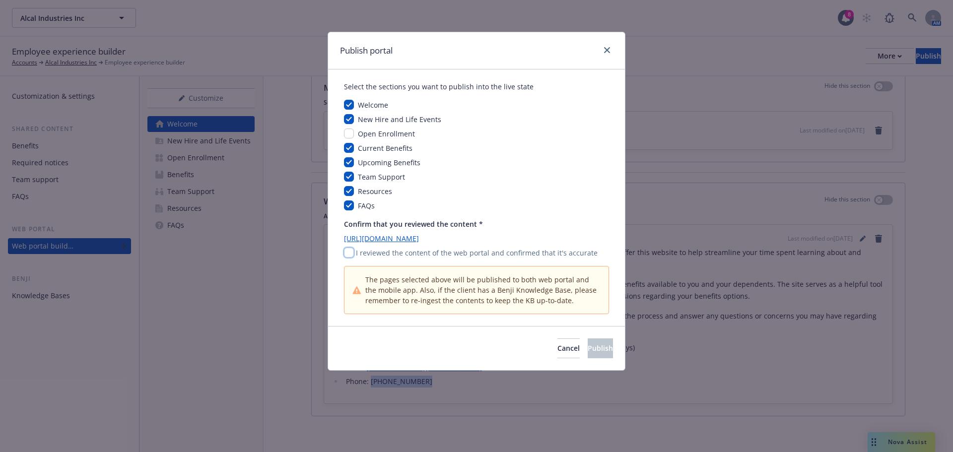
click at [348, 256] on input "checkbox" at bounding box center [349, 253] width 10 height 10
checkbox input "true"
click at [593, 351] on span "Publish" at bounding box center [600, 347] width 25 height 9
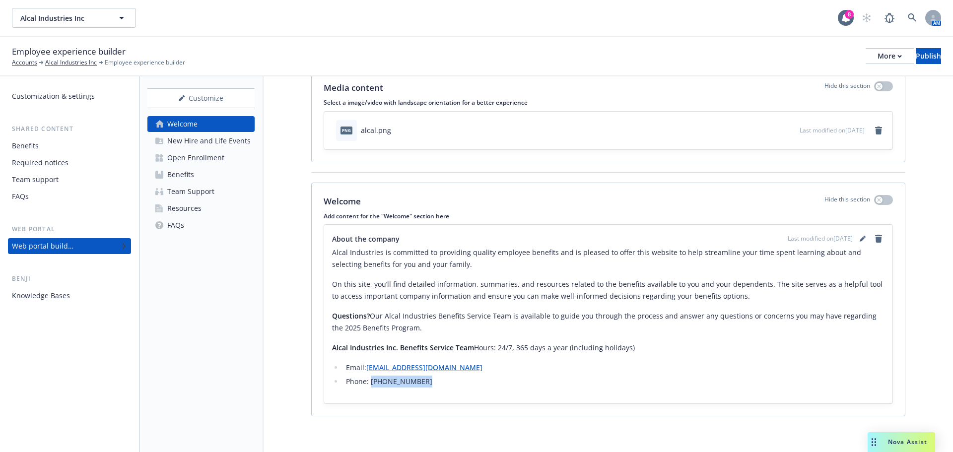
copy li "[PHONE_NUMBER]"
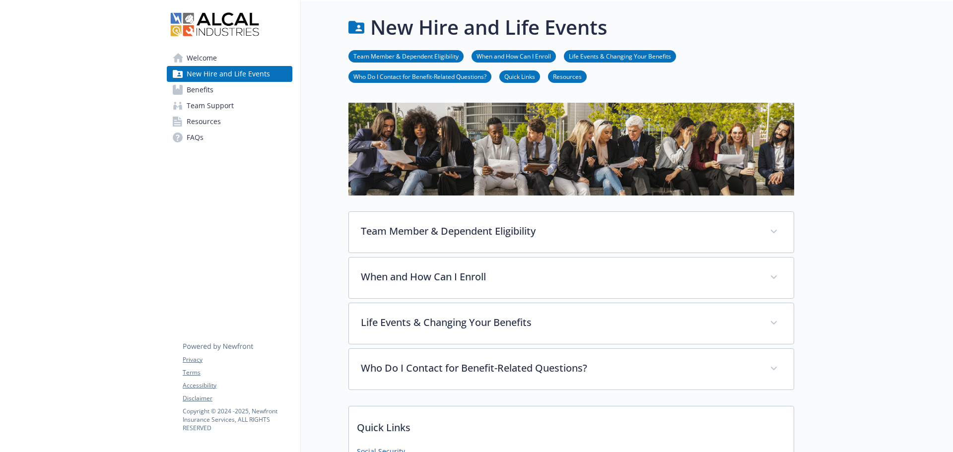
click at [192, 62] on span "Welcome" at bounding box center [202, 58] width 30 height 16
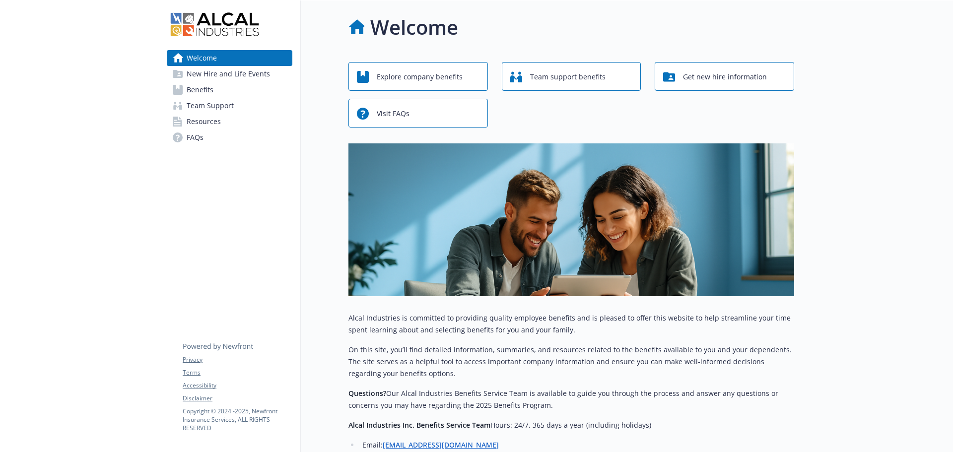
click at [198, 69] on span "New Hire and Life Events" at bounding box center [228, 74] width 83 height 16
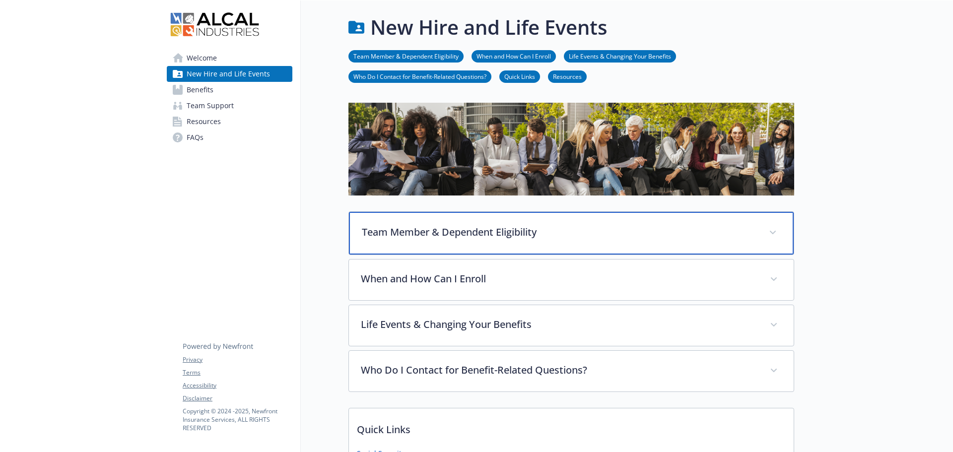
click at [421, 233] on p "Team Member & Dependent Eligibility" at bounding box center [559, 232] width 395 height 15
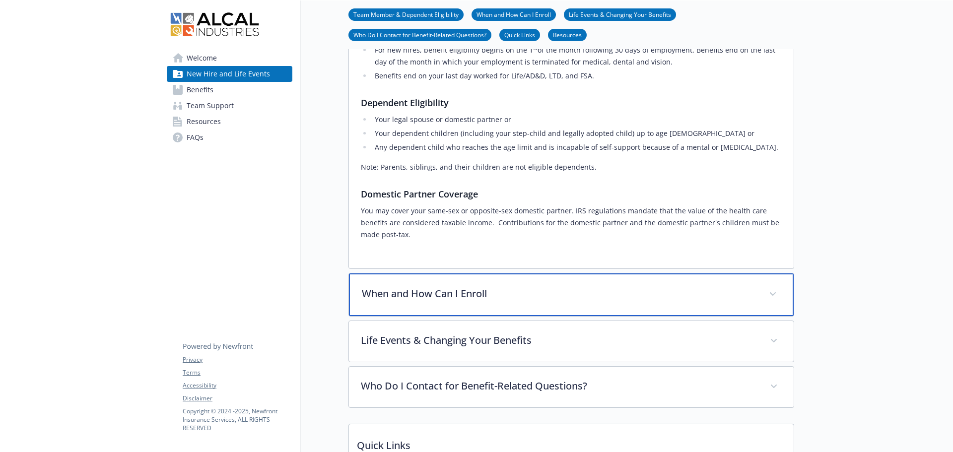
click at [370, 285] on div "When and How Can I Enroll" at bounding box center [571, 294] width 445 height 43
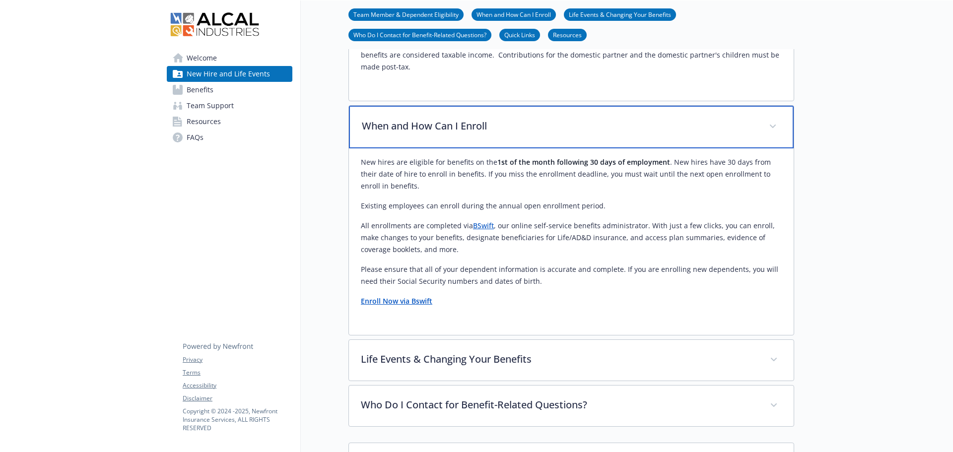
scroll to position [546, 0]
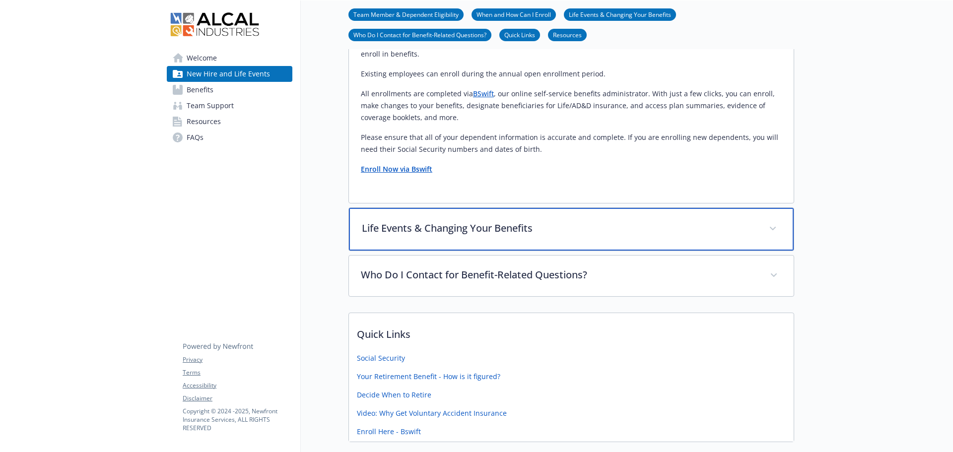
click at [390, 242] on div "Life Events & Changing Your Benefits" at bounding box center [571, 229] width 445 height 43
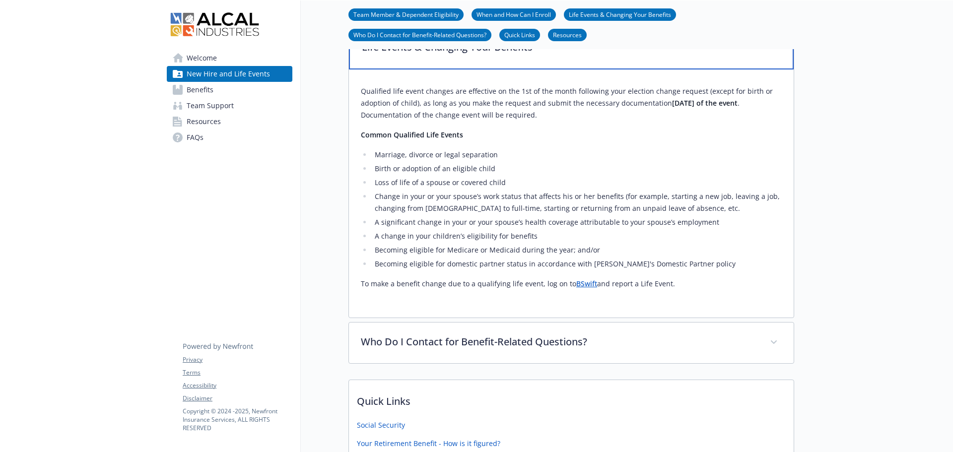
scroll to position [744, 0]
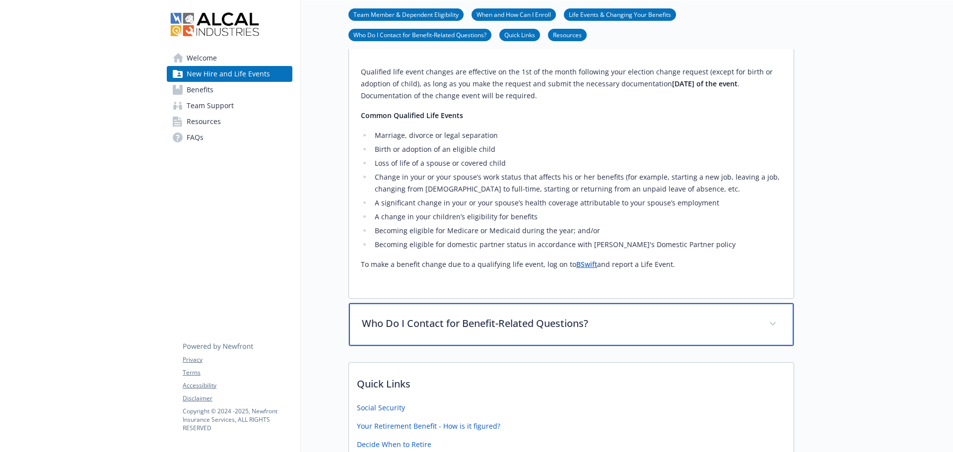
click at [390, 320] on p "Who Do I Contact for Benefit-Related Questions?" at bounding box center [559, 323] width 395 height 15
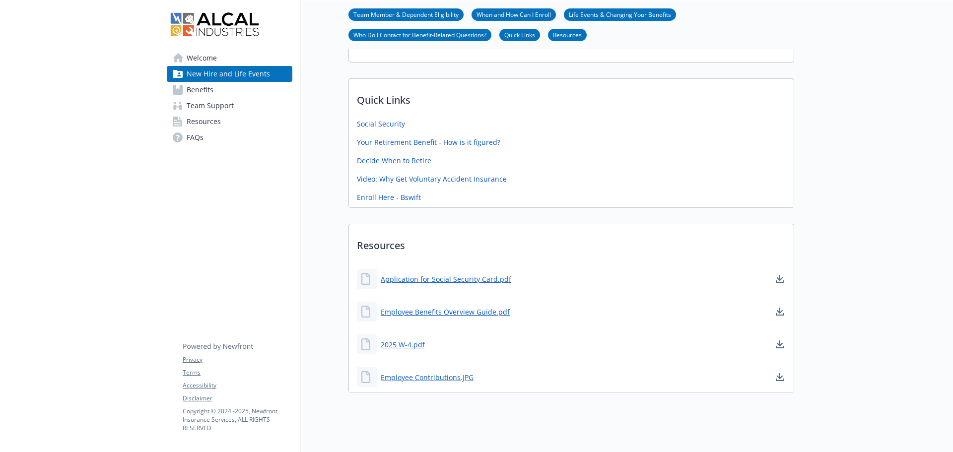
scroll to position [1141, 0]
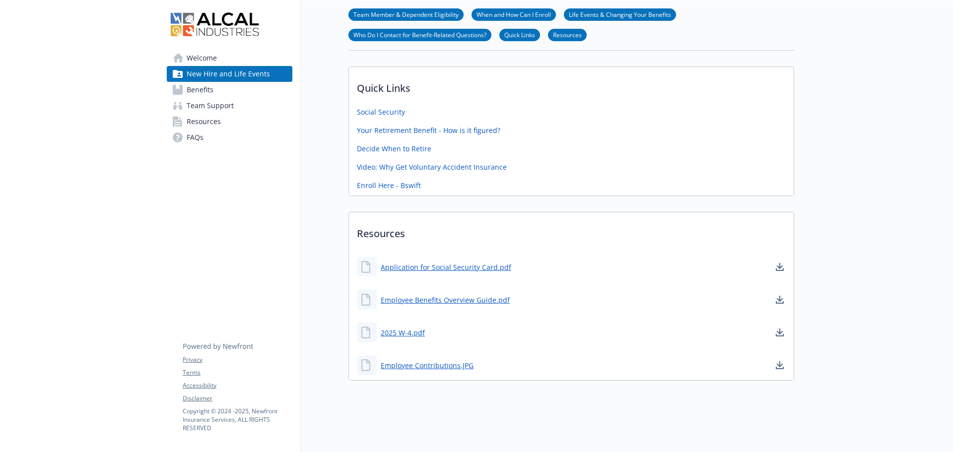
click at [211, 92] on span "Benefits" at bounding box center [200, 90] width 27 height 16
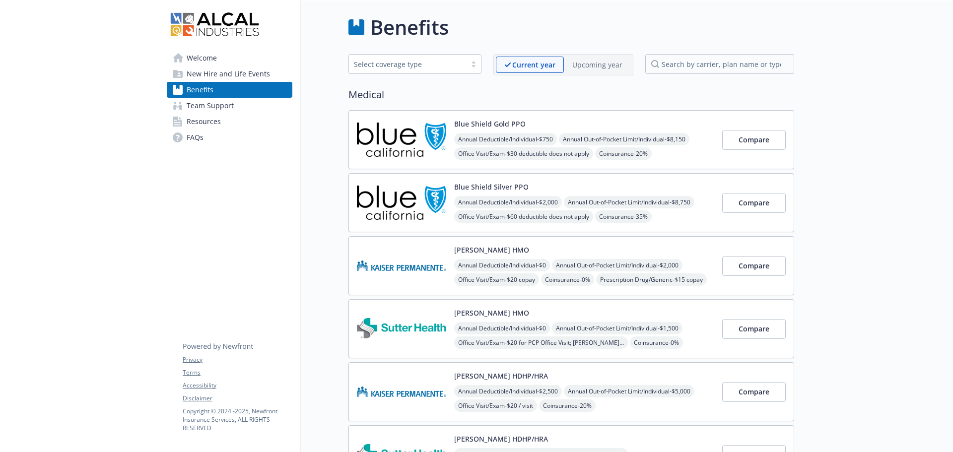
click at [212, 107] on span "Team Support" at bounding box center [210, 106] width 47 height 16
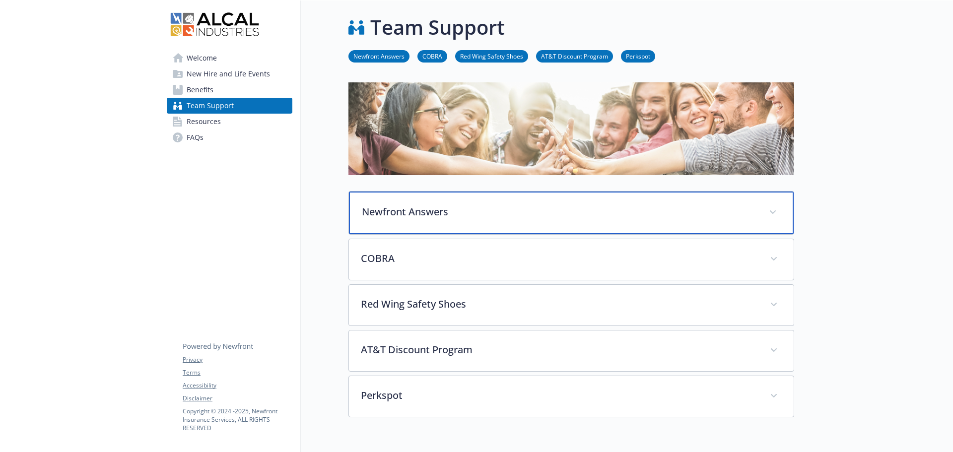
click at [417, 213] on p "Newfront Answers" at bounding box center [559, 211] width 395 height 15
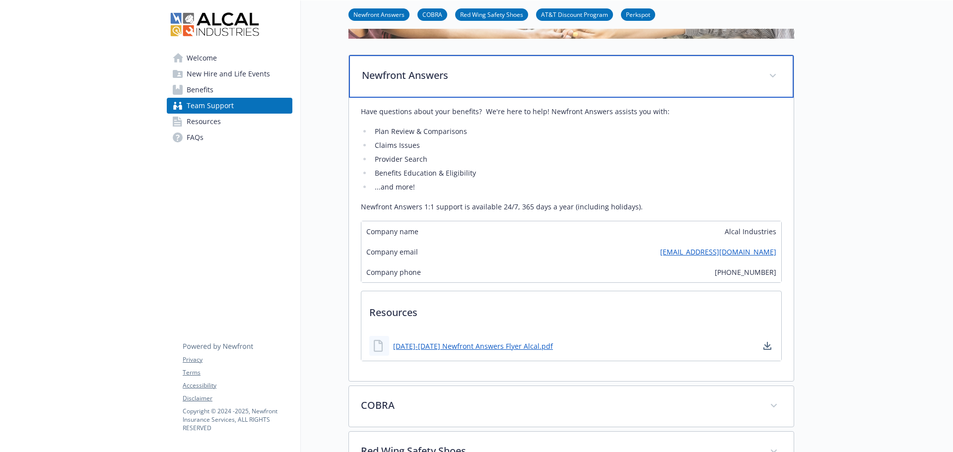
scroll to position [149, 0]
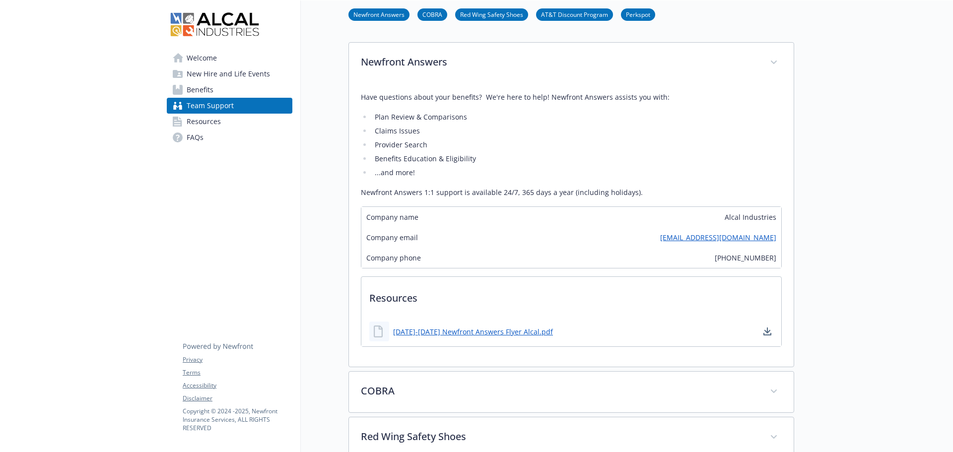
click at [235, 119] on link "Resources" at bounding box center [230, 122] width 126 height 16
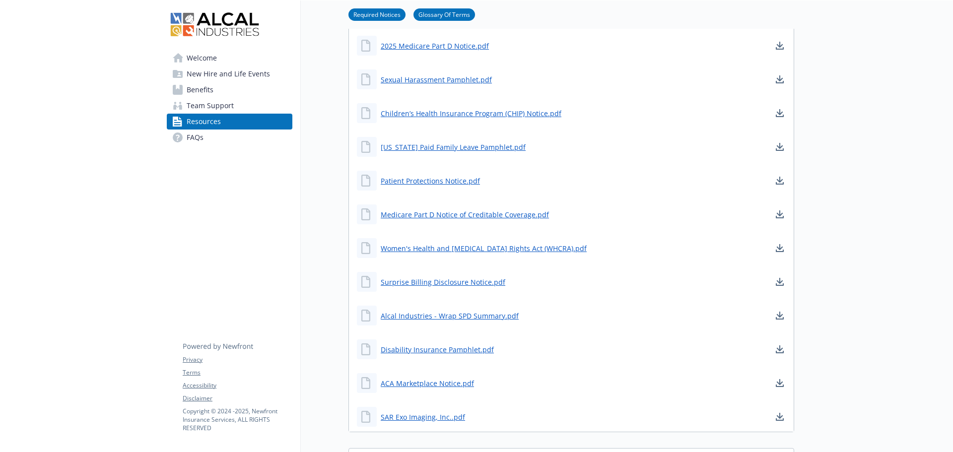
scroll to position [397, 0]
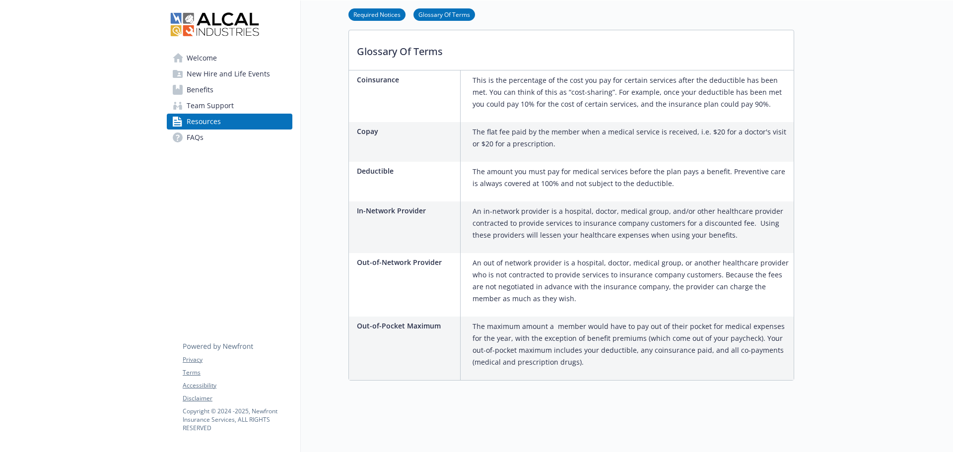
click at [207, 140] on link "FAQs" at bounding box center [230, 138] width 126 height 16
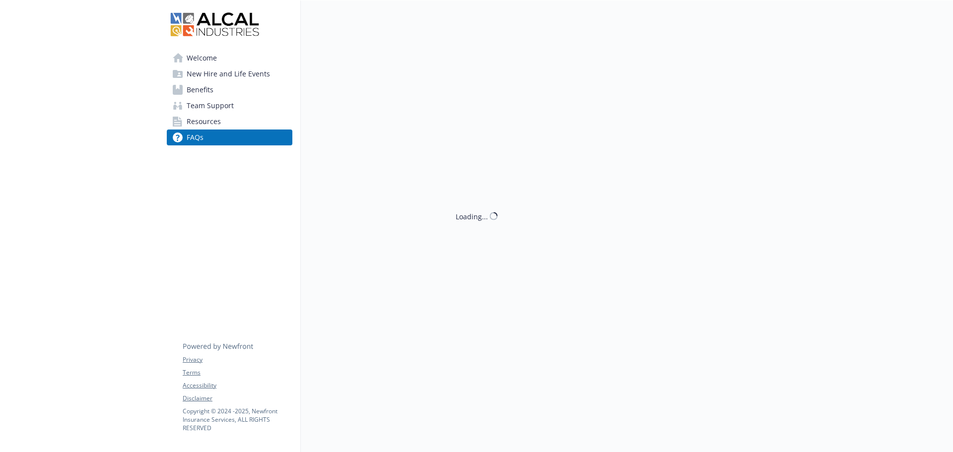
scroll to position [585, 0]
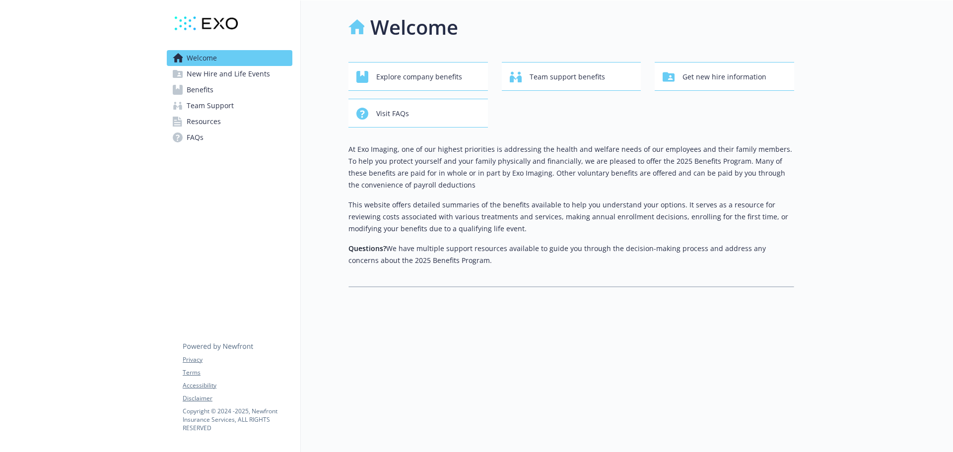
click at [247, 75] on span "New Hire and Life Events" at bounding box center [228, 74] width 83 height 16
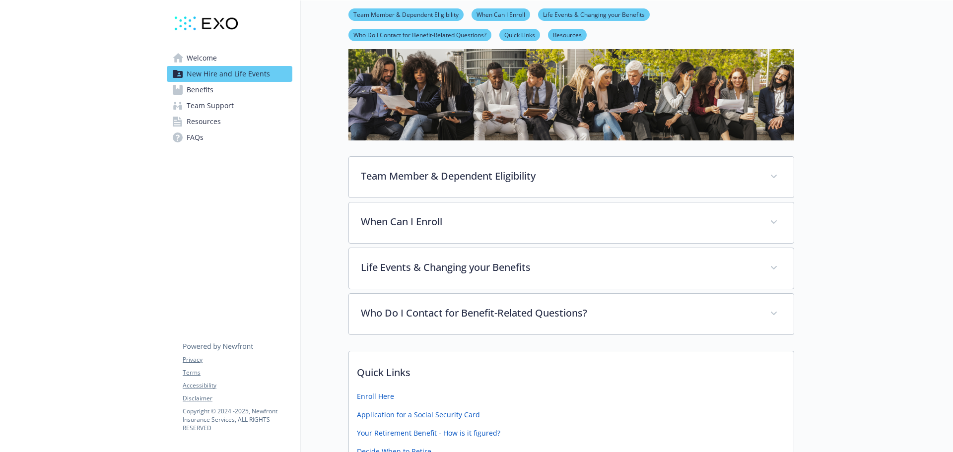
scroll to position [149, 0]
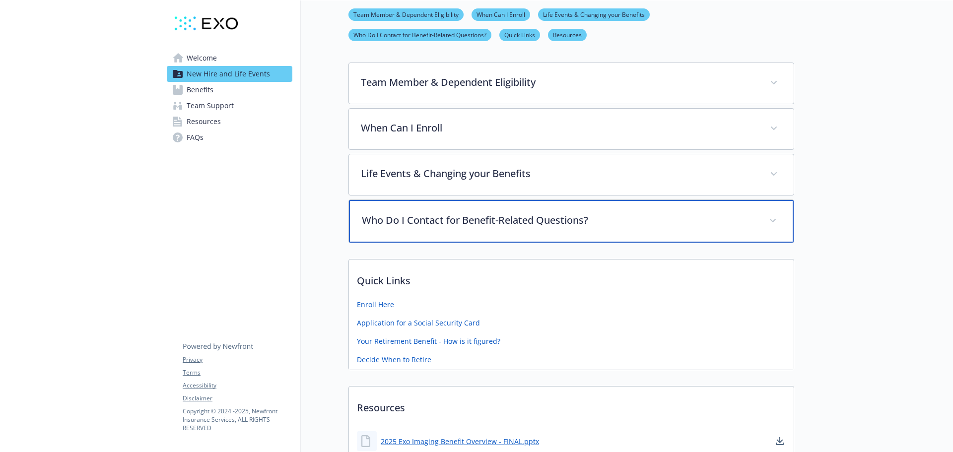
click at [412, 227] on div "Who Do I Contact for Benefit-Related Questions?" at bounding box center [571, 221] width 445 height 43
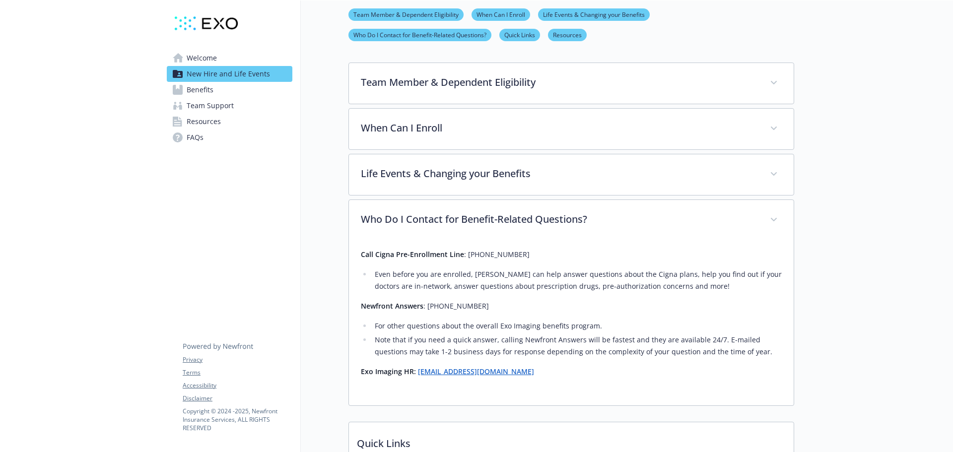
click at [241, 100] on link "Team Support" at bounding box center [230, 106] width 126 height 16
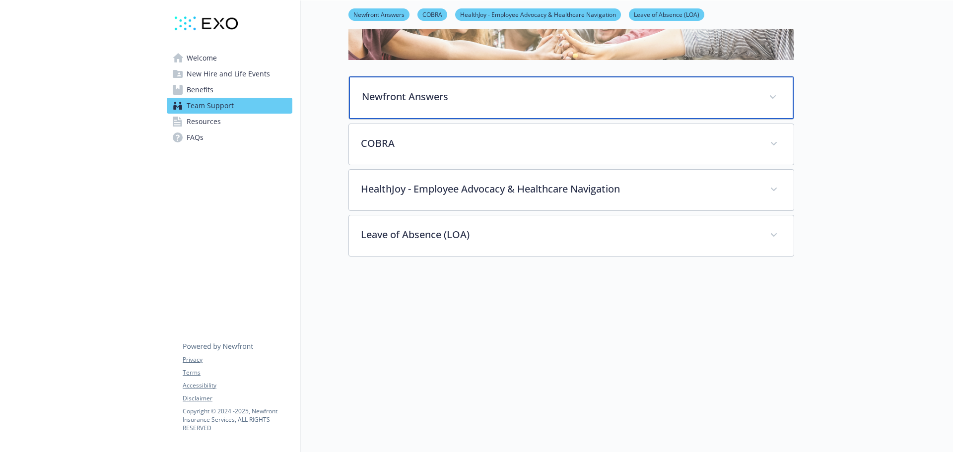
click at [408, 104] on div "Newfront Answers" at bounding box center [571, 97] width 445 height 43
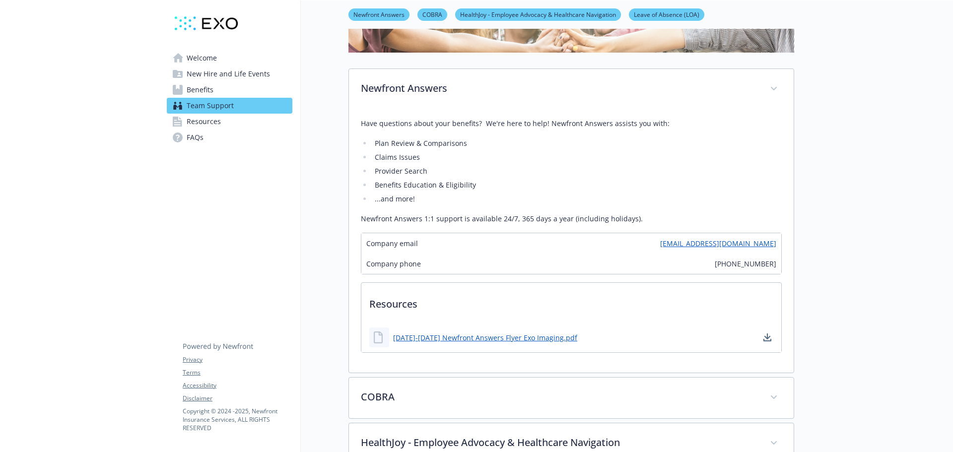
click at [225, 123] on link "Resources" at bounding box center [230, 122] width 126 height 16
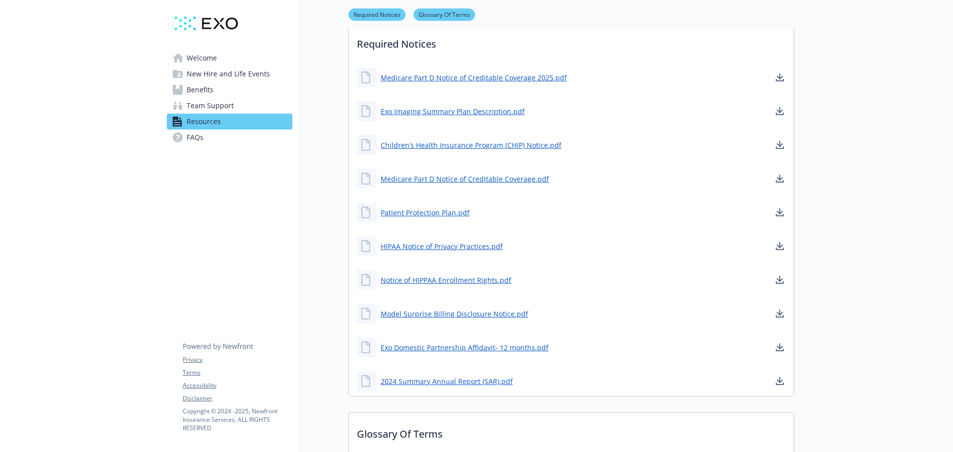
scroll to position [321, 0]
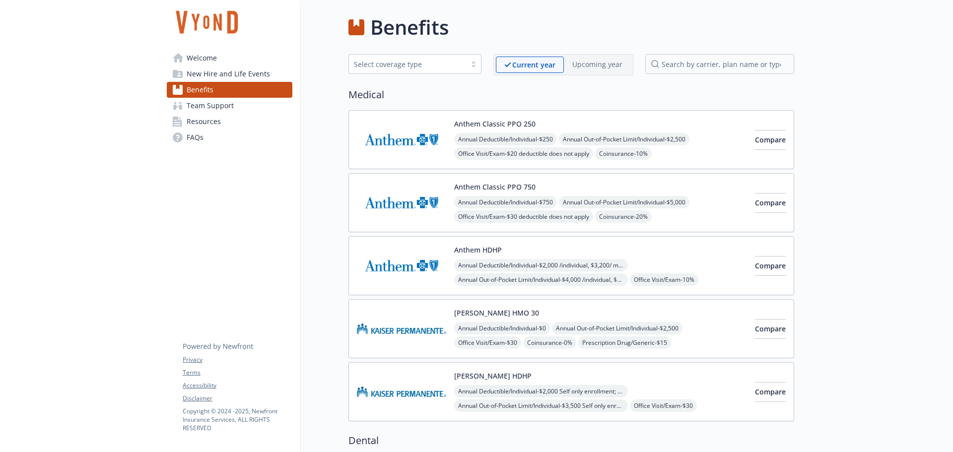
click at [217, 57] on link "Welcome" at bounding box center [230, 58] width 126 height 16
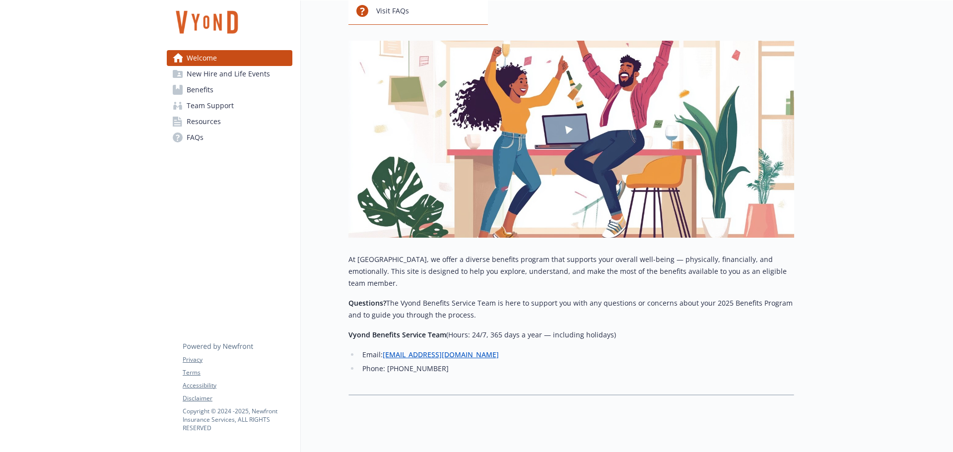
scroll to position [113, 0]
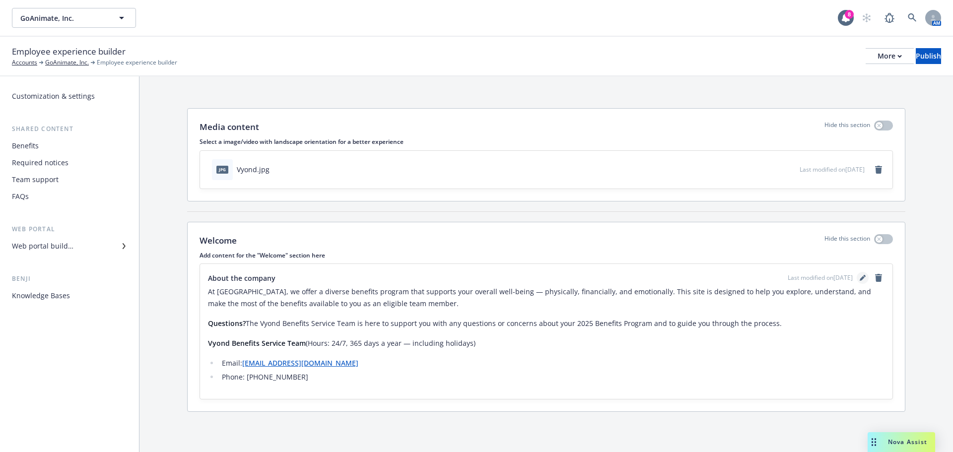
click at [859, 280] on icon "editPencil" at bounding box center [862, 278] width 6 height 6
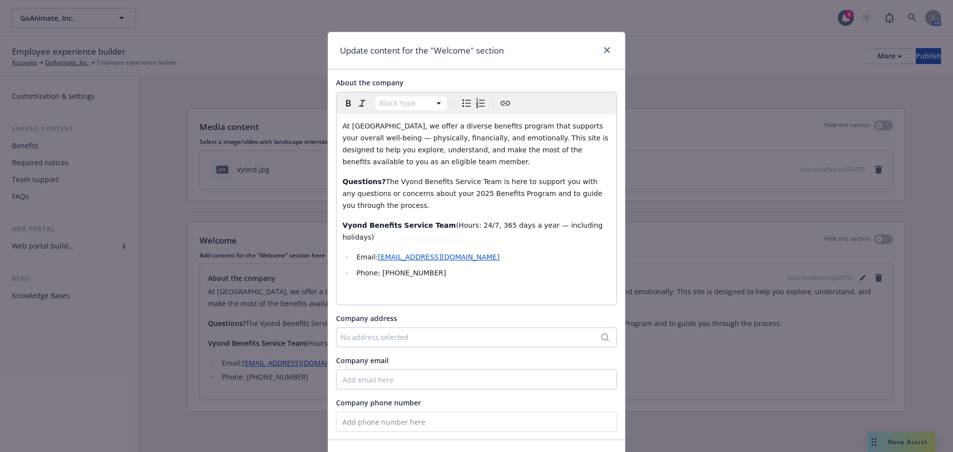
select select
drag, startPoint x: 376, startPoint y: 249, endPoint x: 433, endPoint y: 249, distance: 57.1
click at [433, 267] on li "Phone: (866) 394-8275" at bounding box center [481, 273] width 257 height 12
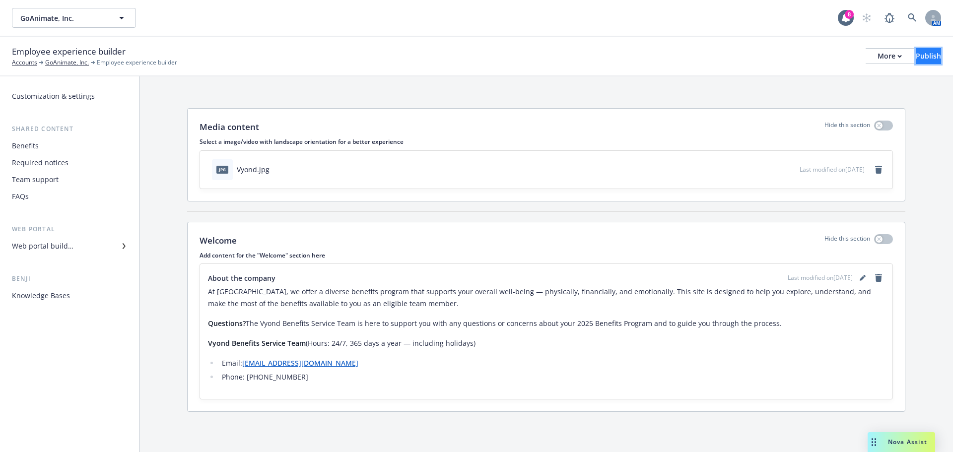
click at [916, 59] on div "Publish" at bounding box center [928, 56] width 25 height 15
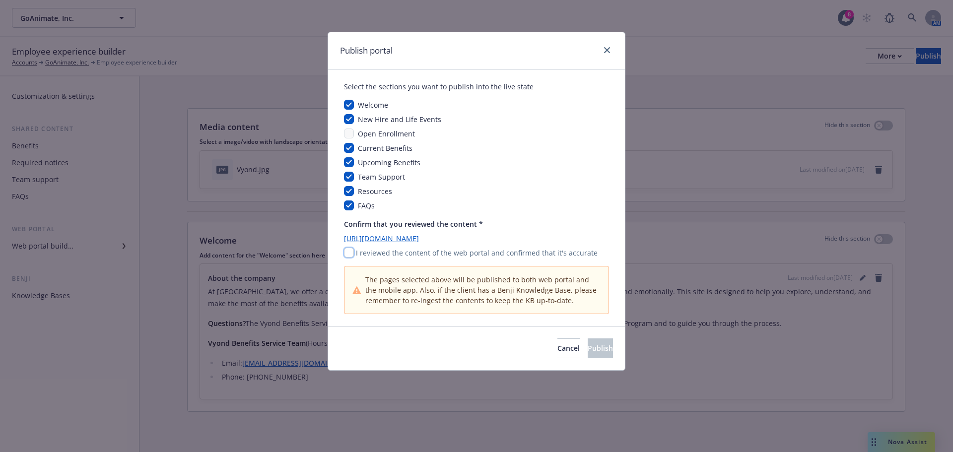
click at [347, 254] on input "checkbox" at bounding box center [349, 253] width 10 height 10
checkbox input "true"
click at [588, 345] on span "Publish" at bounding box center [600, 347] width 25 height 9
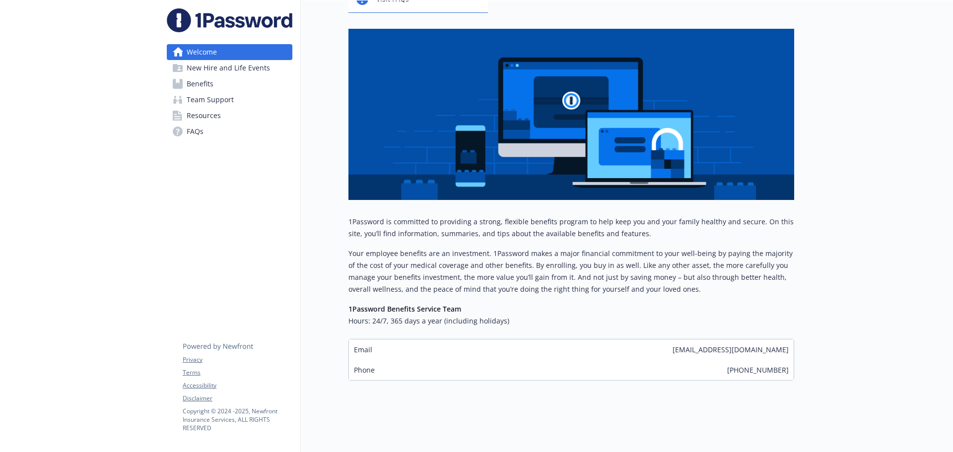
scroll to position [122, 0]
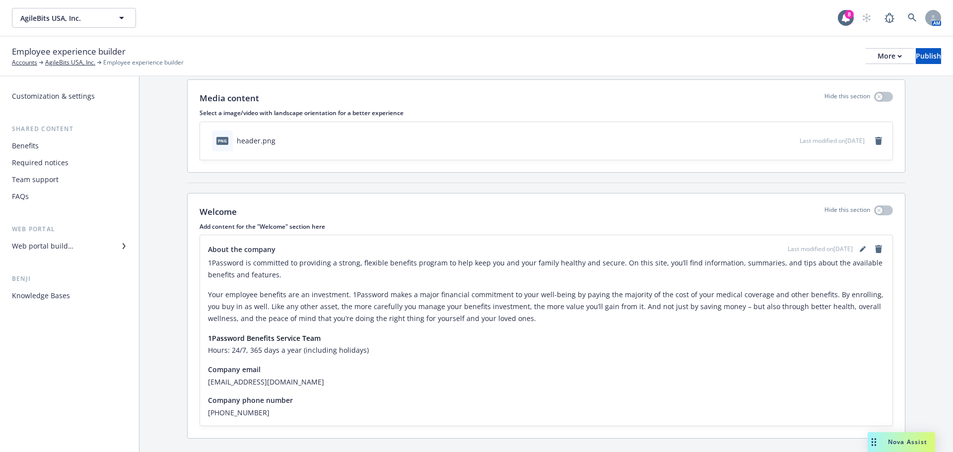
scroll to position [51, 0]
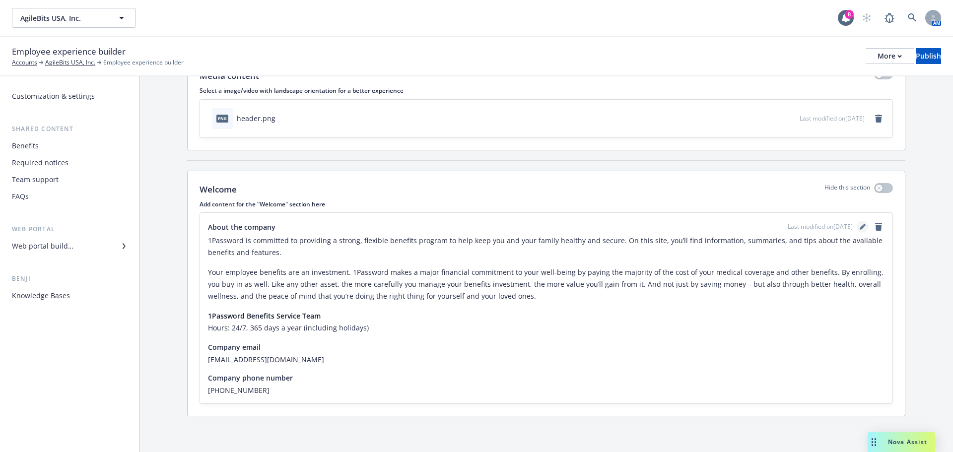
click at [856, 229] on link "editPencil" at bounding box center [862, 227] width 12 height 12
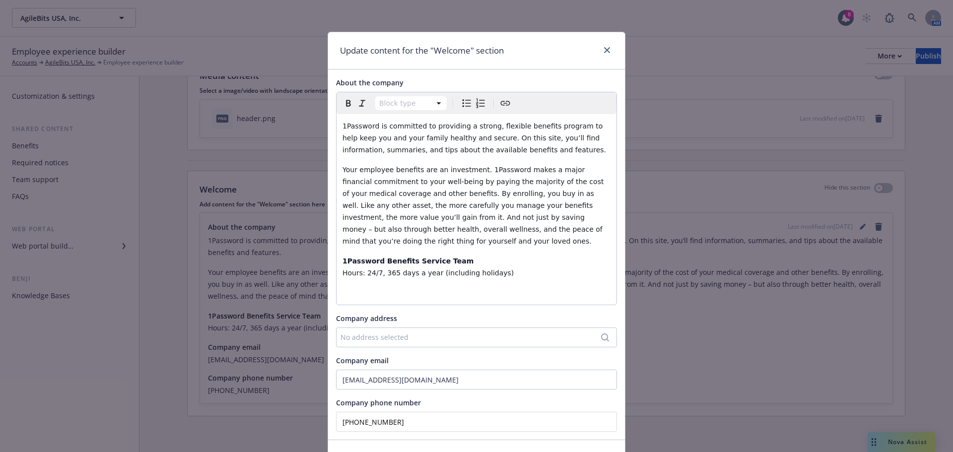
drag, startPoint x: 422, startPoint y: 410, endPoint x: 321, endPoint y: 409, distance: 100.7
click at [321, 410] on div "Update content for the "Welcome" section About the company Block type Paragraph…" at bounding box center [476, 226] width 953 height 452
paste input "66) 511-9006"
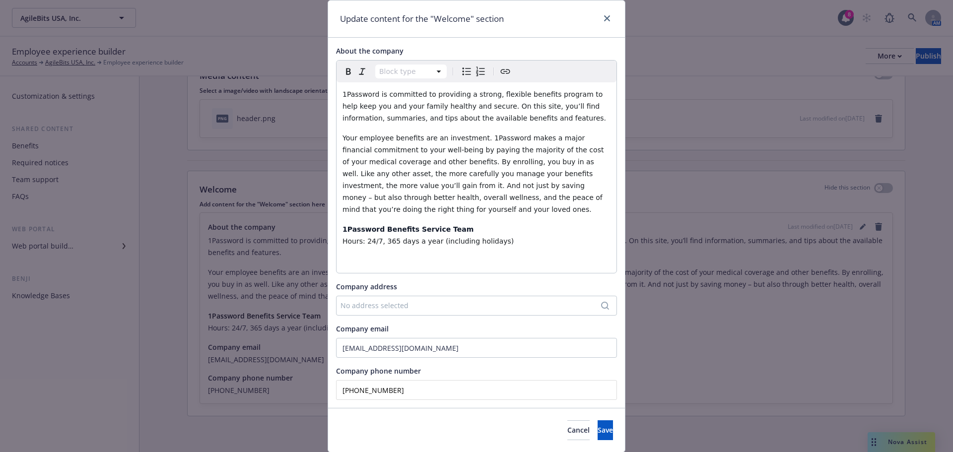
scroll to position [52, 0]
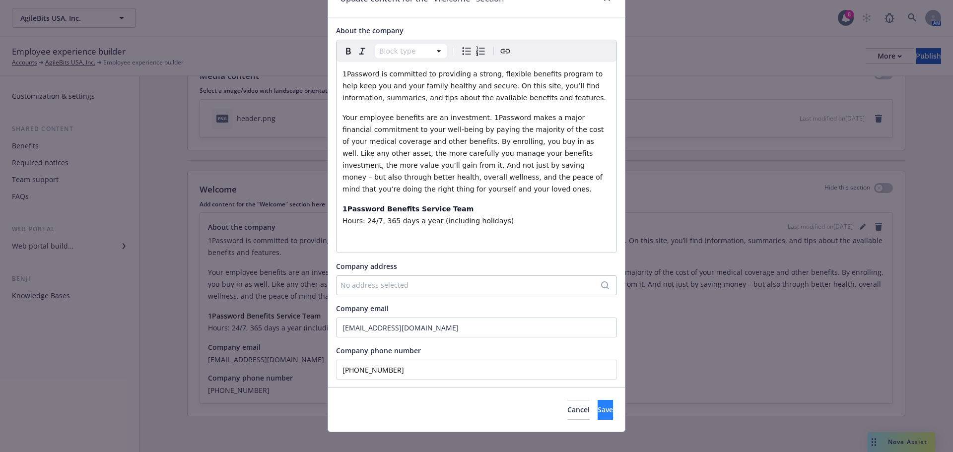
type input "[PHONE_NUMBER]"
click at [597, 400] on button "Save" at bounding box center [604, 410] width 15 height 20
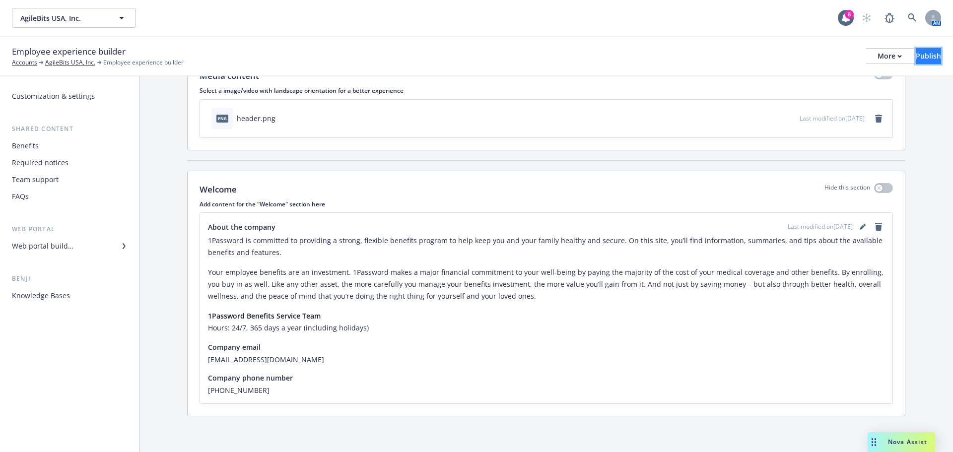
click at [917, 51] on div "Publish" at bounding box center [928, 56] width 25 height 15
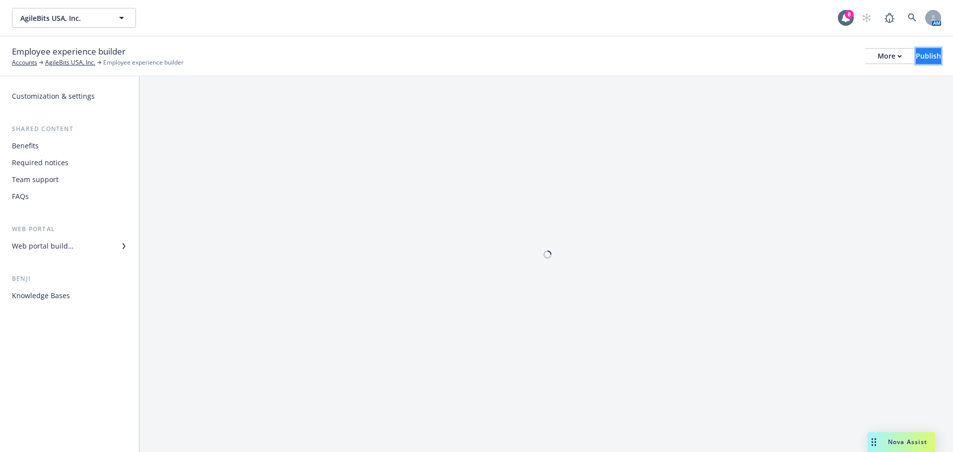
scroll to position [0, 0]
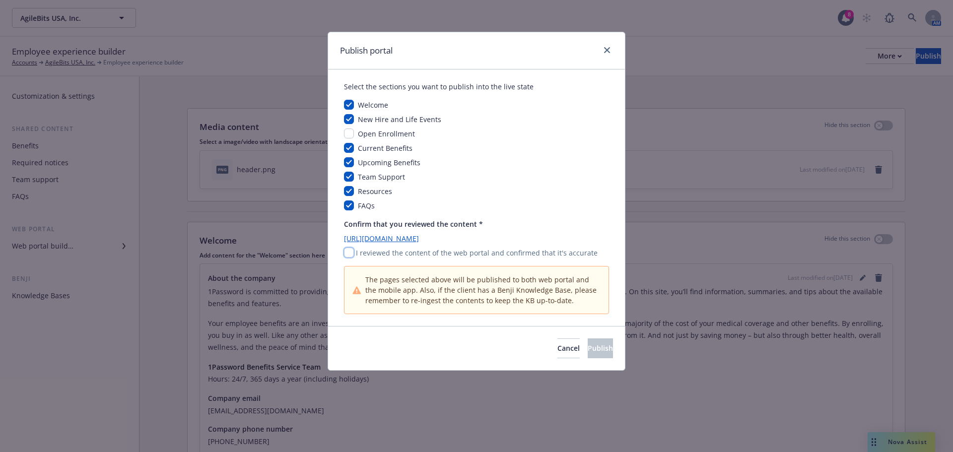
click at [351, 254] on input "checkbox" at bounding box center [349, 253] width 10 height 10
checkbox input "true"
click at [601, 345] on button "Publish" at bounding box center [600, 348] width 25 height 20
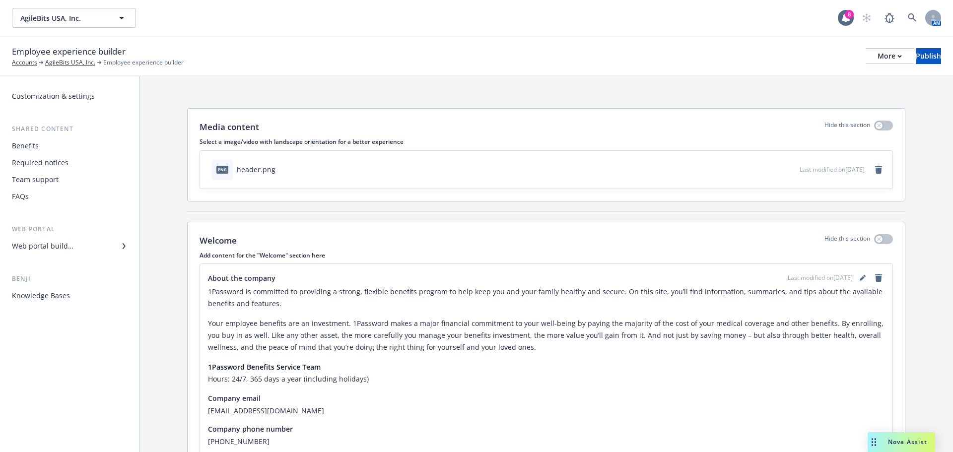
click at [52, 242] on div "Web portal builder" at bounding box center [43, 246] width 62 height 16
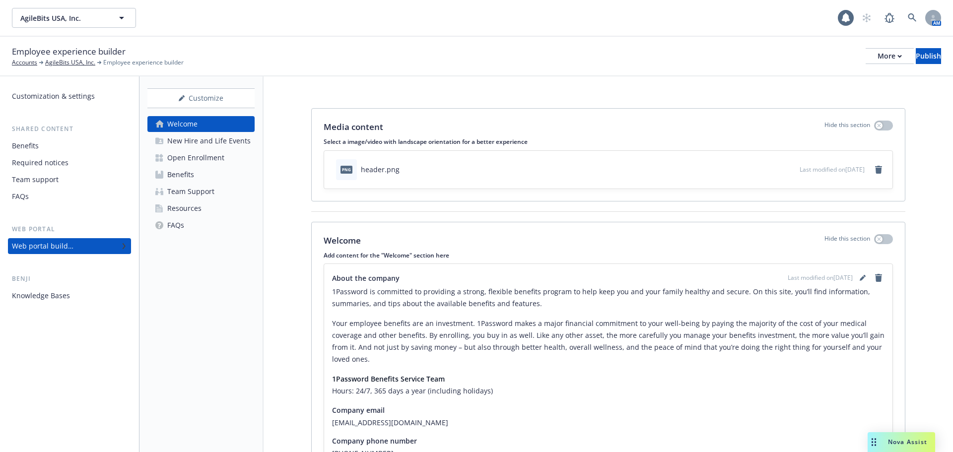
click at [195, 145] on div "New Hire and Life Events" at bounding box center [208, 141] width 83 height 16
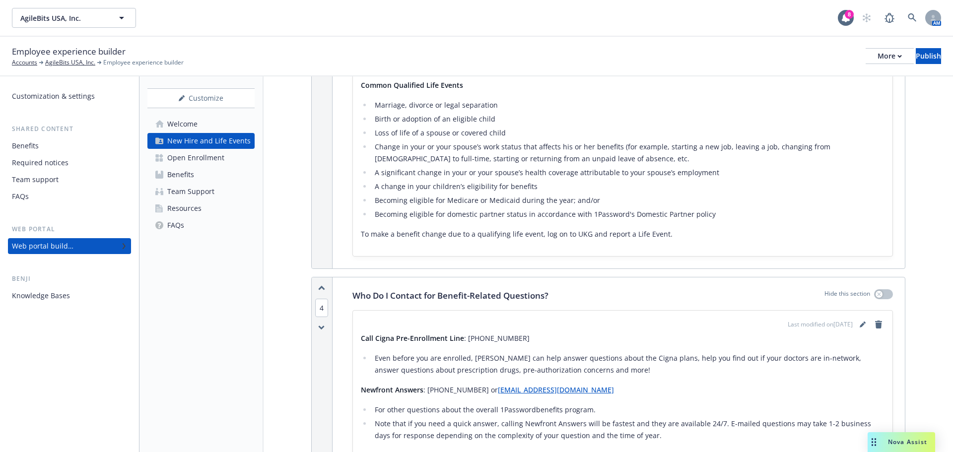
scroll to position [943, 0]
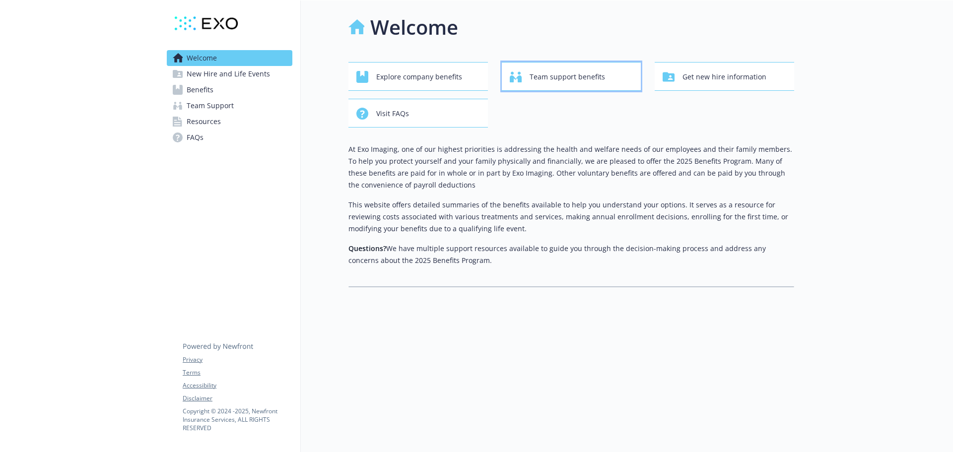
click at [555, 78] on span "Team support benefits" at bounding box center [566, 76] width 75 height 19
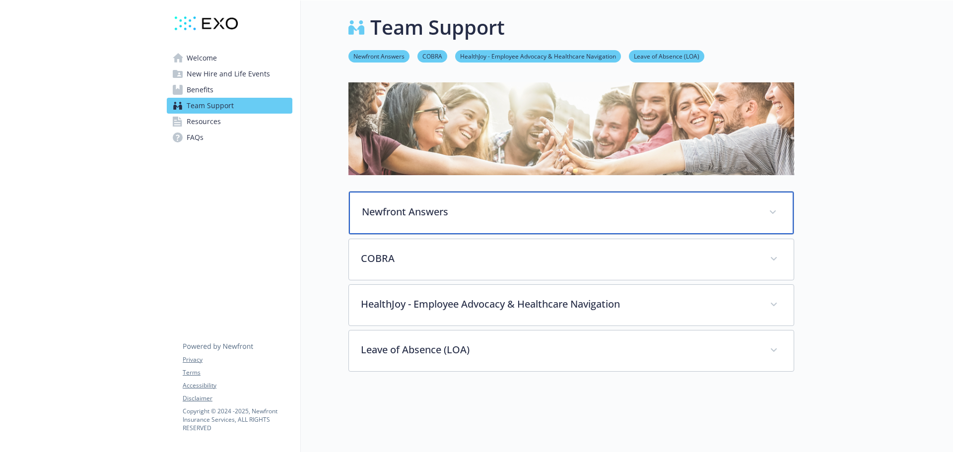
click at [486, 213] on p "Newfront Answers" at bounding box center [559, 211] width 395 height 15
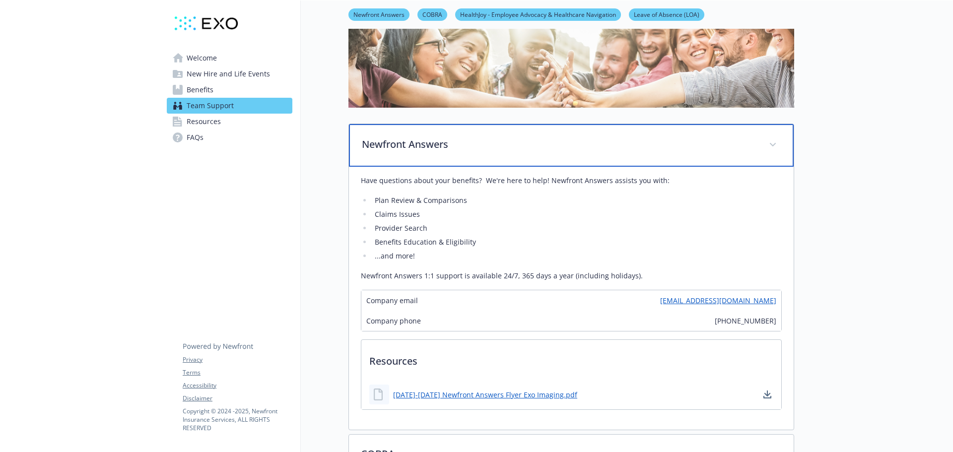
scroll to position [248, 0]
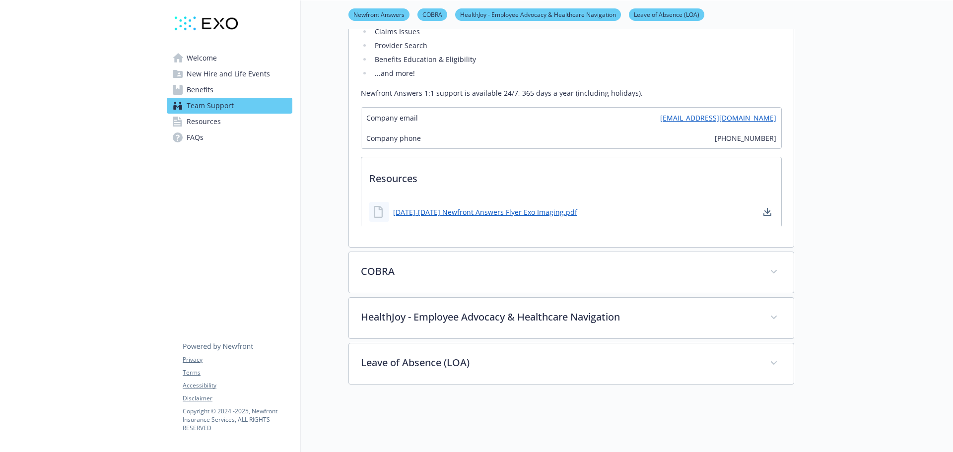
click at [226, 76] on span "New Hire and Life Events" at bounding box center [228, 74] width 83 height 16
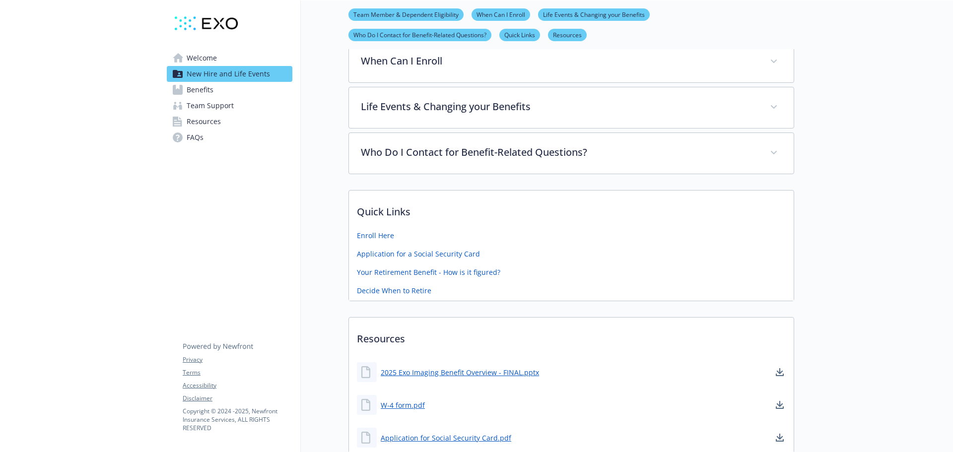
scroll to position [198, 0]
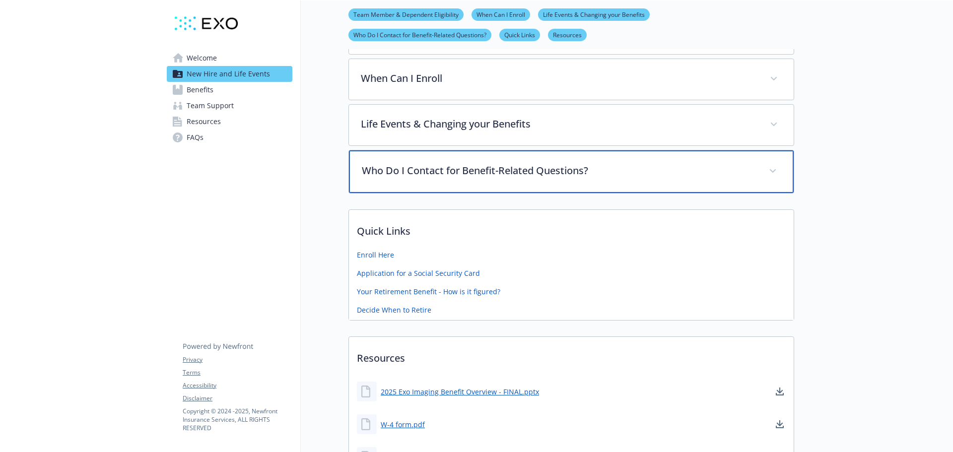
click at [445, 169] on p "Who Do I Contact for Benefit-Related Questions?" at bounding box center [559, 170] width 395 height 15
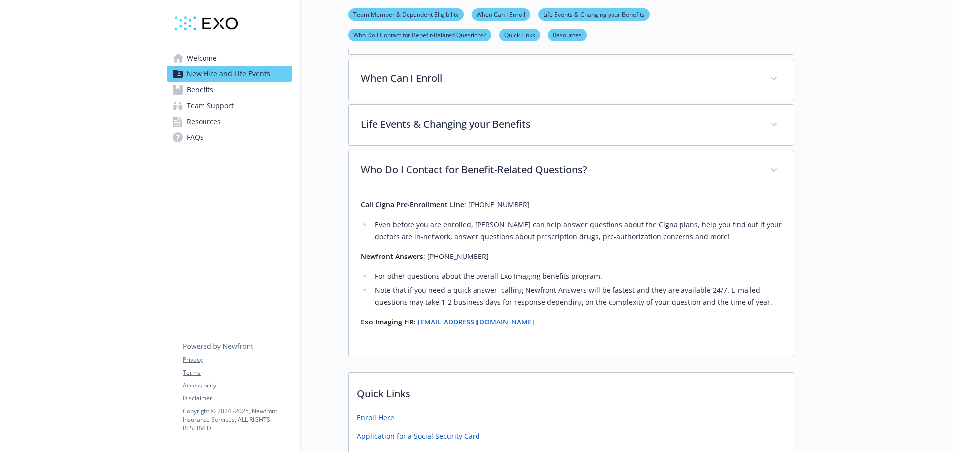
click at [203, 110] on span "Team Support" at bounding box center [210, 106] width 47 height 16
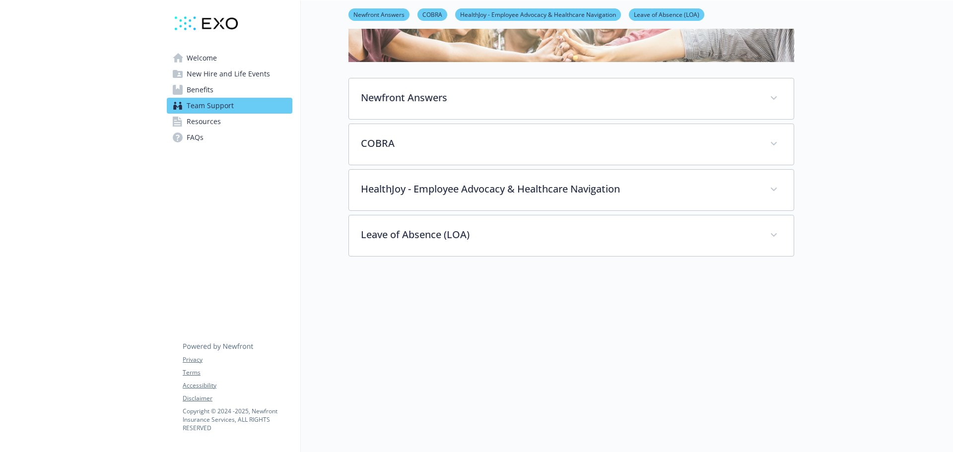
scroll to position [121, 0]
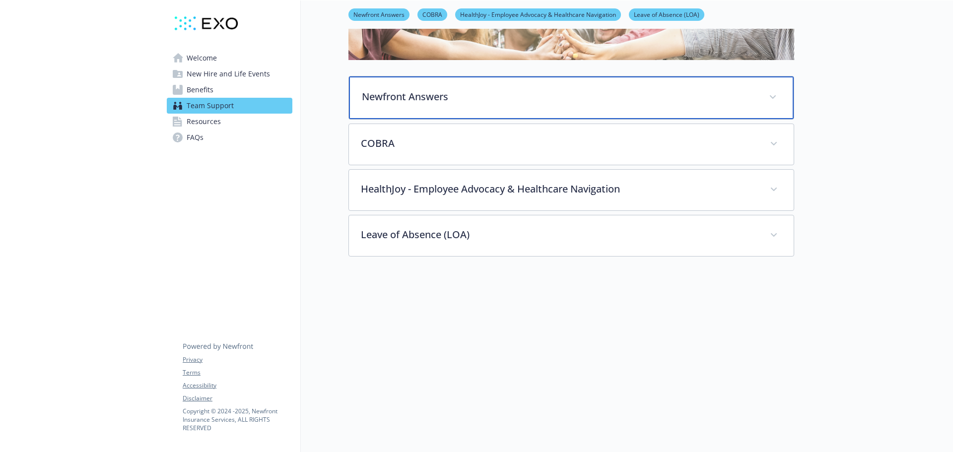
click at [442, 96] on p "Newfront Answers" at bounding box center [559, 96] width 395 height 15
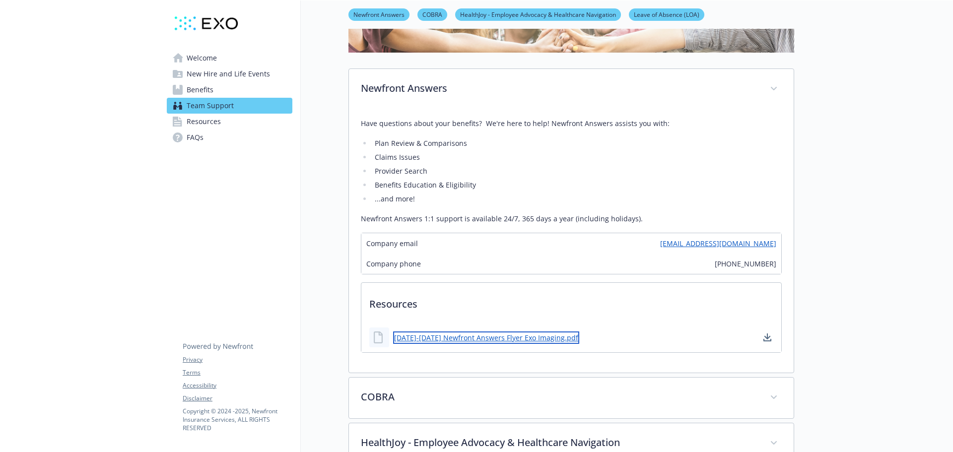
click at [505, 337] on link "[DATE]-[DATE] Newfront Answers Flyer Exo Imaging.pdf" at bounding box center [486, 337] width 186 height 12
